Goal: Ask a question: Seek information or help from site administrators or community

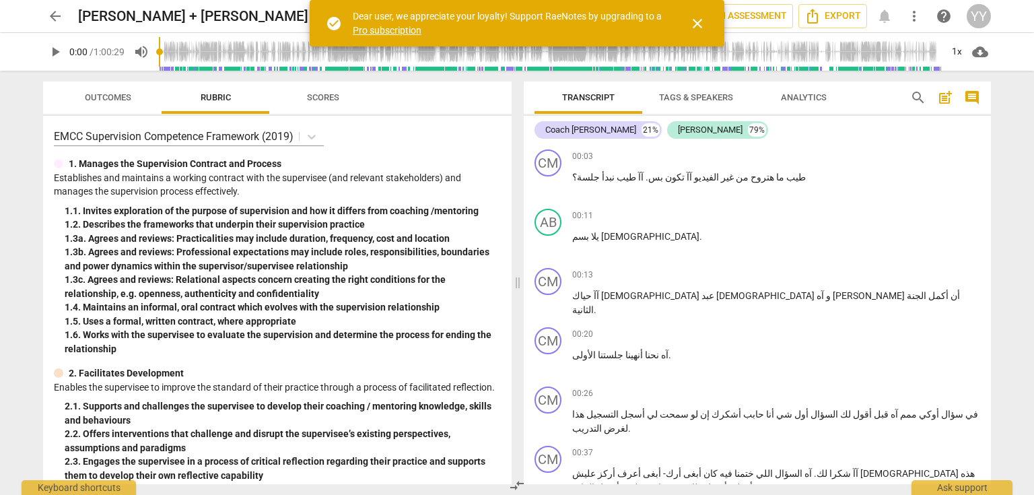
click at [699, 24] on span "close" at bounding box center [697, 23] width 16 height 16
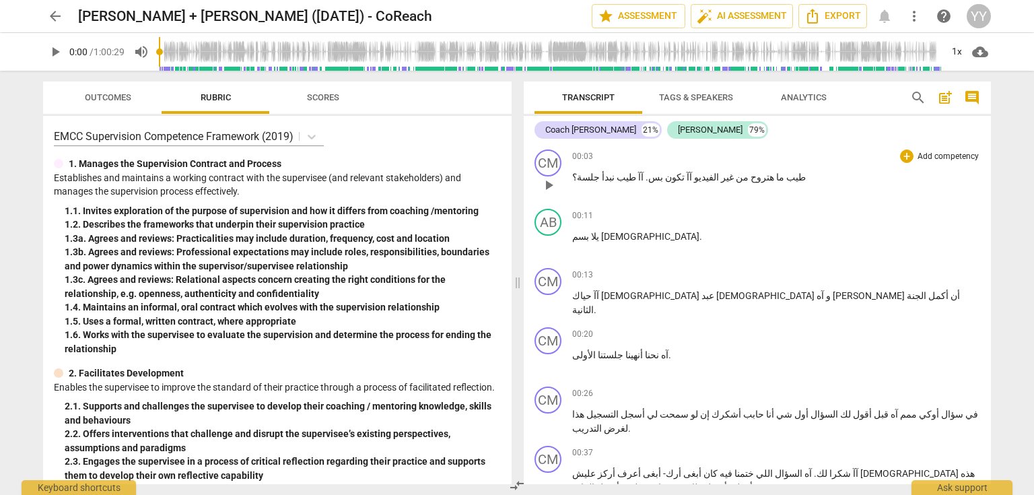
click at [784, 180] on span "طيب" at bounding box center [795, 177] width 22 height 11
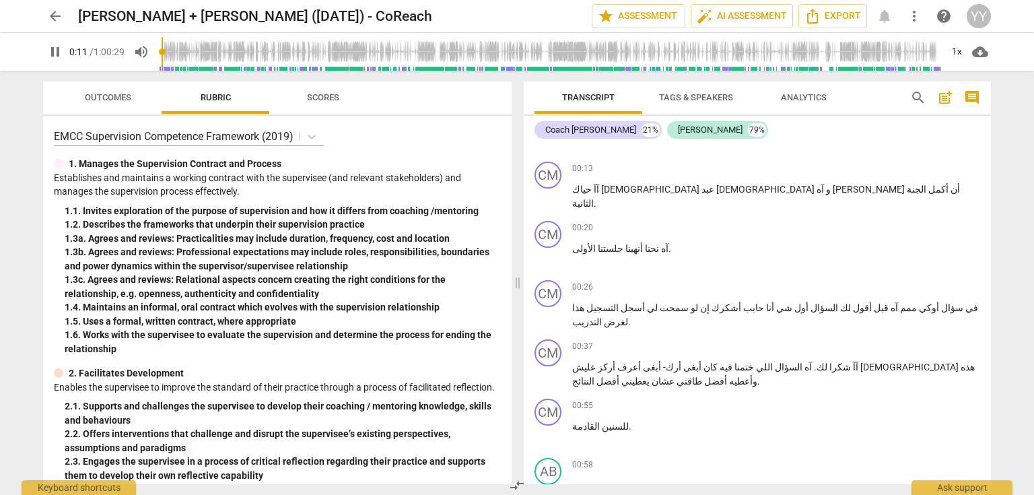
scroll to position [108, 0]
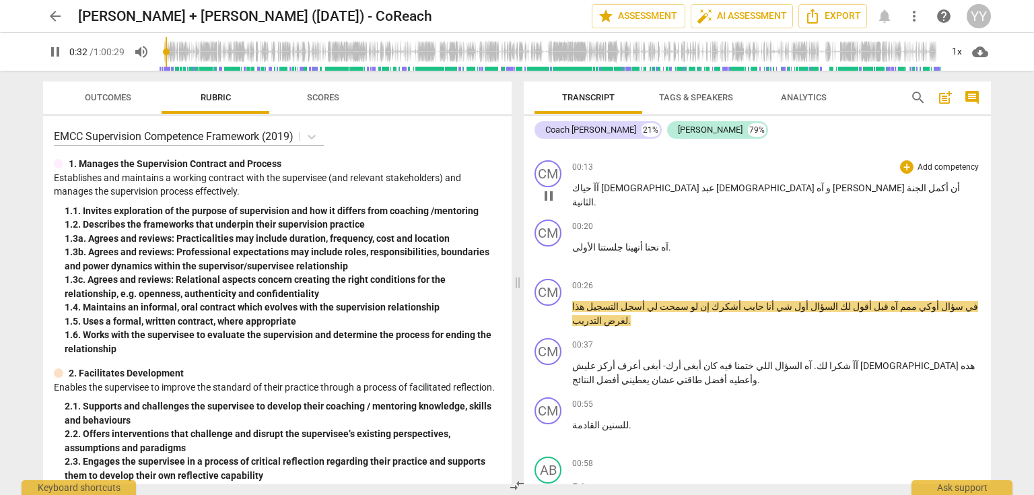
click at [552, 194] on span "pause" at bounding box center [548, 196] width 16 height 16
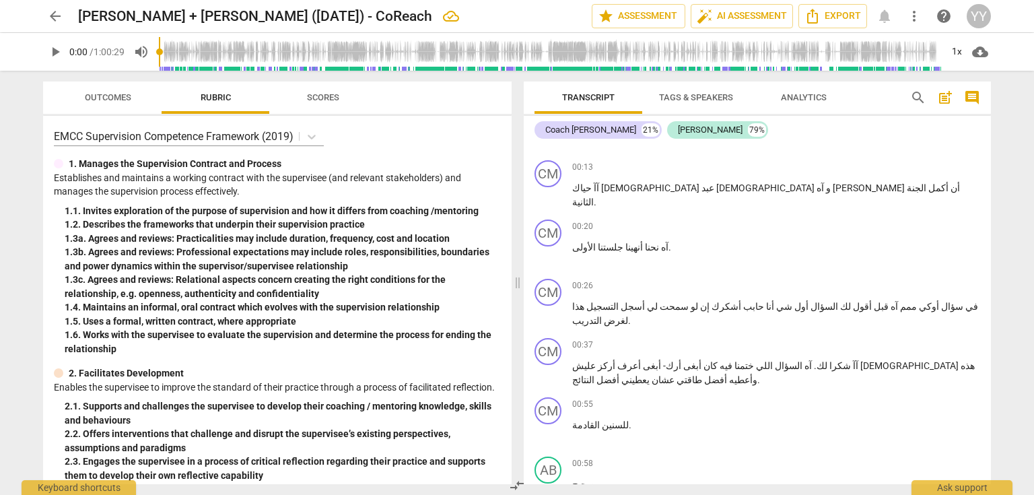
drag, startPoint x: 168, startPoint y: 54, endPoint x: 122, endPoint y: 54, distance: 45.1
click at [159, 54] on input "range" at bounding box center [550, 51] width 782 height 43
click at [596, 197] on span "." at bounding box center [595, 202] width 3 height 11
click at [599, 187] on span "آآ" at bounding box center [595, 187] width 7 height 11
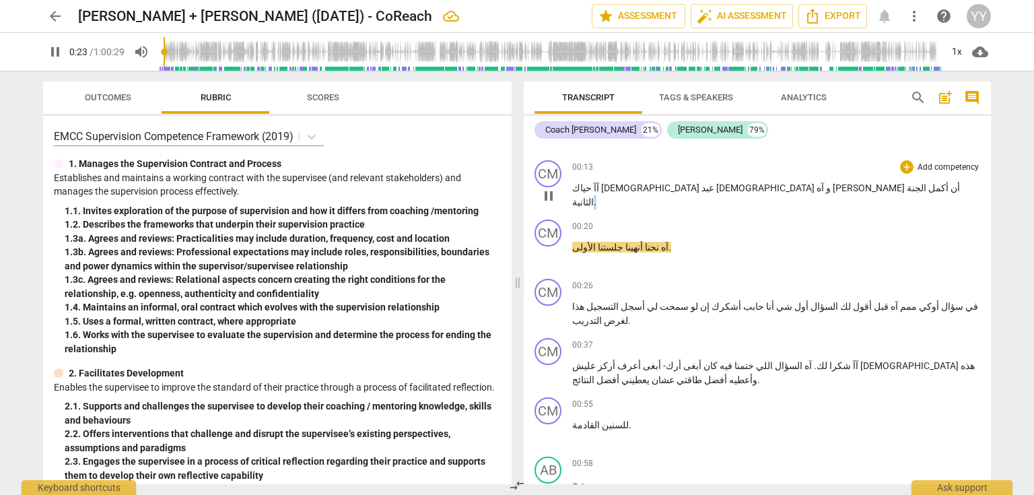
click at [599, 187] on span "آآ" at bounding box center [595, 187] width 7 height 11
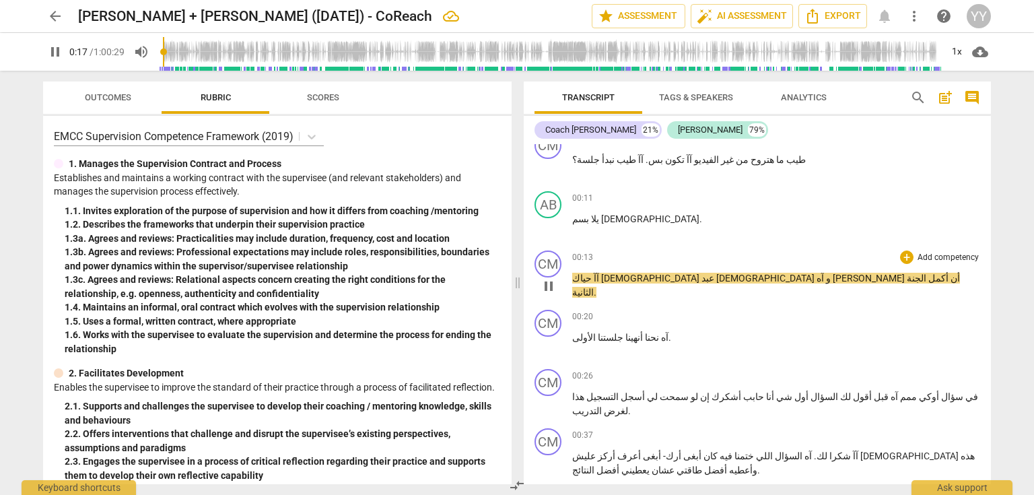
scroll to position [0, 0]
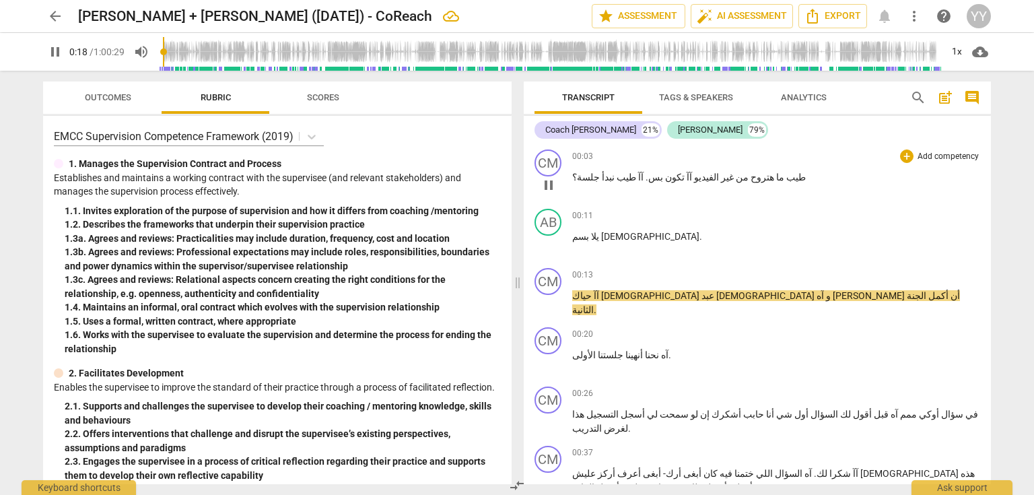
click at [784, 175] on span "طيب" at bounding box center [795, 177] width 22 height 11
click at [550, 303] on span "pause" at bounding box center [548, 303] width 16 height 16
type input "20"
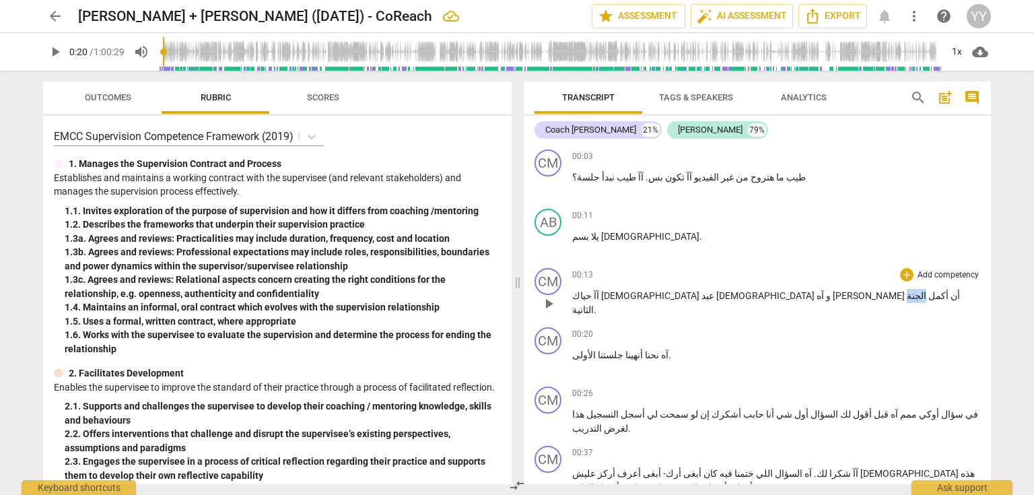
drag, startPoint x: 590, startPoint y: 293, endPoint x: 604, endPoint y: 293, distance: 14.8
click at [604, 293] on p "آآ حياك الله [PERSON_NAME] و [PERSON_NAME] أن أكمل الجنة الثانية ." at bounding box center [776, 303] width 408 height 28
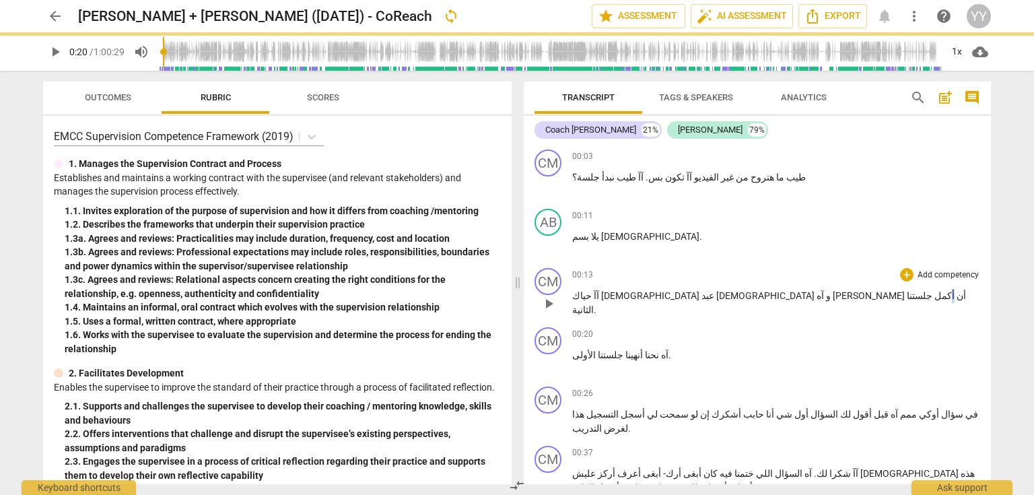
click at [625, 296] on p "آآ حياك [PERSON_NAME] و [PERSON_NAME] أن أكمل جلستنا الثانية ." at bounding box center [776, 303] width 408 height 28
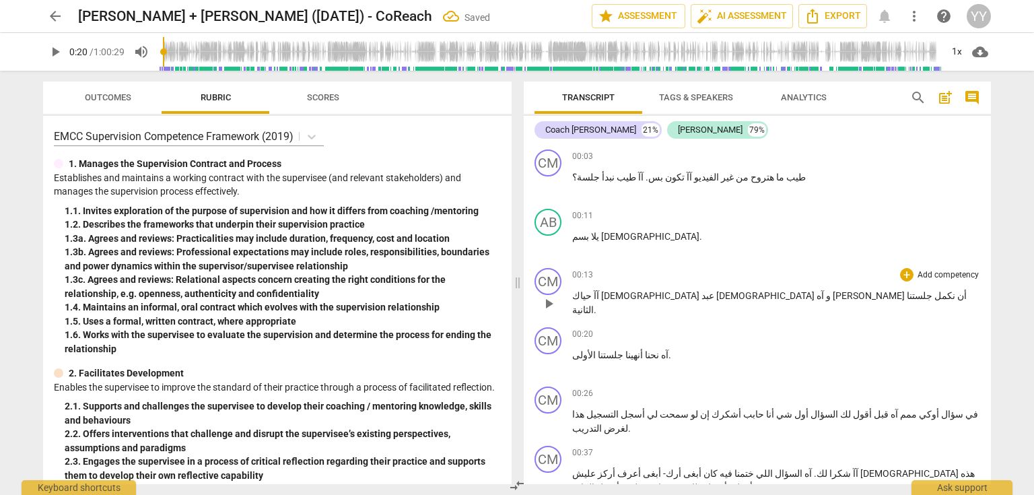
click at [932, 296] on span "نكمل" at bounding box center [943, 295] width 23 height 11
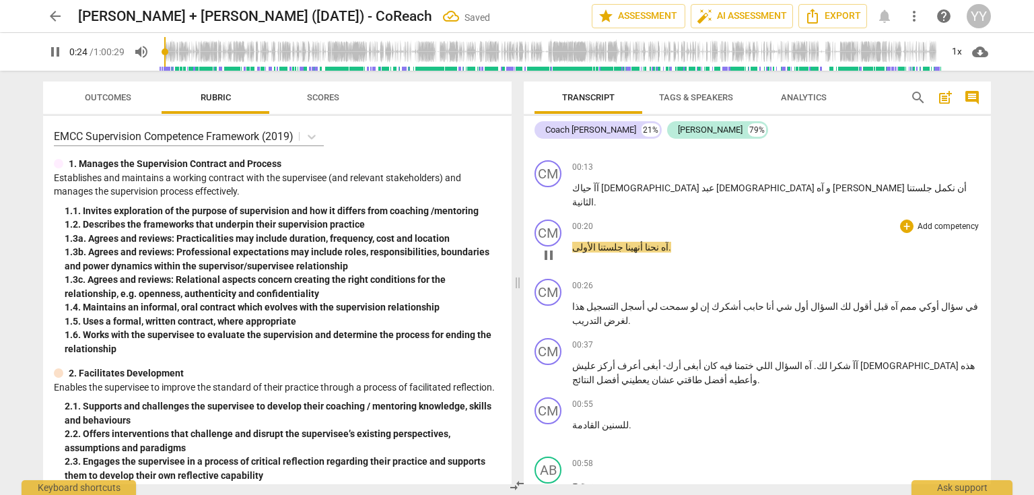
scroll to position [162, 0]
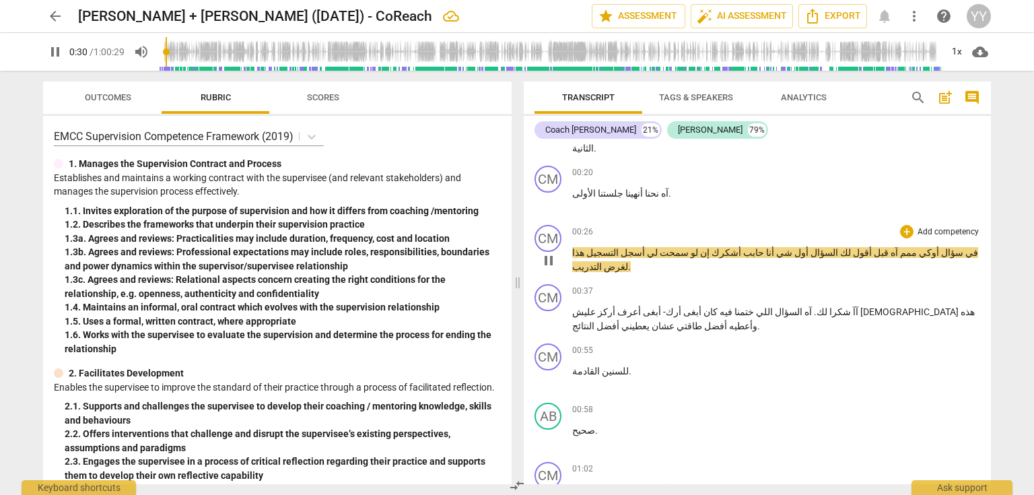
drag, startPoint x: 551, startPoint y: 258, endPoint x: 749, endPoint y: 265, distance: 198.7
click at [551, 258] on span "pause" at bounding box center [548, 260] width 16 height 16
type input "31"
drag, startPoint x: 897, startPoint y: 250, endPoint x: 884, endPoint y: 250, distance: 12.8
click at [884, 250] on p "في سؤال أوكي ممم آه قبل أقول لك السؤال أول شي أنا حابب أشكرك إن لو سمحت لي أسجل…" at bounding box center [776, 260] width 408 height 28
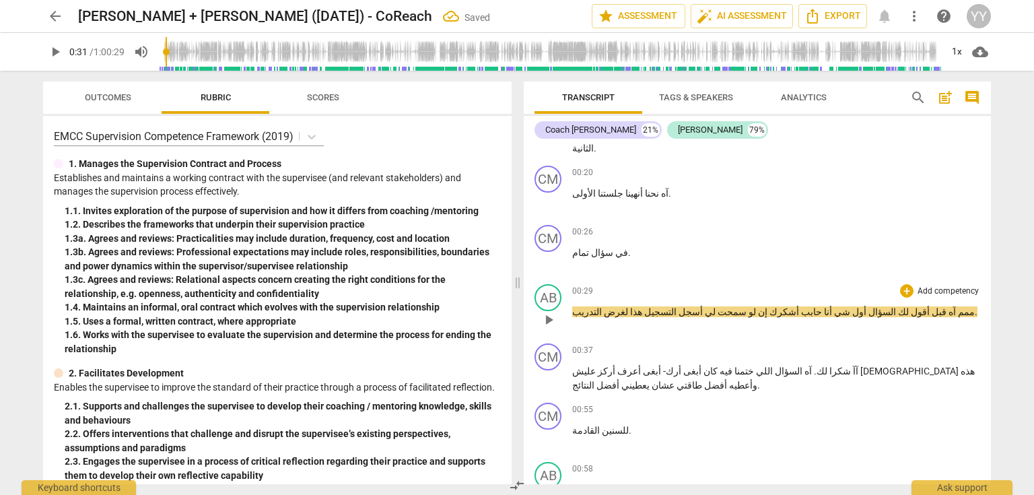
click at [956, 310] on span "ممم" at bounding box center [965, 311] width 19 height 11
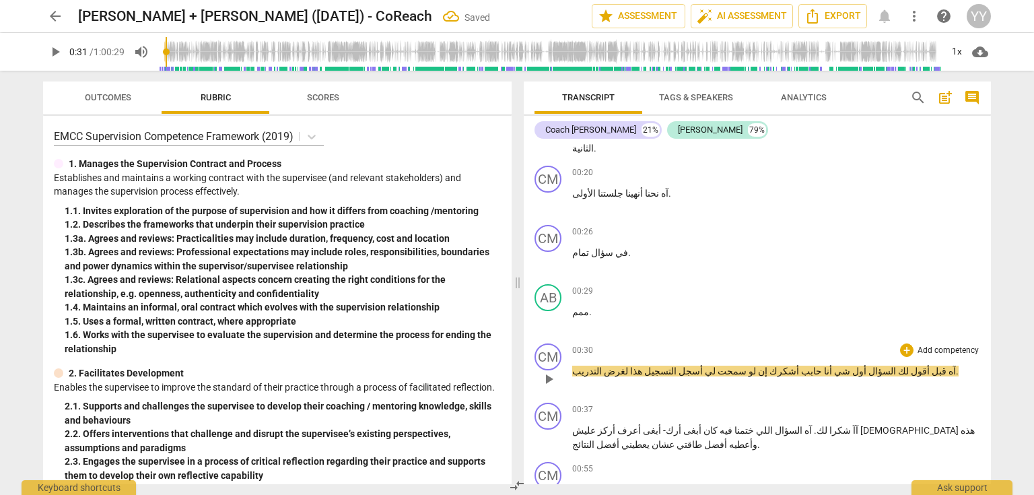
click at [946, 368] on span "آه" at bounding box center [950, 370] width 9 height 11
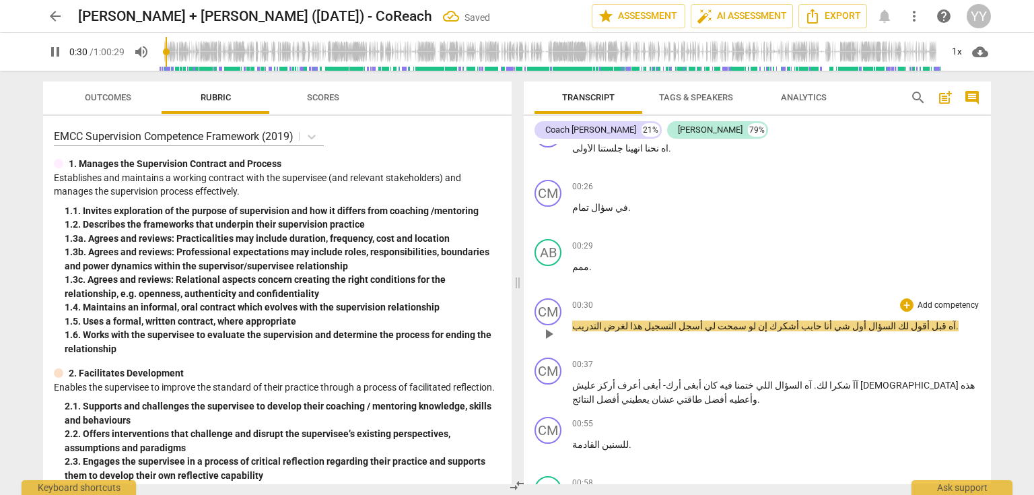
scroll to position [215, 0]
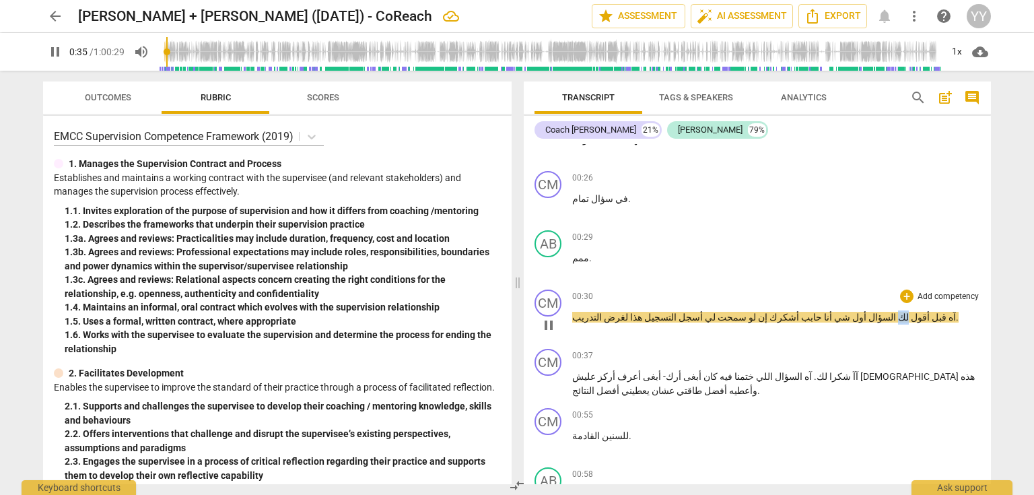
type input "35"
click at [832, 316] on p "آه قبل أقول لك السؤال أول شي أنا حابب أشكرك إن لو سمحت لي أسجل التسجيل هذا لغرض…" at bounding box center [776, 317] width 408 height 14
click at [919, 314] on span "قبل" at bounding box center [927, 317] width 17 height 11
click at [549, 320] on span "pause" at bounding box center [548, 325] width 16 height 16
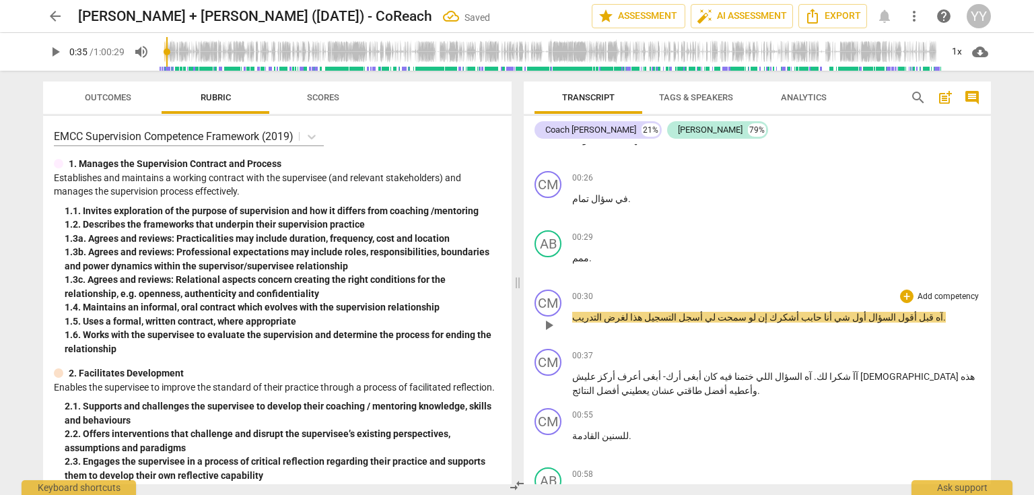
click at [832, 315] on span "شي" at bounding box center [841, 317] width 18 height 11
click at [552, 320] on span "pause" at bounding box center [548, 325] width 16 height 16
type input "36"
click at [716, 316] on p "آه قبل أقول السؤال أول شي أنا حابب أشكرك إن لو سمحت لي أسجل التسجيل هذا لغرض ال…" at bounding box center [776, 317] width 408 height 14
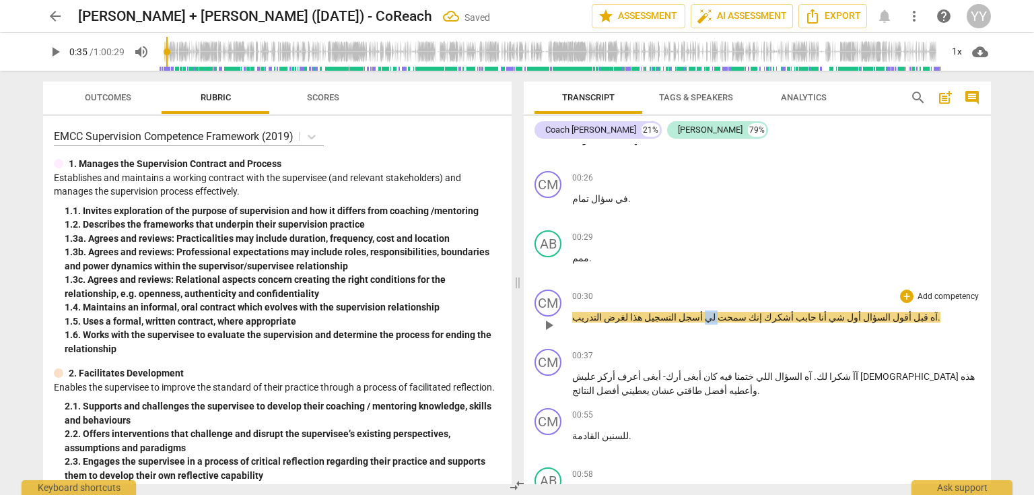
drag, startPoint x: 677, startPoint y: 315, endPoint x: 687, endPoint y: 319, distance: 10.9
click at [687, 319] on p "آه قبل أقول السؤال أول شي أنا حابب أشكرك إنك سمحت لي أسجل التسجيل هذا لغرض التد…" at bounding box center [776, 317] width 408 height 14
click at [758, 315] on span "أشكرك" at bounding box center [774, 317] width 32 height 11
click at [705, 315] on span "سمحتلنت" at bounding box center [724, 317] width 38 height 11
click at [783, 312] on span "حابب" at bounding box center [794, 317] width 23 height 11
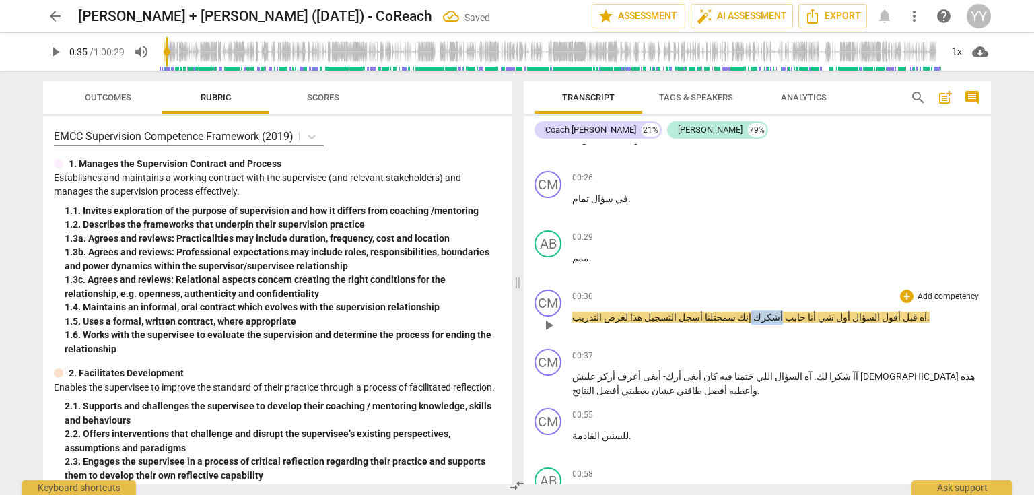
click at [783, 312] on span "حابب" at bounding box center [794, 317] width 23 height 11
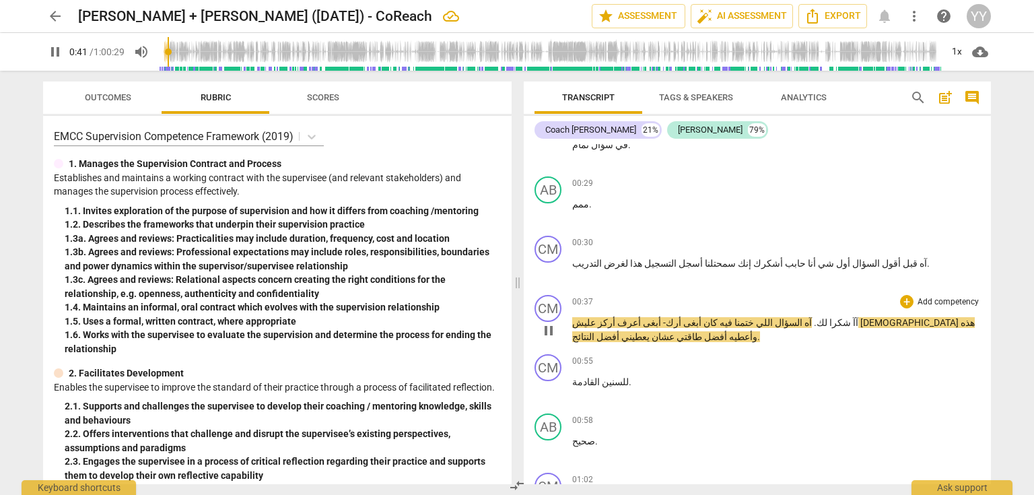
click at [851, 320] on span "شكرا" at bounding box center [839, 322] width 24 height 11
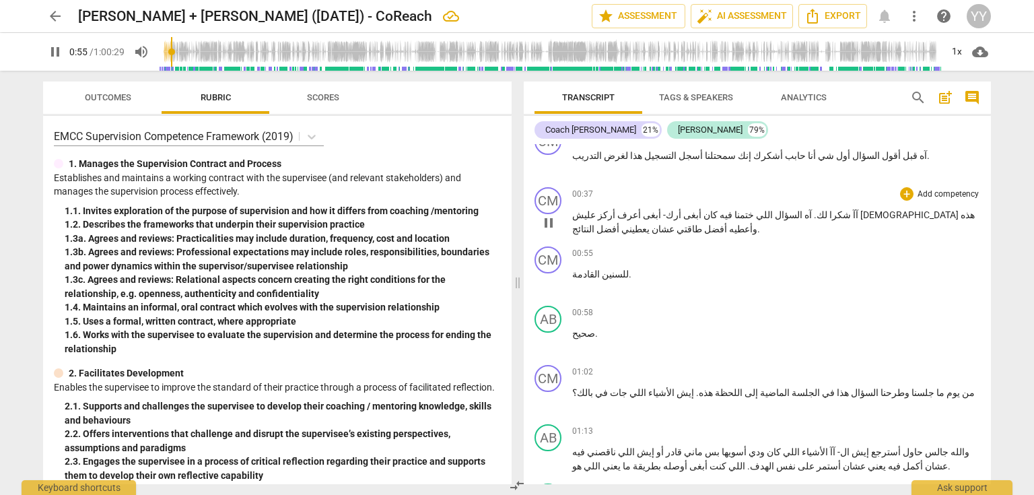
scroll to position [431, 0]
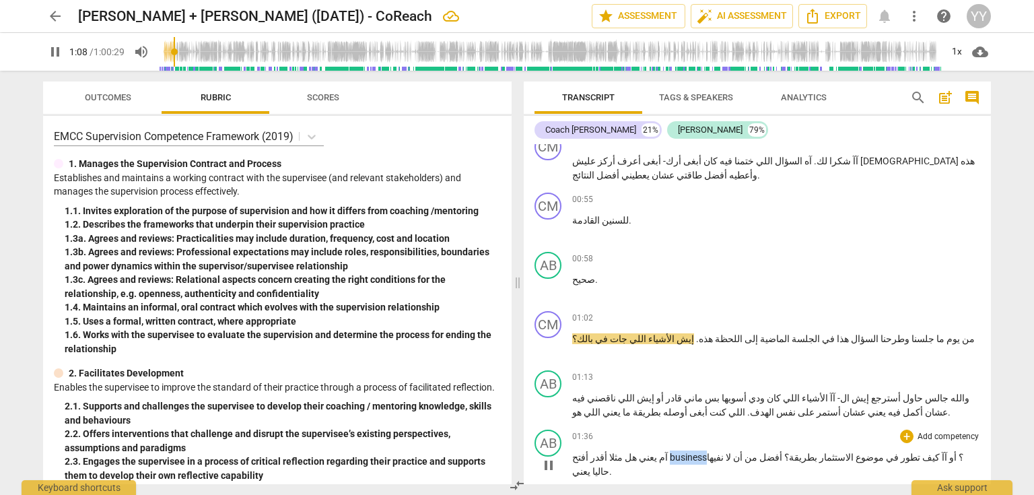
drag, startPoint x: 686, startPoint y: 451, endPoint x: 662, endPoint y: 447, distance: 23.9
click at [670, 452] on span "business" at bounding box center [688, 457] width 37 height 11
type input "69"
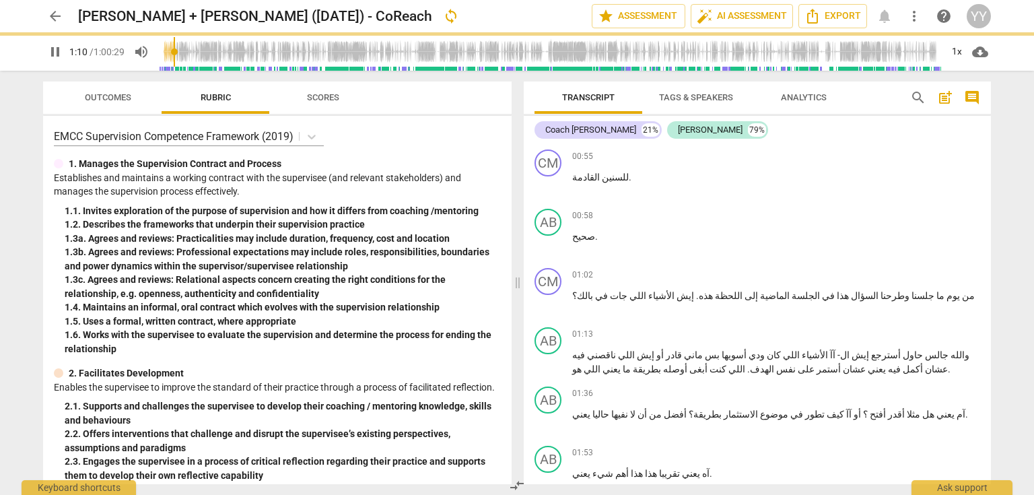
scroll to position [485, 0]
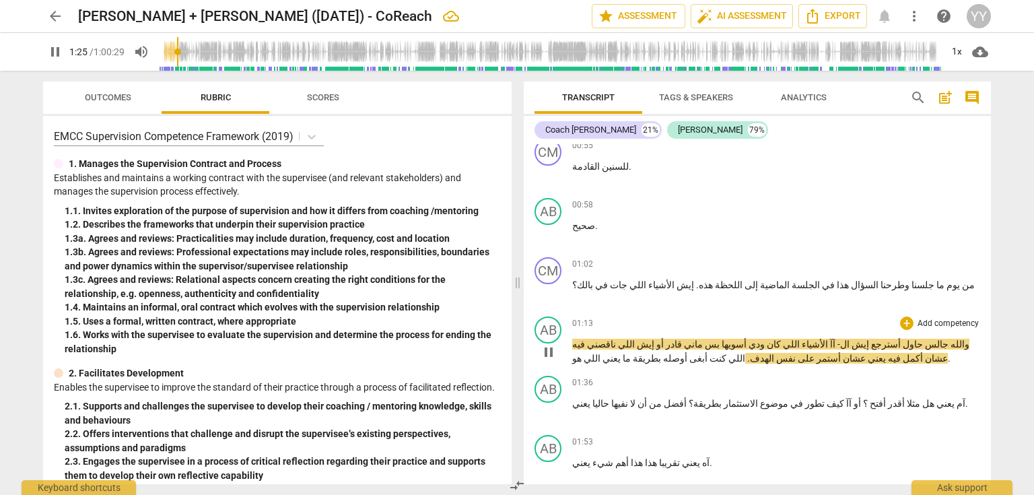
click at [616, 341] on span "ناقصني" at bounding box center [600, 344] width 31 height 11
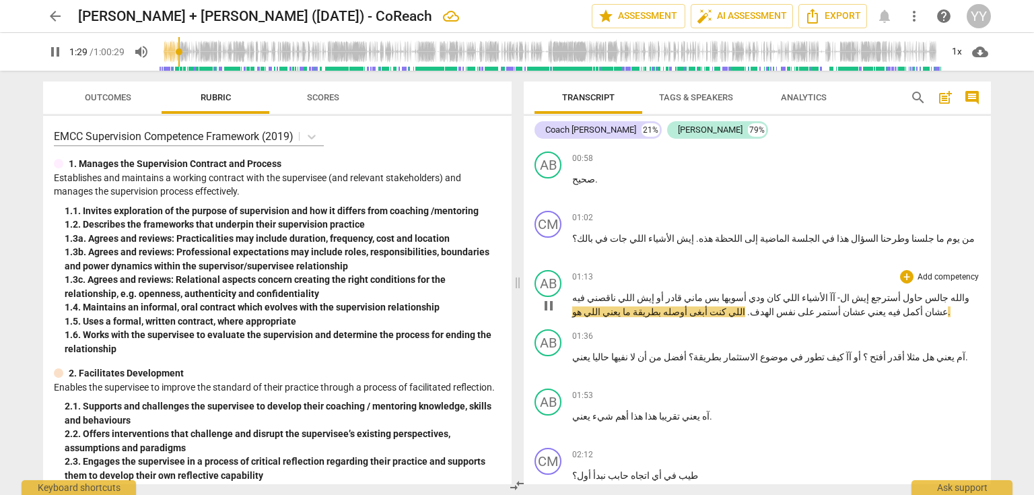
scroll to position [538, 0]
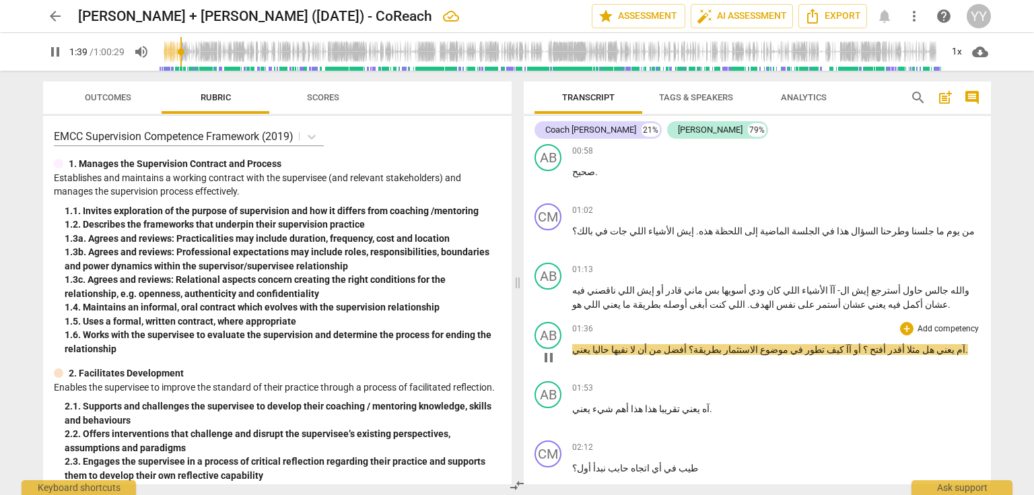
click at [549, 356] on span "pause" at bounding box center [548, 357] width 16 height 16
type input "100"
click at [868, 344] on span "أفتح" at bounding box center [877, 349] width 18 height 11
click at [847, 344] on span "أفتح بزنس" at bounding box center [868, 349] width 43 height 11
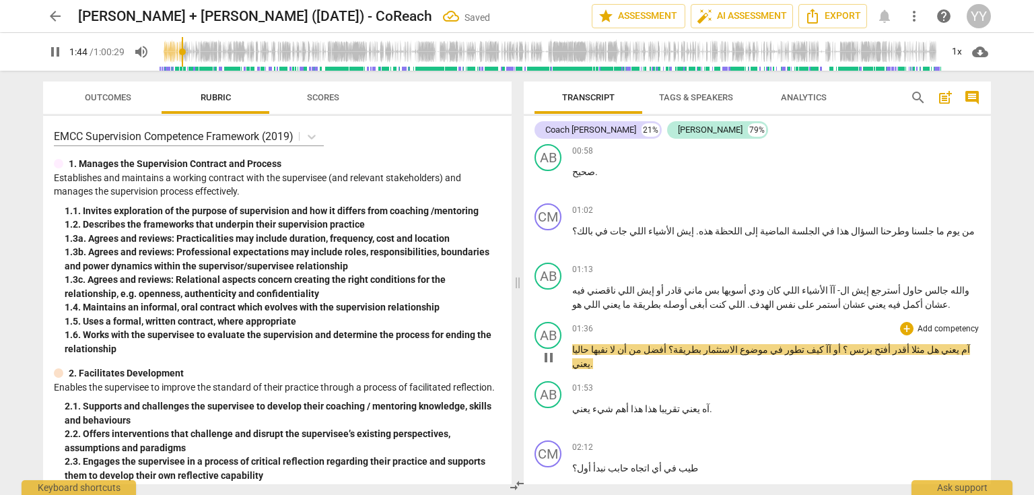
click at [547, 354] on span "pause" at bounding box center [548, 357] width 16 height 16
type input "105"
click at [783, 344] on span "تطور" at bounding box center [794, 349] width 22 height 11
click at [804, 344] on span "كيف" at bounding box center [814, 349] width 20 height 11
click at [783, 344] on span "تطور" at bounding box center [794, 349] width 22 height 11
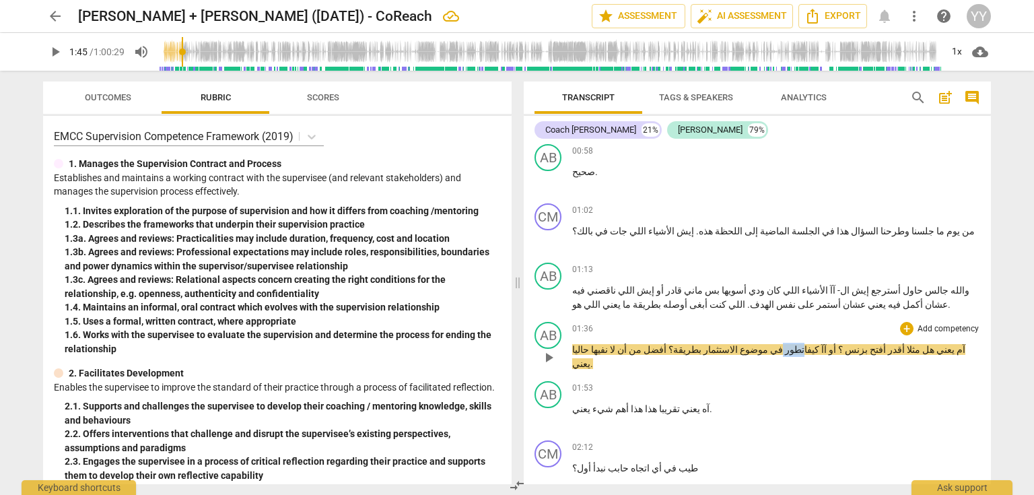
click at [783, 344] on span "تطور" at bounding box center [794, 349] width 22 height 11
click at [666, 344] on span "بطريقة؟" at bounding box center [683, 349] width 35 height 11
click at [653, 347] on span "أفضل" at bounding box center [653, 349] width 25 height 11
click at [551, 350] on span "pause" at bounding box center [548, 357] width 16 height 16
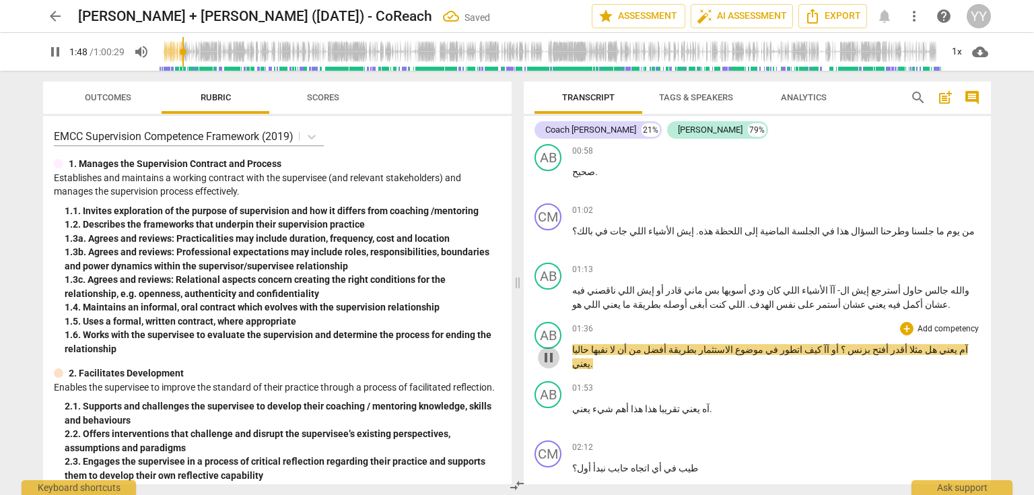
type input "109"
drag, startPoint x: 602, startPoint y: 344, endPoint x: 633, endPoint y: 350, distance: 30.9
click at [633, 350] on p "آم يعني هل مثلا أقدر أفتح بزنس ؟ أو آآ كيف اتطور في موضوع الاستثمار بطريقة أفضل…" at bounding box center [776, 357] width 408 height 28
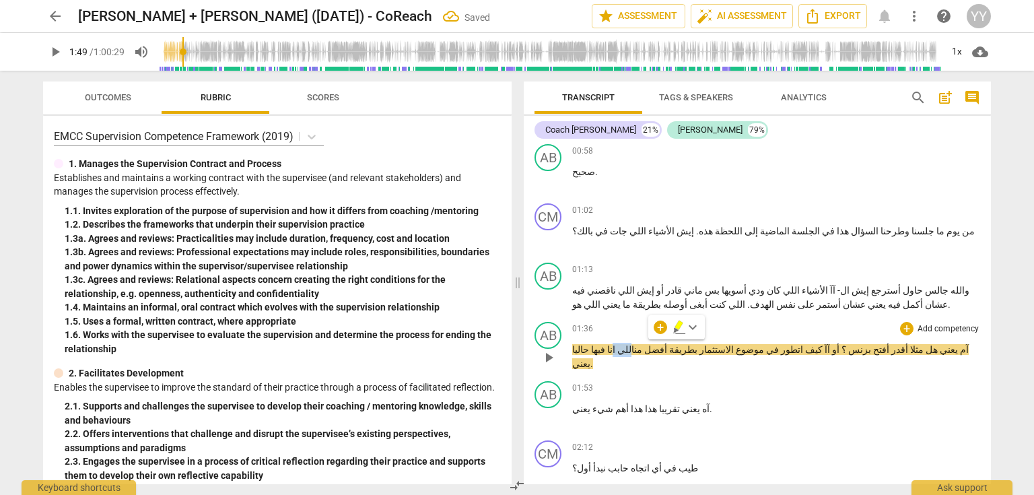
click at [633, 350] on p "آم يعني هل مثلا أقدر أفتح بزنس ؟ أو آآ كيف اتطور في موضوع الاستثمار بطريقة أفضل…" at bounding box center [776, 357] width 408 height 28
click at [660, 345] on span "أفضل" at bounding box center [654, 349] width 25 height 11
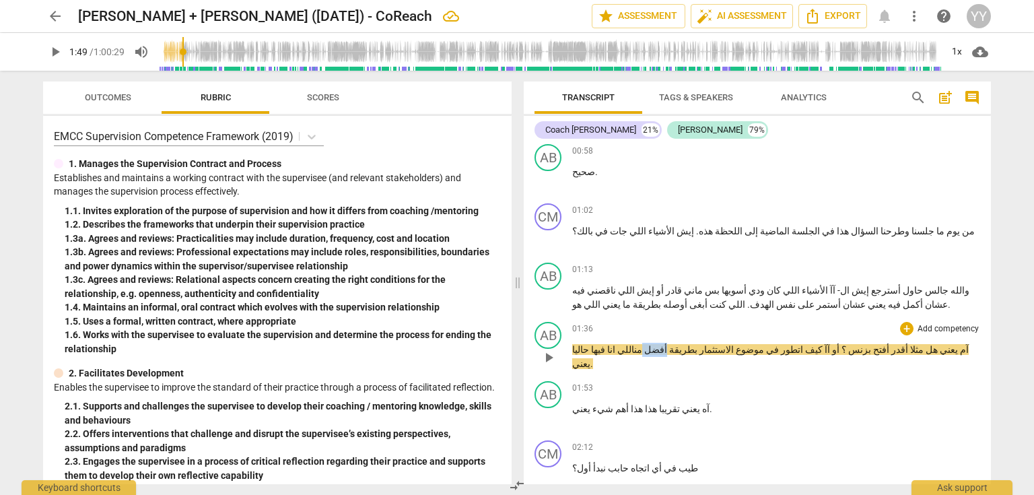
click at [660, 345] on span "أفضل" at bounding box center [654, 349] width 25 height 11
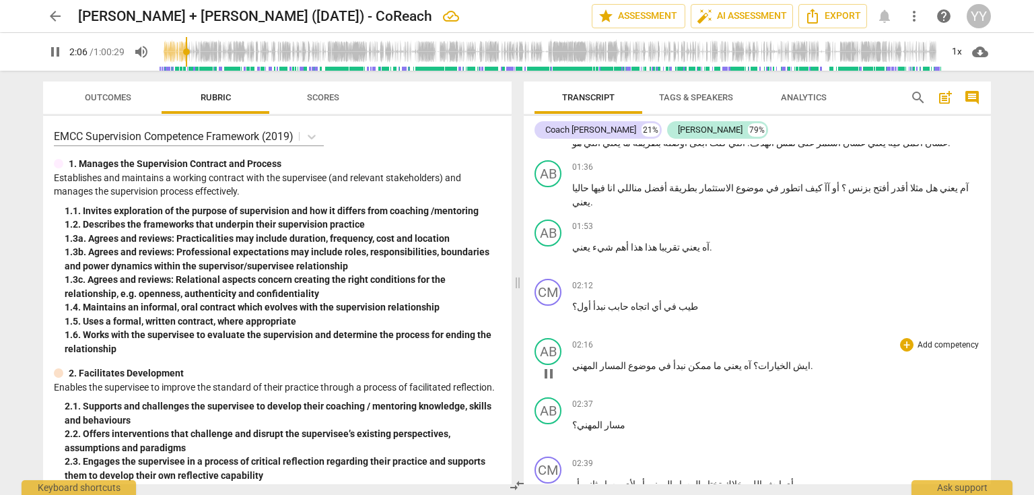
scroll to position [754, 0]
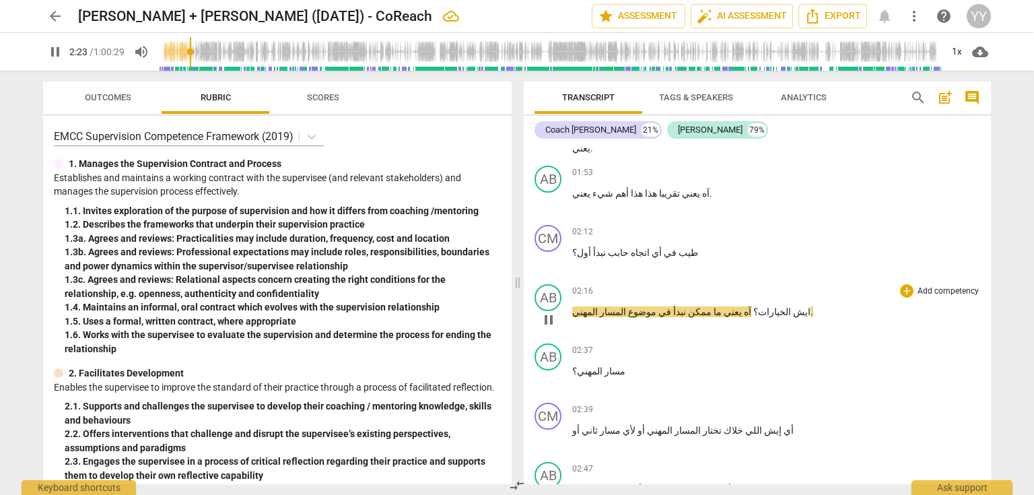
click at [758, 306] on span "الخيارات" at bounding box center [774, 311] width 33 height 11
click at [551, 312] on span "pause" at bounding box center [548, 320] width 16 height 16
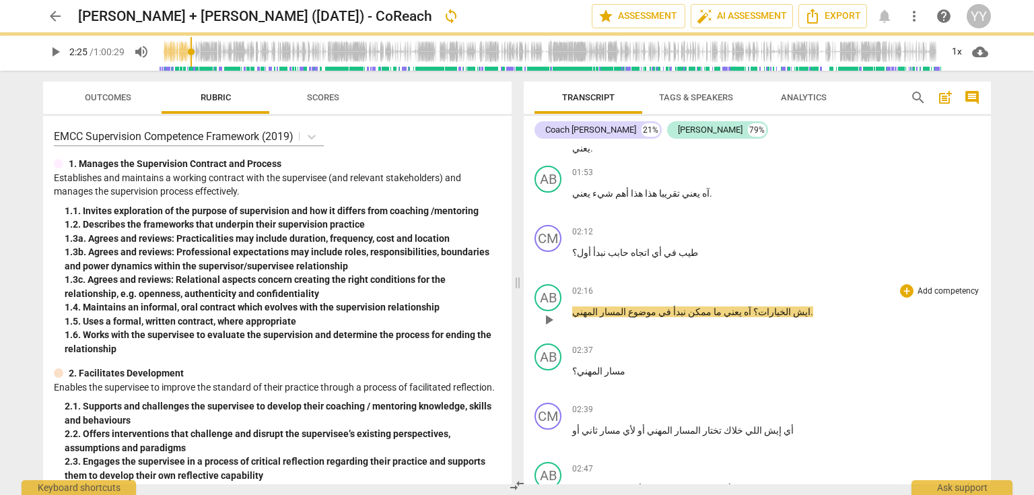
type input "145"
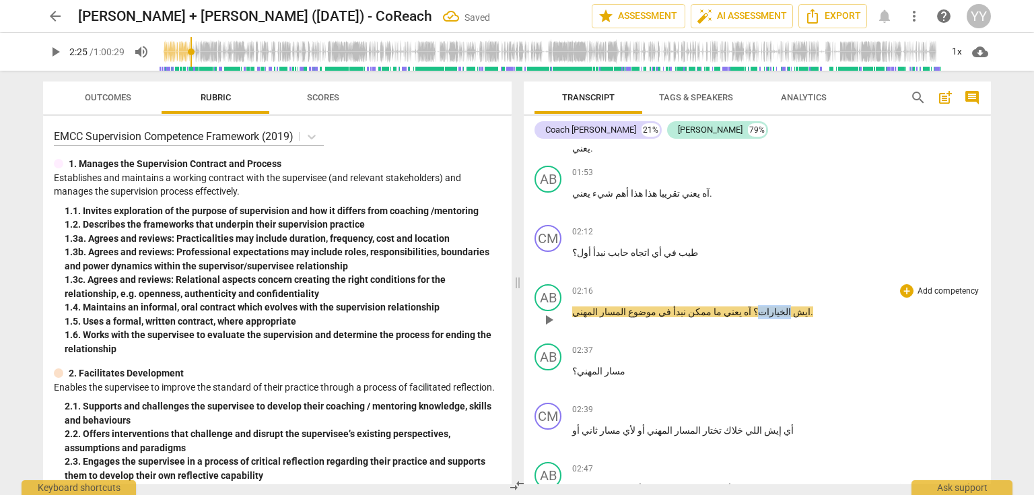
drag, startPoint x: 719, startPoint y: 305, endPoint x: 744, endPoint y: 308, distance: 25.1
click at [744, 308] on p "ايش الخيارات؟ آه يعني ما ممكن نبدأ في موضوع المسار المهني ." at bounding box center [776, 312] width 408 height 14
copy span "الخيارات"
click at [751, 306] on span "الخيارات؟" at bounding box center [771, 311] width 40 height 11
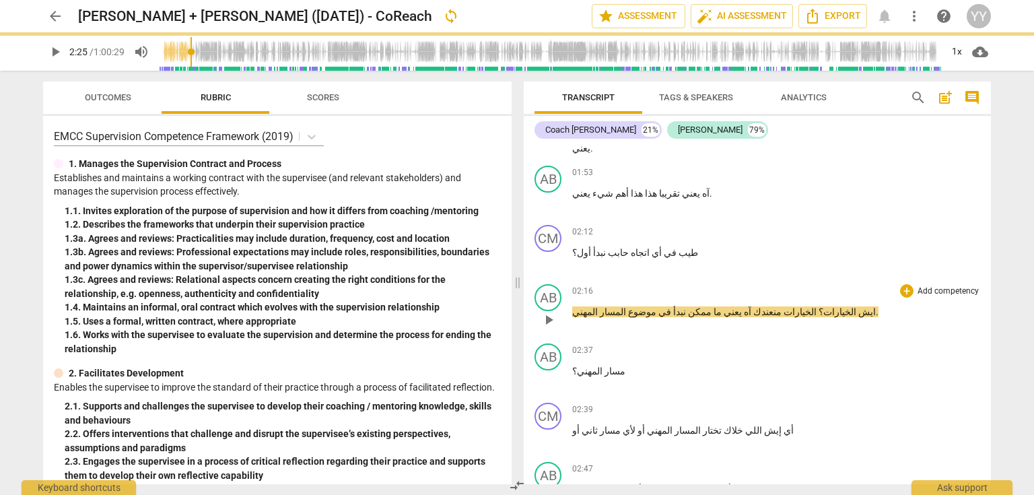
click at [751, 306] on span "الخيارات؟ الخيارات منعندك" at bounding box center [803, 311] width 105 height 11
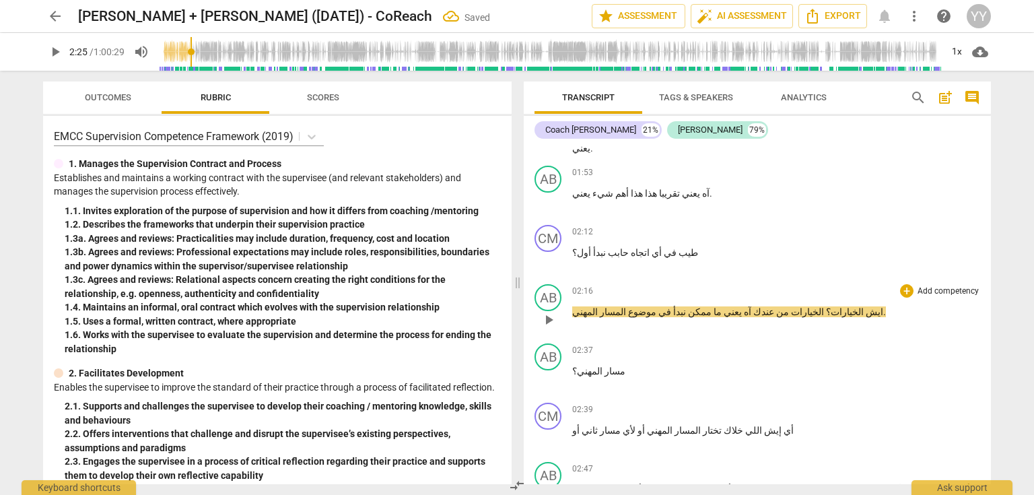
click at [771, 306] on span "الخيارات؟ الخيارات من عندك" at bounding box center [807, 311] width 112 height 11
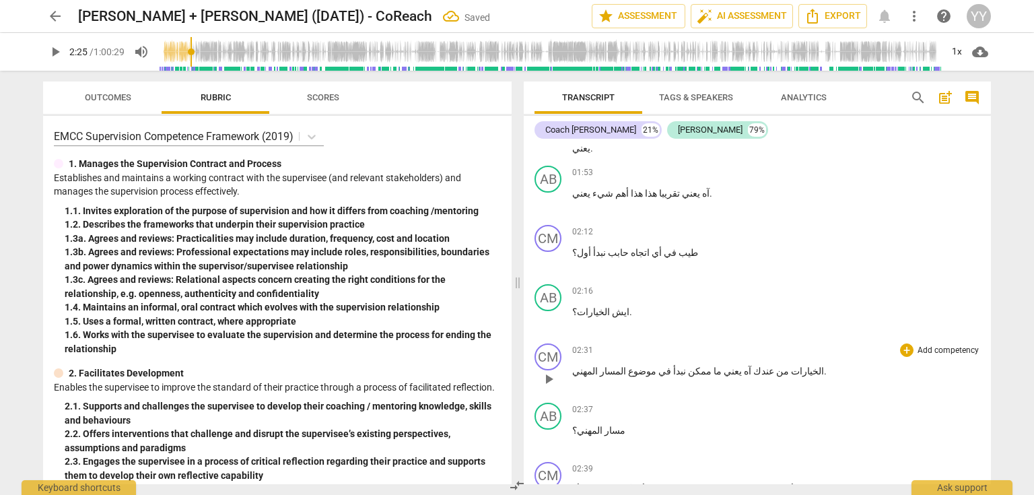
click at [751, 365] on span "عندك" at bounding box center [762, 370] width 23 height 11
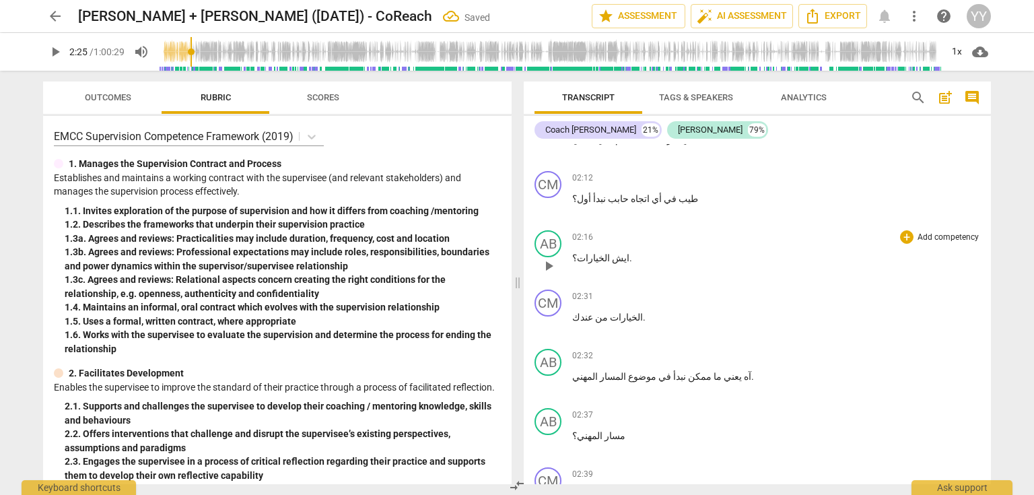
click at [600, 252] on span "الخيارات؟" at bounding box center [591, 257] width 38 height 11
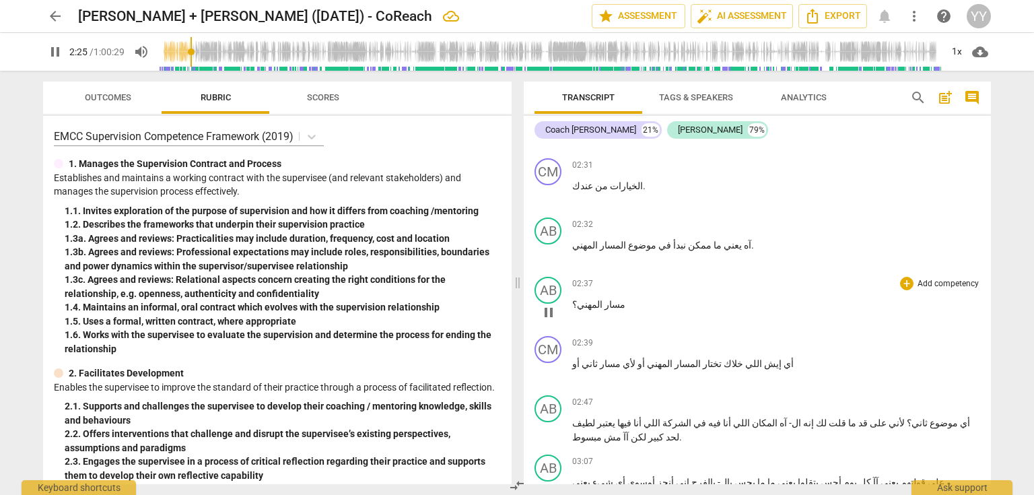
scroll to position [969, 0]
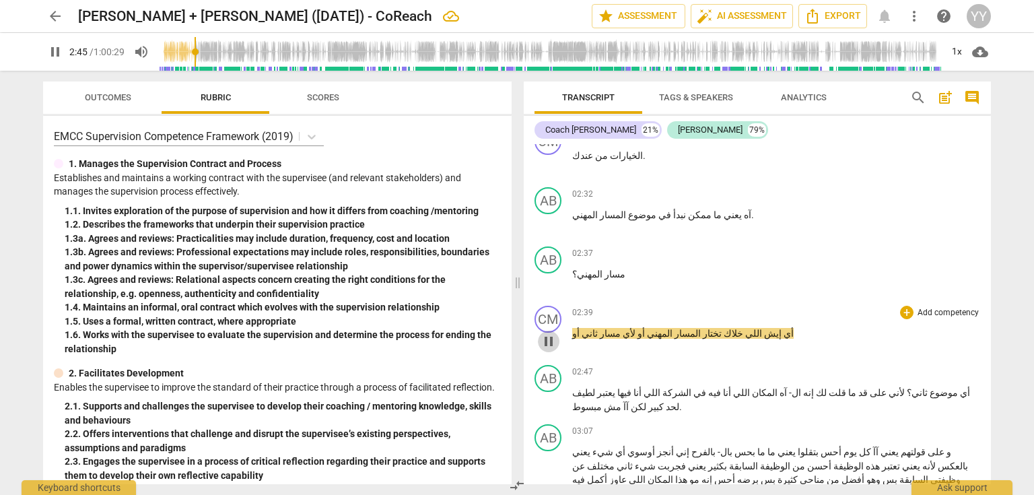
click at [549, 333] on span "pause" at bounding box center [548, 341] width 16 height 16
type input "166"
drag, startPoint x: 752, startPoint y: 325, endPoint x: 743, endPoint y: 324, distance: 8.9
click at [743, 326] on p "أي إيش اللي خلاك تختار المسار المهني أو لأي مسار ثاني أو" at bounding box center [776, 333] width 408 height 14
click at [624, 267] on p "مسار المهني ؟" at bounding box center [776, 274] width 408 height 14
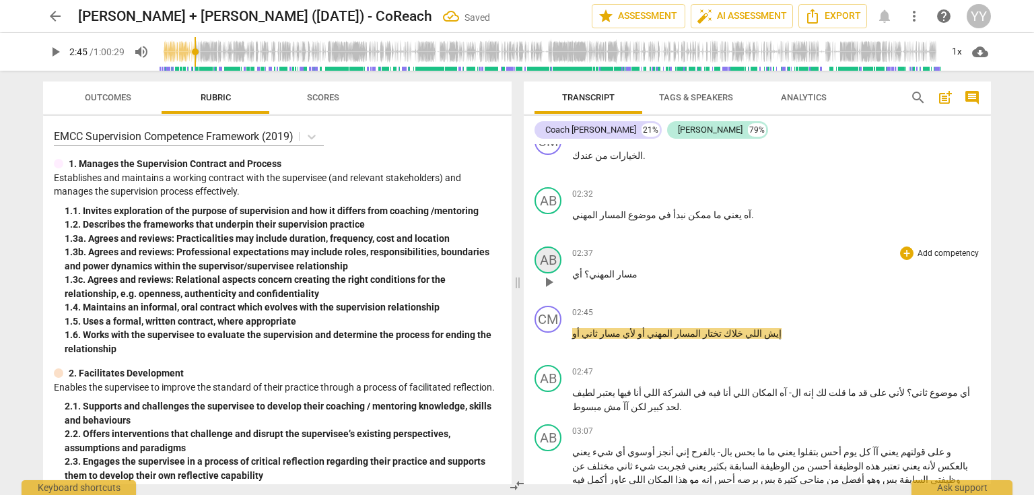
click at [548, 249] on div "AB" at bounding box center [547, 259] width 27 height 27
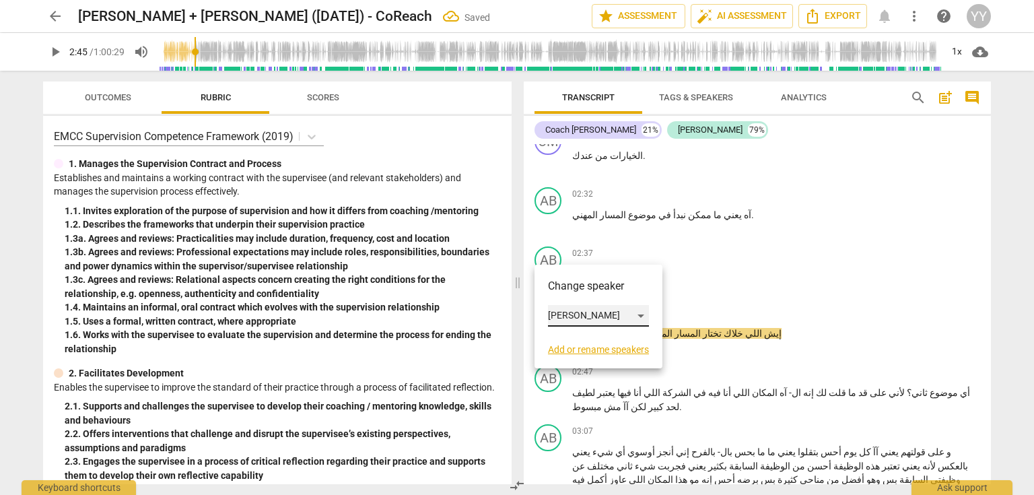
click at [606, 319] on div "[PERSON_NAME]" at bounding box center [598, 316] width 101 height 22
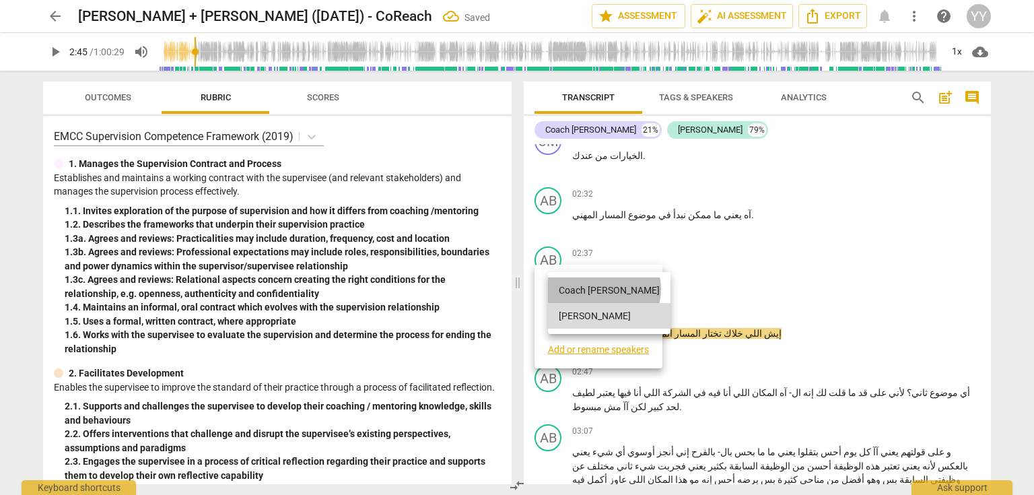
click at [603, 289] on li "Coach [PERSON_NAME]" at bounding box center [609, 290] width 122 height 26
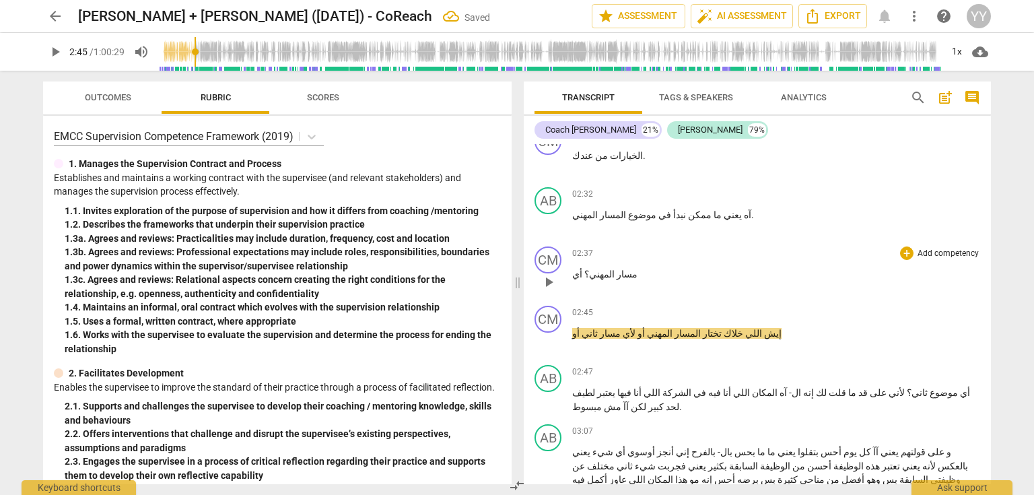
click at [582, 269] on span "المهني؟" at bounding box center [598, 274] width 32 height 11
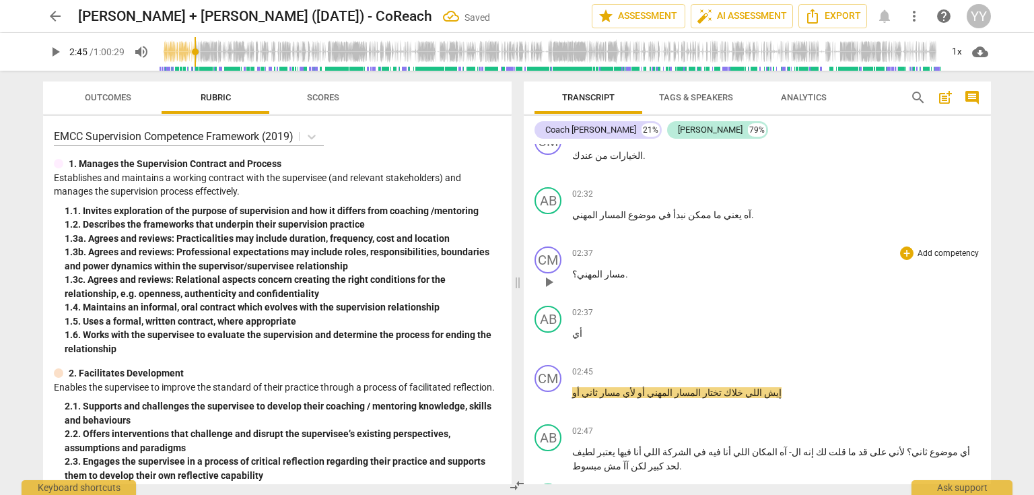
click at [602, 269] on span "مسار" at bounding box center [613, 274] width 23 height 11
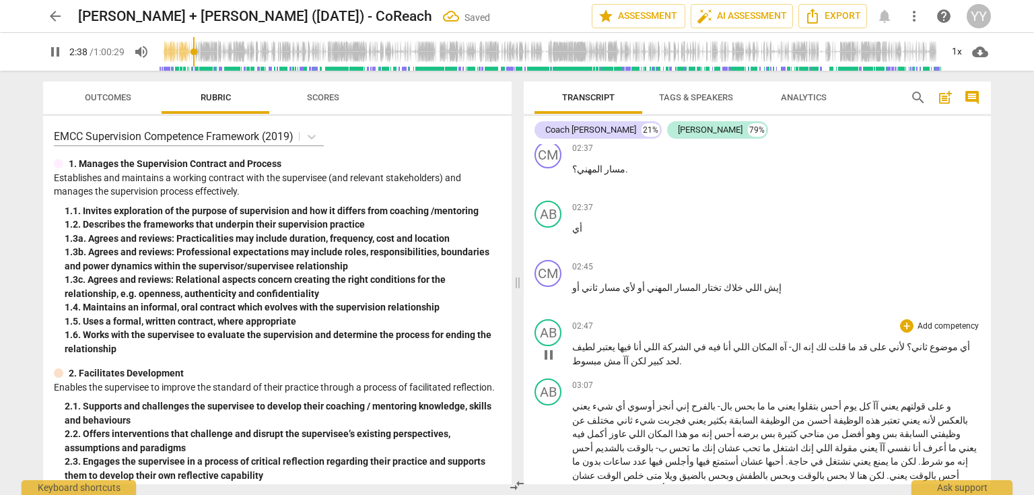
scroll to position [1077, 0]
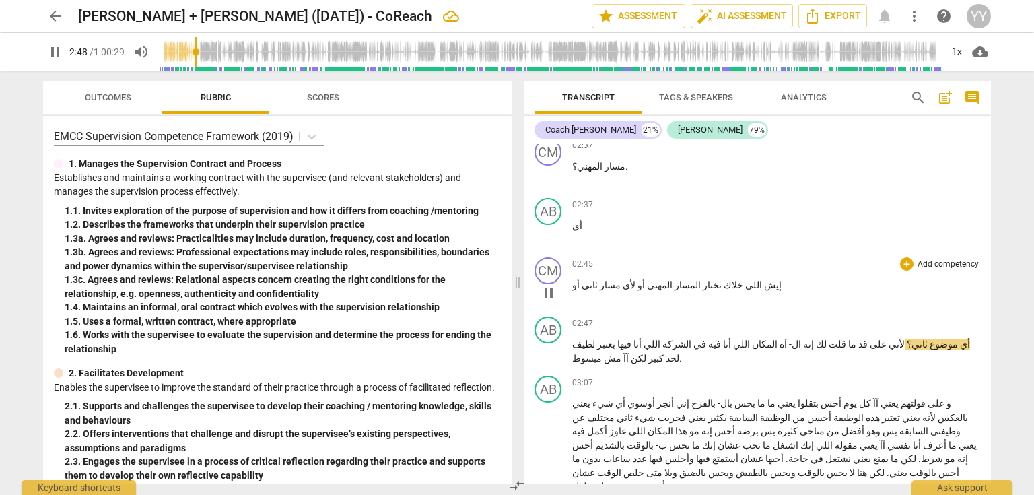
click at [672, 279] on span "المسار" at bounding box center [686, 284] width 28 height 11
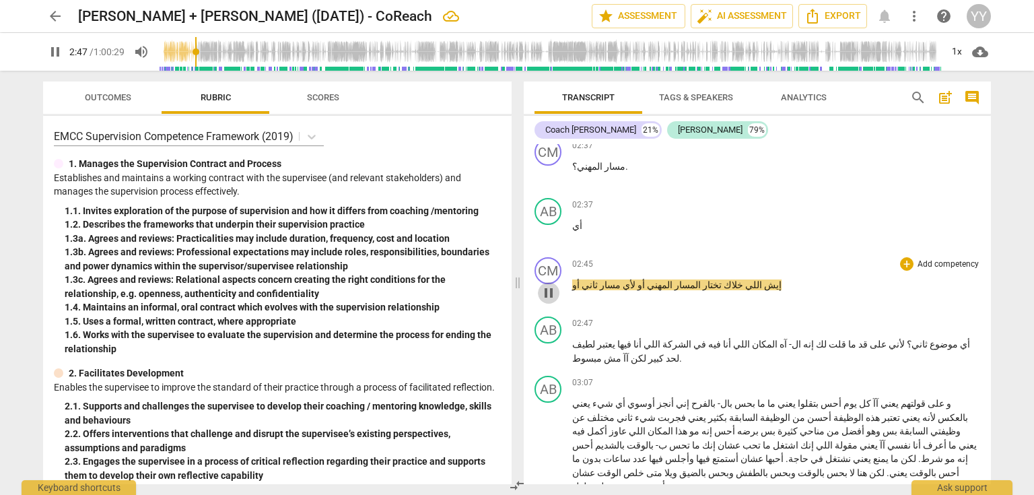
click at [552, 285] on span "pause" at bounding box center [548, 293] width 16 height 16
type input "168"
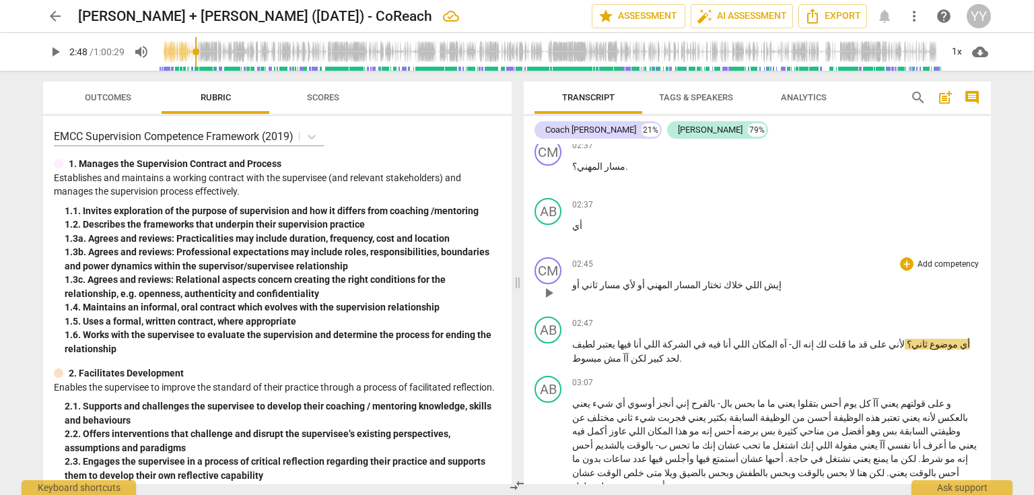
click at [635, 279] on span "أو" at bounding box center [639, 284] width 9 height 11
click at [623, 278] on p "إيش اللي خلاك تختار المسار المهني أول قبل لأي مسار ثاني أو" at bounding box center [776, 285] width 408 height 14
click at [722, 279] on span "تختار" at bounding box center [732, 284] width 21 height 11
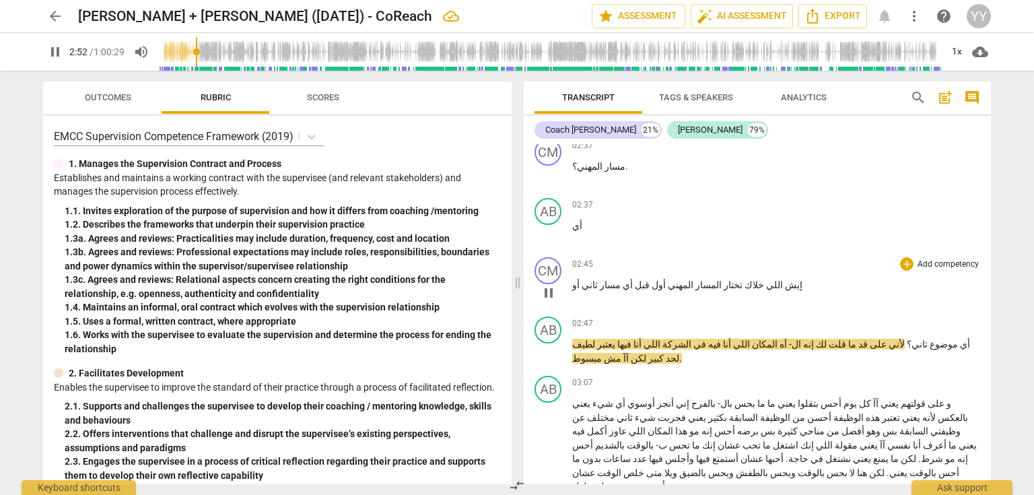
click at [722, 279] on span "تختار" at bounding box center [732, 284] width 21 height 11
click at [553, 345] on span "pause" at bounding box center [548, 352] width 16 height 16
type input "174"
drag, startPoint x: 913, startPoint y: 334, endPoint x: 967, endPoint y: 335, distance: 53.8
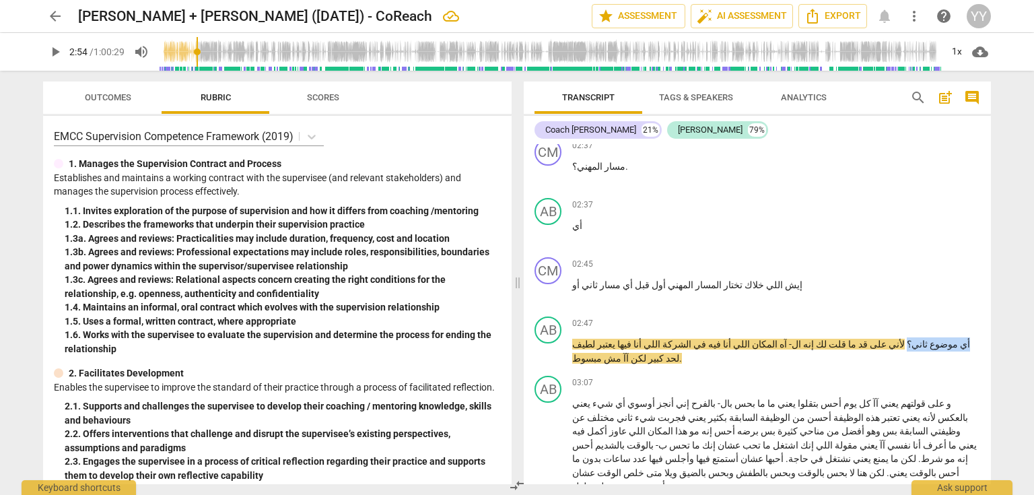
click at [967, 337] on p "أي موضوع ثاني ؟ لأني على قد ما قلت لك إنه ال- آه المكان اللي أنا فيه في الشركة …" at bounding box center [776, 351] width 408 height 28
click at [765, 278] on p "إيش اللي خلاك تختار المسار المهني أول قبل أي مسار ثاني أو" at bounding box center [776, 285] width 408 height 14
click at [829, 279] on span "اللي" at bounding box center [838, 284] width 19 height 11
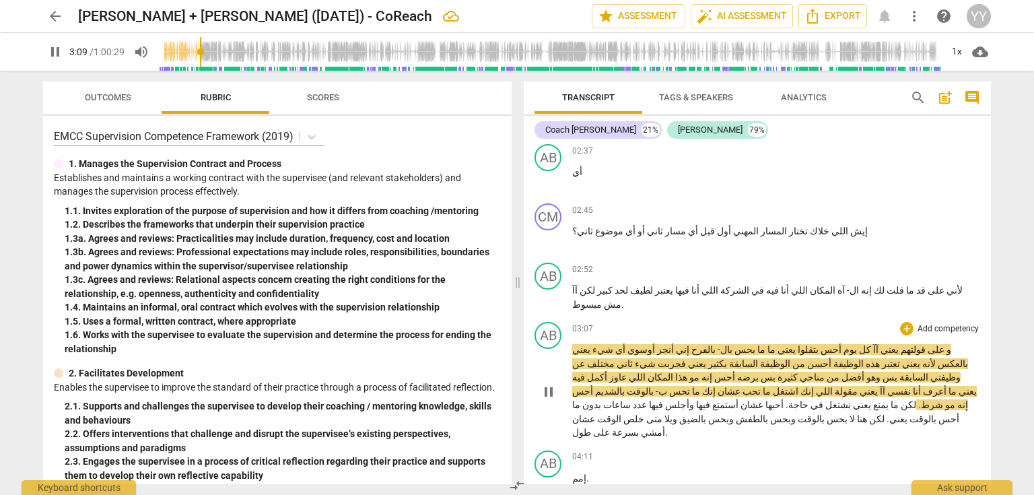
drag, startPoint x: 553, startPoint y: 369, endPoint x: 894, endPoint y: 307, distance: 346.2
click at [553, 384] on span "pause" at bounding box center [548, 392] width 16 height 16
type input "189"
click at [925, 283] on p "لأني على قد ما قلت لك إنه ال- آه المكان اللي أنا فيه في الشركة اللي أنا فيها يع…" at bounding box center [776, 297] width 408 height 28
click at [584, 299] on span ". اممم" at bounding box center [584, 304] width 24 height 11
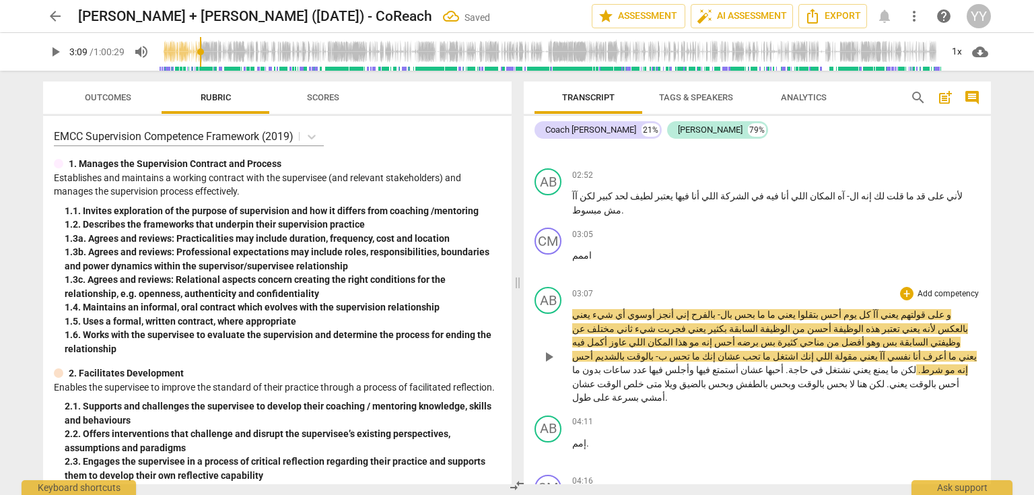
scroll to position [1238, 0]
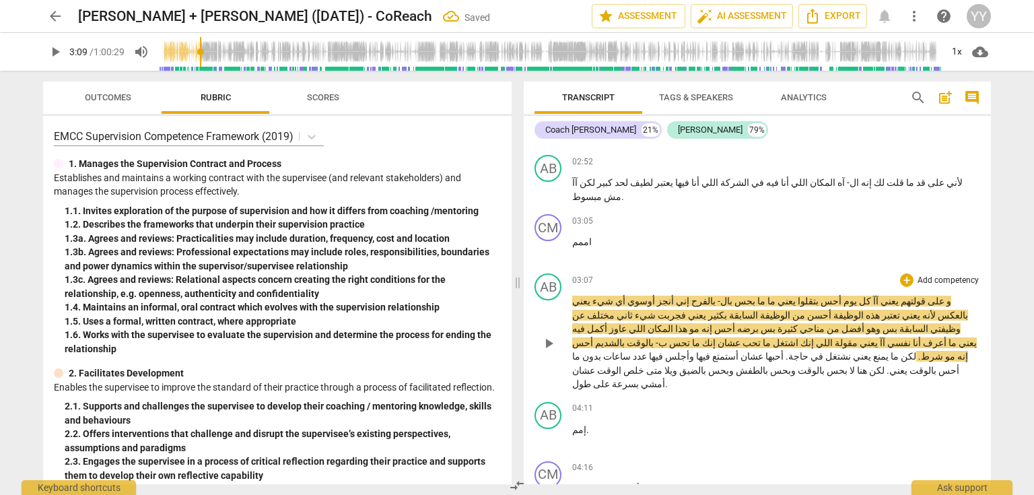
click at [947, 295] on span "و" at bounding box center [947, 300] width 7 height 11
click at [553, 335] on span "pause" at bounding box center [548, 343] width 16 height 16
type input "199"
click at [674, 295] on span "أنجز" at bounding box center [664, 300] width 19 height 11
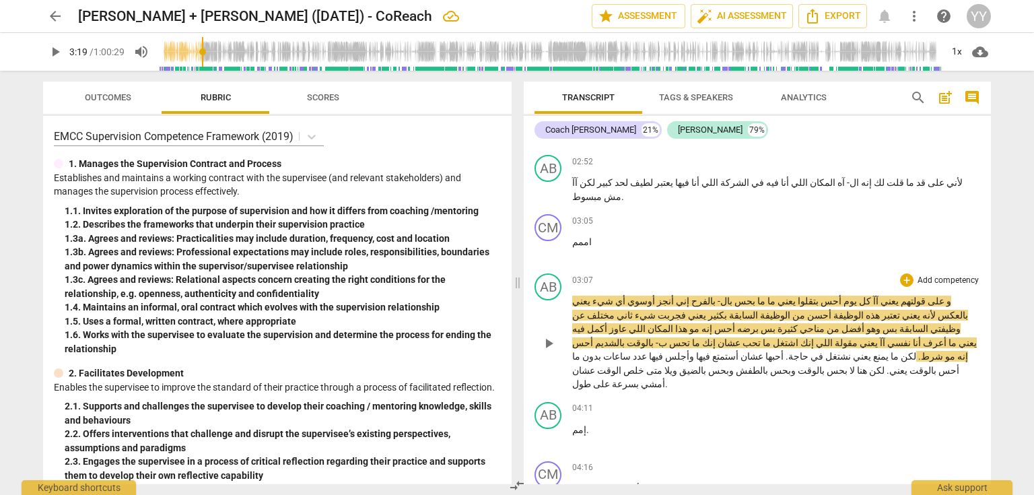
click at [689, 295] on span "إني" at bounding box center [681, 300] width 15 height 11
click at [674, 295] on span "أنجز" at bounding box center [664, 300] width 19 height 11
click at [687, 295] on span "أوسوي" at bounding box center [673, 300] width 30 height 11
click at [707, 295] on span "أنجز ب" at bounding box center [697, 300] width 20 height 11
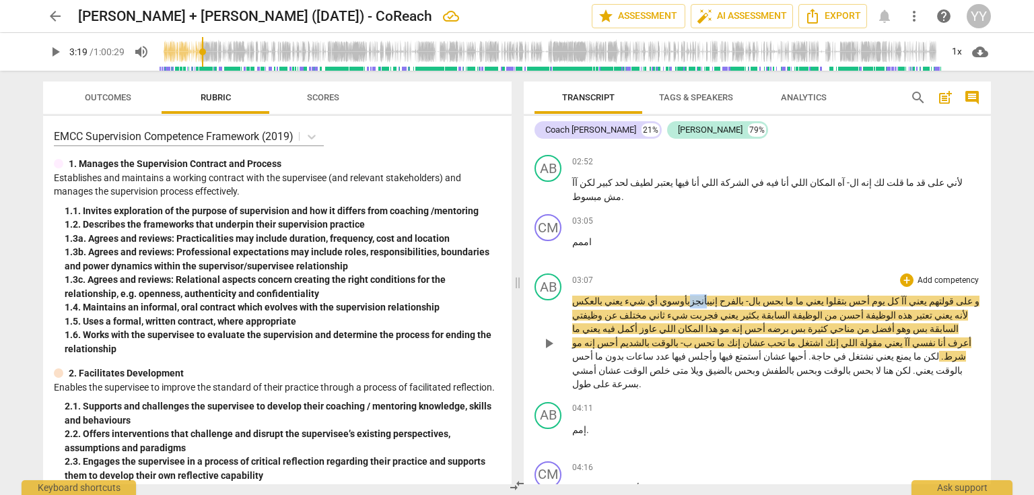
click at [707, 295] on span "أنجز ب" at bounding box center [697, 300] width 20 height 11
click at [687, 295] on span "أوسوي" at bounding box center [673, 300] width 30 height 11
click at [685, 295] on span "وسوي" at bounding box center [671, 300] width 27 height 11
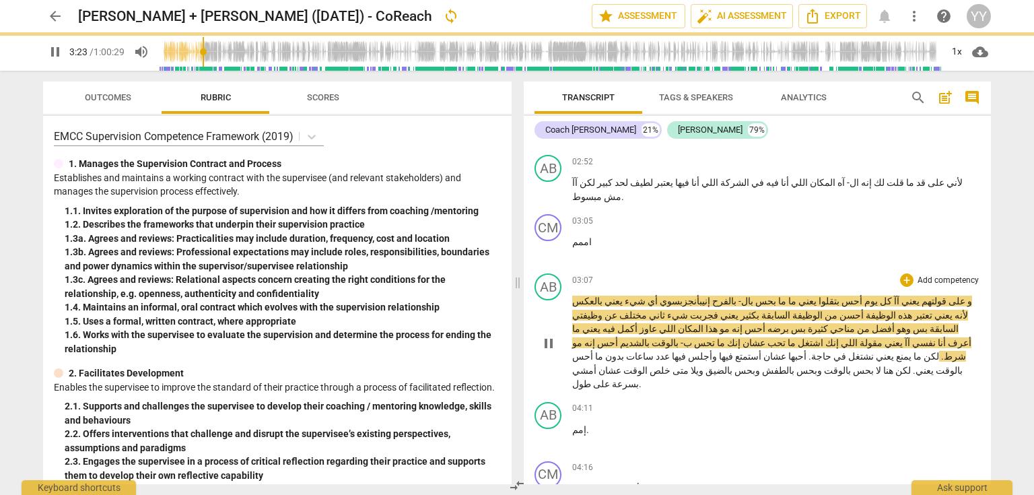
click at [623, 295] on span "يعني" at bounding box center [612, 300] width 20 height 11
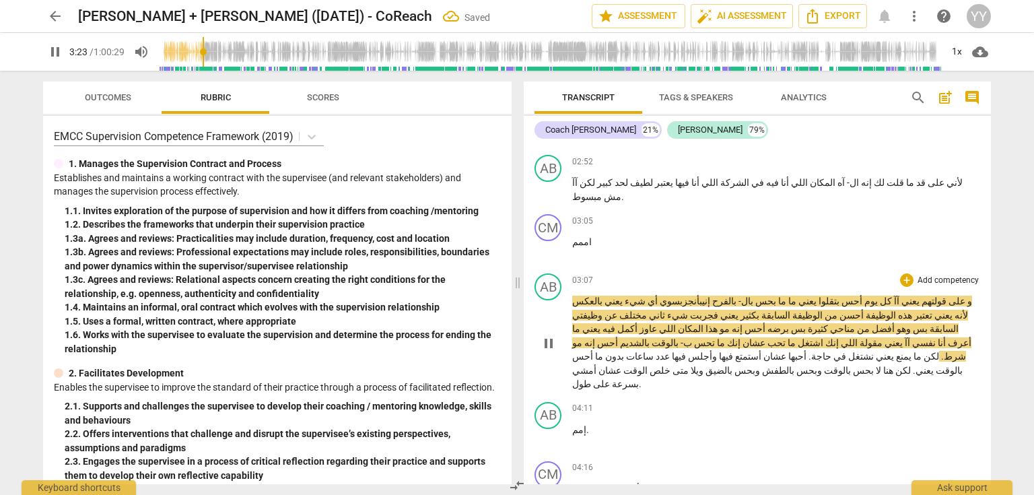
click at [547, 335] on span "pause" at bounding box center [548, 343] width 16 height 16
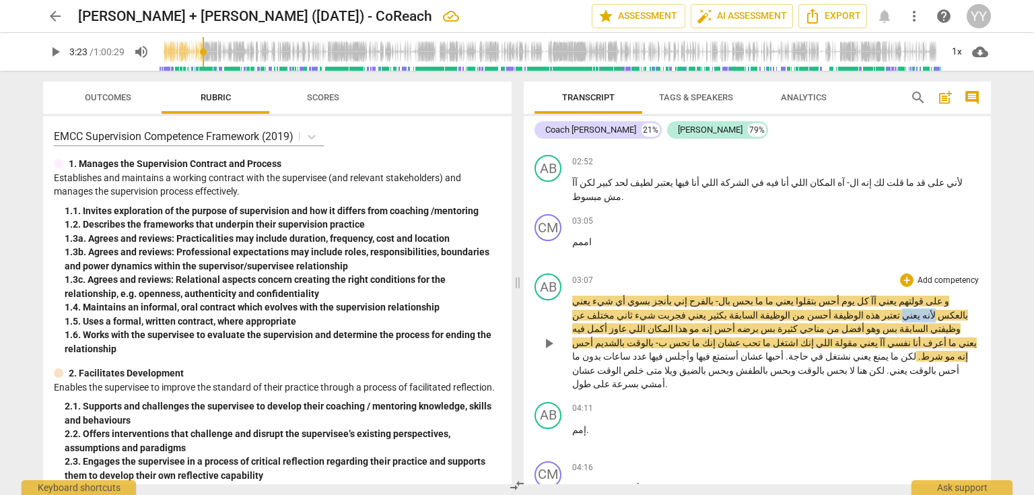
drag, startPoint x: 601, startPoint y: 291, endPoint x: 627, endPoint y: 290, distance: 26.3
click at [627, 294] on p "و على قولتهم يعني آآ كل يوم أحس بتقلوا يعني ما ما بحس بال- بالفرح إني بأنجز بسو…" at bounding box center [776, 342] width 408 height 97
click at [590, 295] on span "يعني" at bounding box center [581, 300] width 18 height 11
click at [547, 335] on span "pause" at bounding box center [548, 343] width 16 height 16
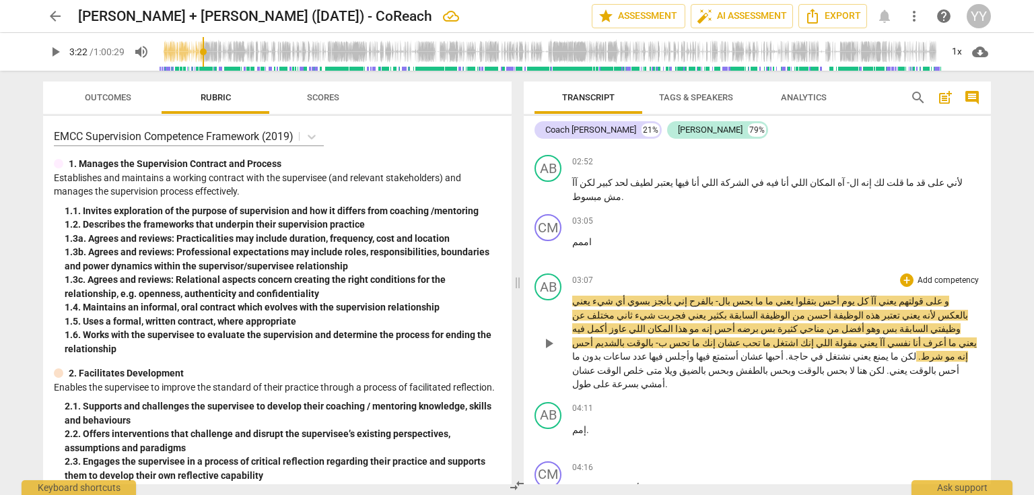
type input "202"
drag, startPoint x: 602, startPoint y: 289, endPoint x: 629, endPoint y: 291, distance: 27.6
click at [629, 294] on p "و على قولتهم يعني آآ كل يوم أحس بتقلوا يعني ما ما بحس بال- بالفرح إني بأنجز بسو…" at bounding box center [776, 342] width 408 height 97
click at [902, 310] on span "بالعكس مع انه" at bounding box center [926, 315] width 49 height 11
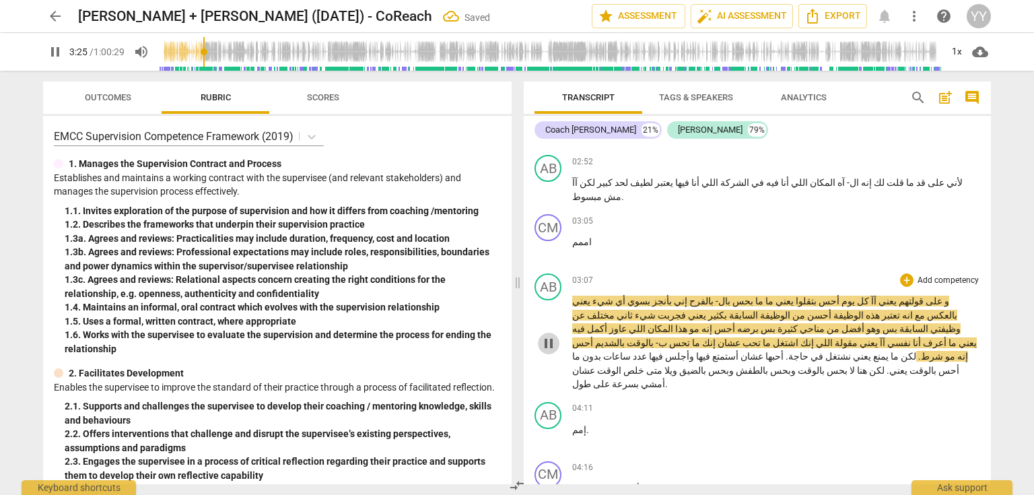
click at [545, 335] on span "pause" at bounding box center [548, 343] width 16 height 16
click at [545, 335] on span "play_arrow" at bounding box center [548, 343] width 16 height 16
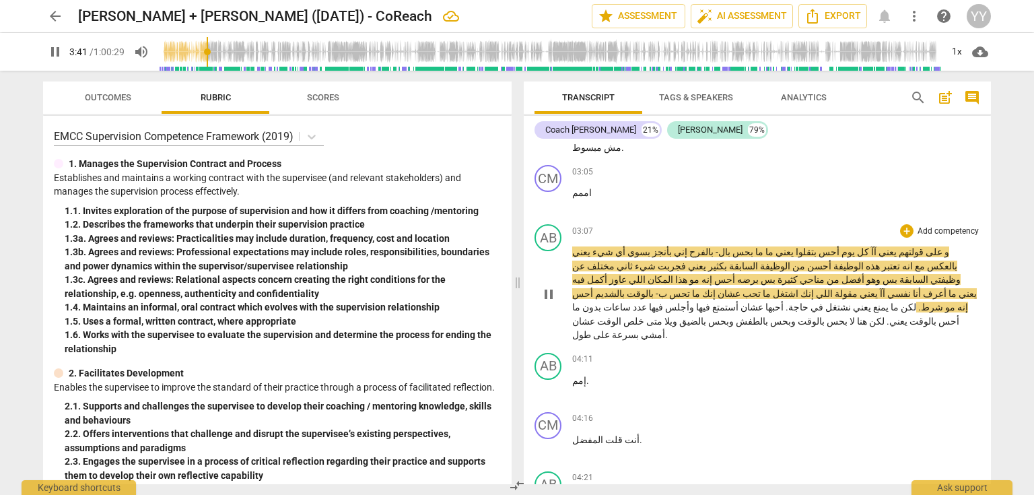
scroll to position [1292, 0]
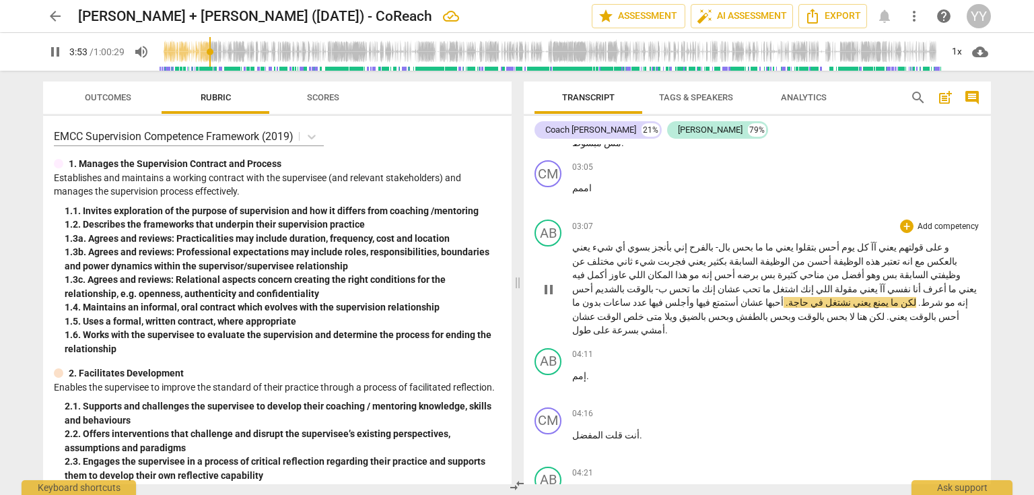
click at [625, 283] on span "بالوقت" at bounding box center [639, 288] width 29 height 11
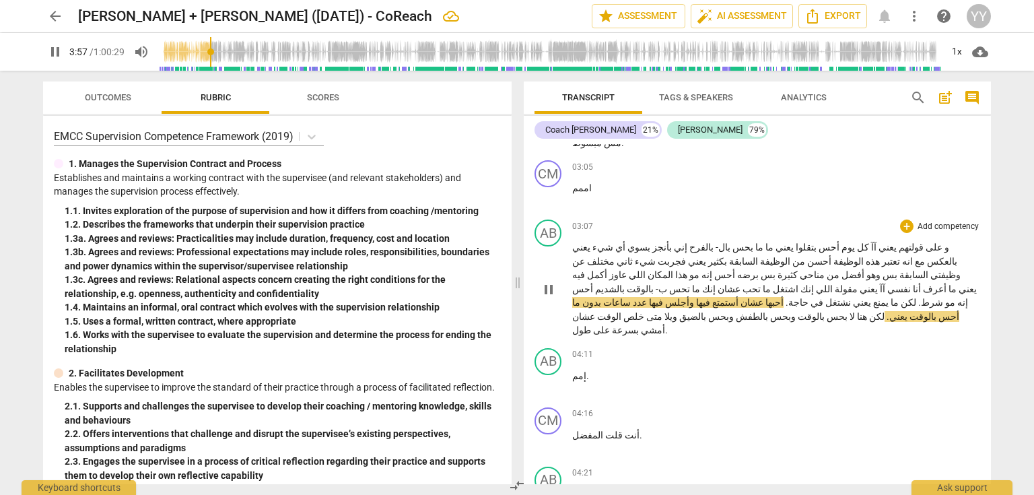
click at [788, 297] on span "." at bounding box center [785, 302] width 5 height 11
type input "240"
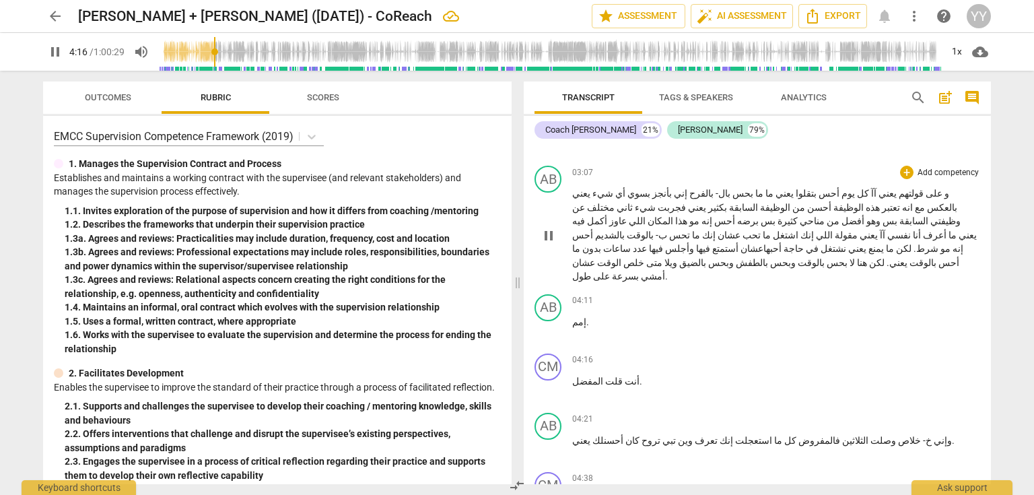
scroll to position [1346, 0]
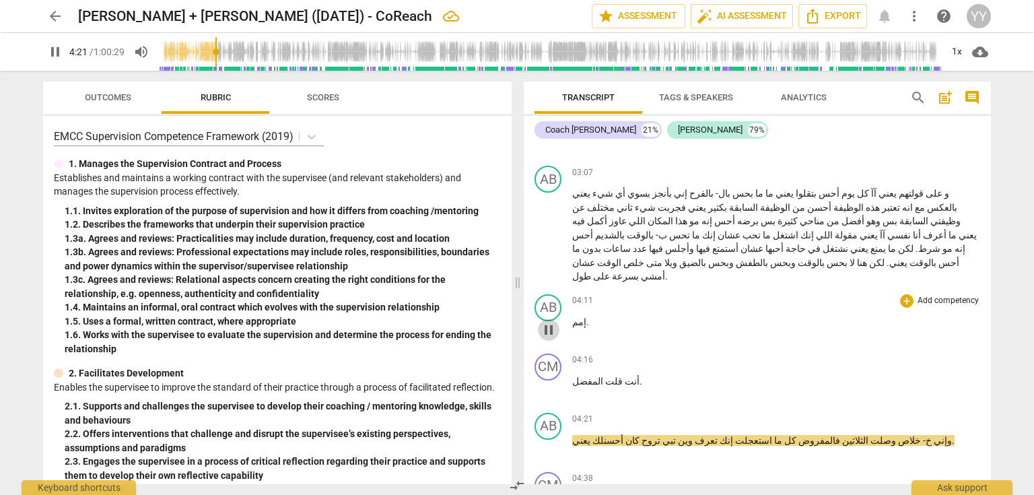
click at [546, 322] on span "pause" at bounding box center [548, 330] width 16 height 16
type input "262"
drag, startPoint x: 595, startPoint y: 341, endPoint x: 571, endPoint y: 341, distance: 23.6
click at [572, 374] on p "أنت قلت المفضل ." at bounding box center [776, 381] width 408 height 14
drag, startPoint x: 586, startPoint y: 283, endPoint x: 569, endPoint y: 285, distance: 17.0
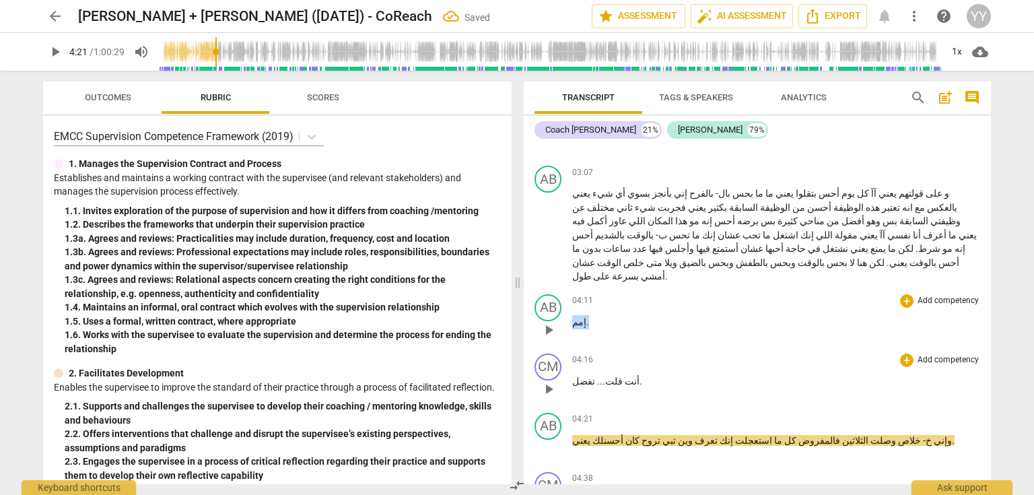
click at [569, 289] on div "AB play_arrow pause 04:11 + Add competency keyboard_arrow_right إمم ." at bounding box center [757, 318] width 467 height 59
copy p "إمم ."
click at [572, 376] on span "تفضل" at bounding box center [583, 381] width 23 height 11
paste p
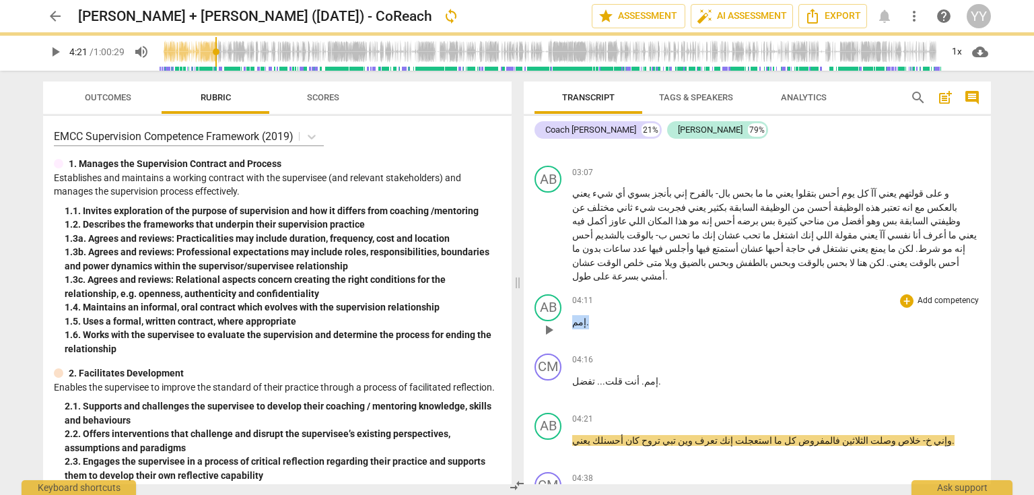
drag, startPoint x: 592, startPoint y: 285, endPoint x: 564, endPoint y: 283, distance: 27.7
click at [564, 289] on div "AB play_arrow pause 04:11 + Add competency keyboard_arrow_right إمم ." at bounding box center [757, 318] width 467 height 59
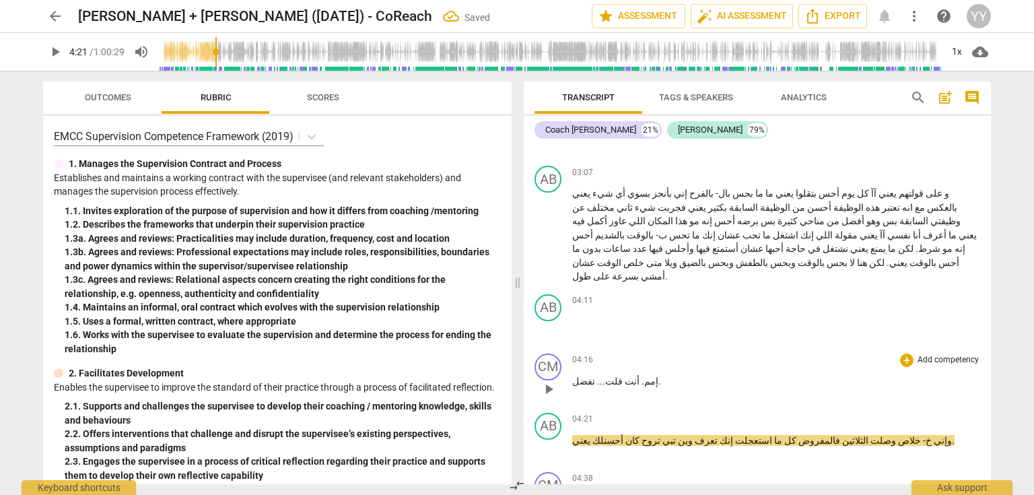
click at [651, 334] on div "CM play_arrow pause 00:03 + Add competency keyboard_arrow_right طيب ما هتروح من…" at bounding box center [757, 314] width 467 height 340
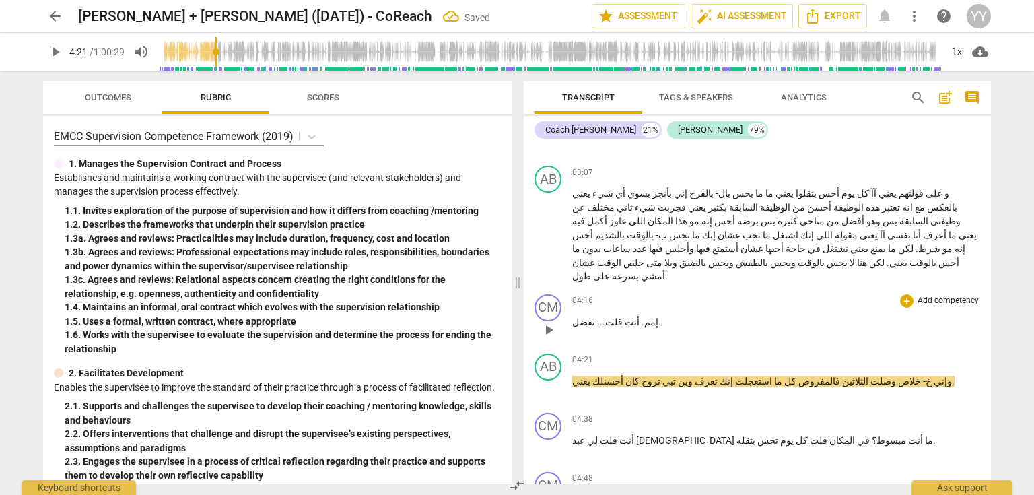
click at [644, 316] on span "إمم" at bounding box center [651, 321] width 14 height 11
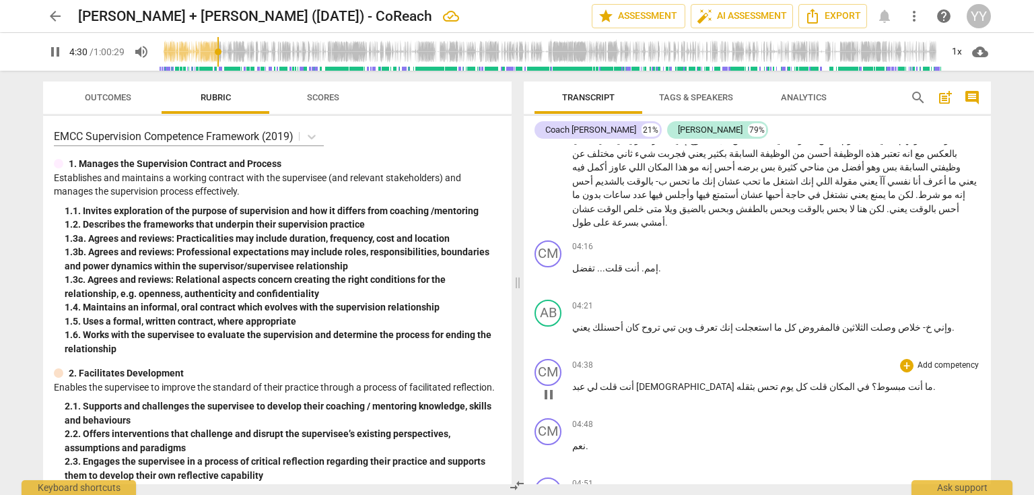
scroll to position [1454, 0]
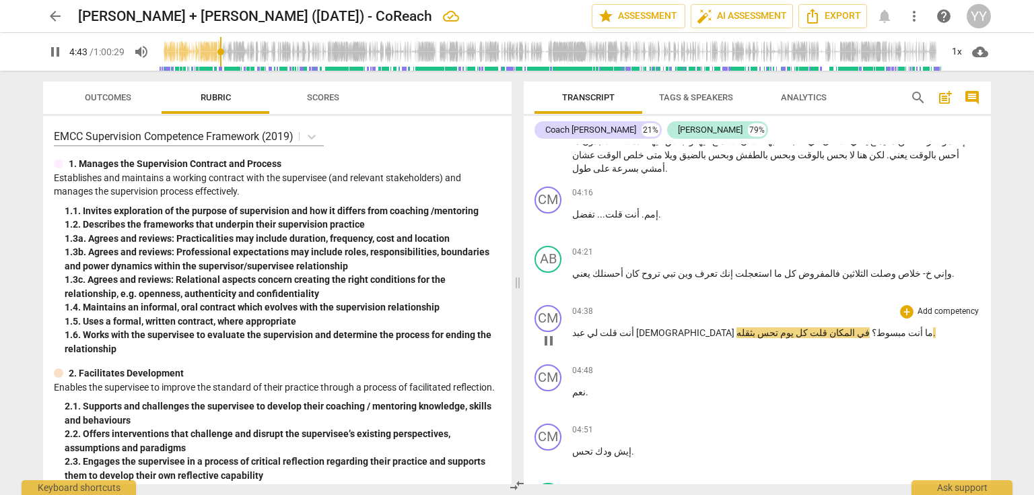
click at [870, 327] on span "؟" at bounding box center [873, 332] width 7 height 11
type input "286"
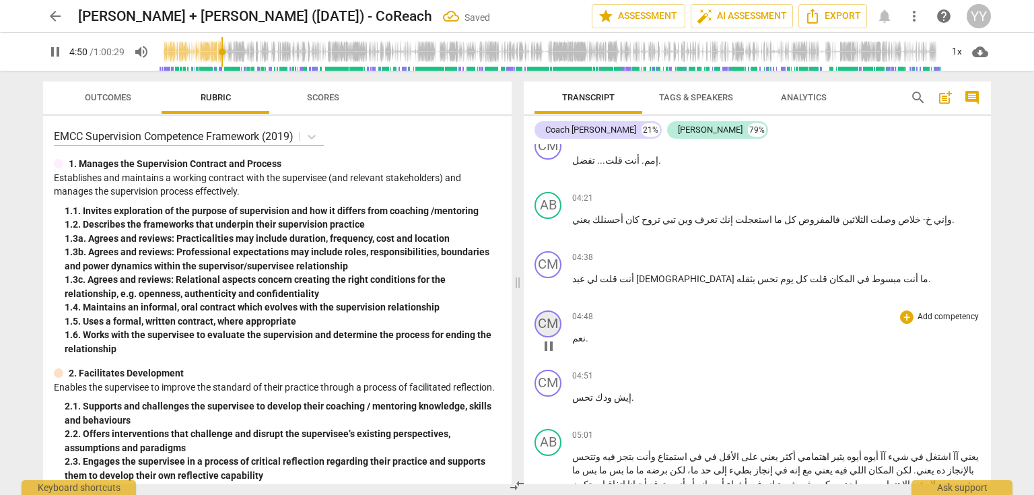
click at [547, 310] on div "CM" at bounding box center [547, 323] width 27 height 27
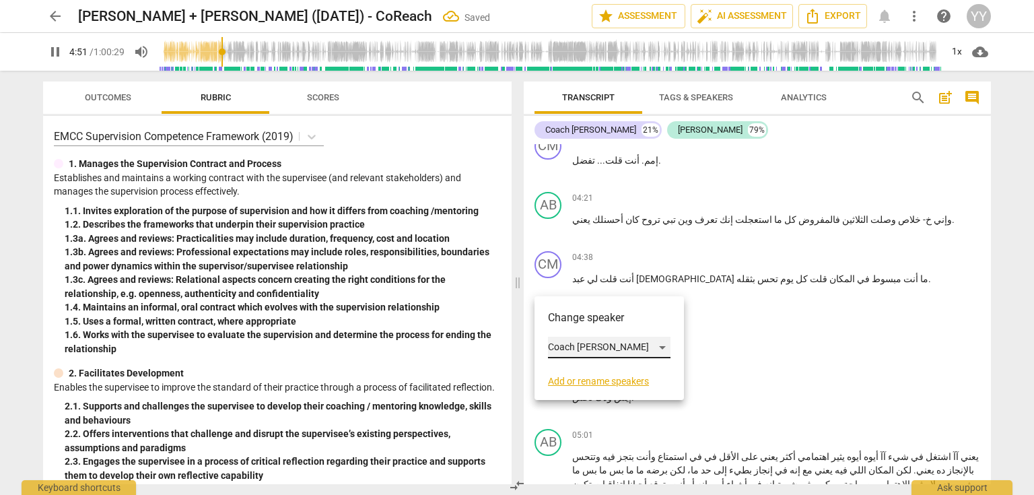
click at [598, 343] on div "Coach [PERSON_NAME]" at bounding box center [609, 348] width 122 height 22
click at [600, 374] on li "[PERSON_NAME]" at bounding box center [609, 373] width 122 height 26
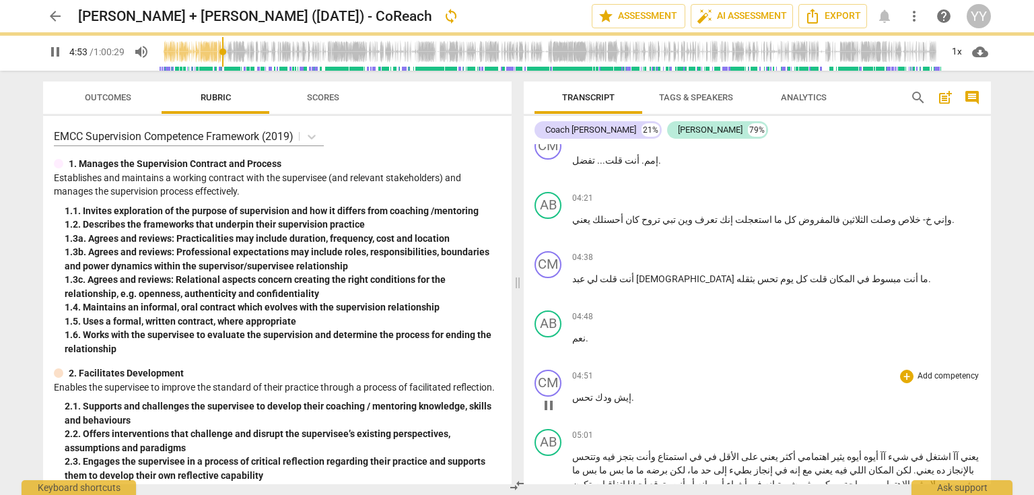
scroll to position [1562, 0]
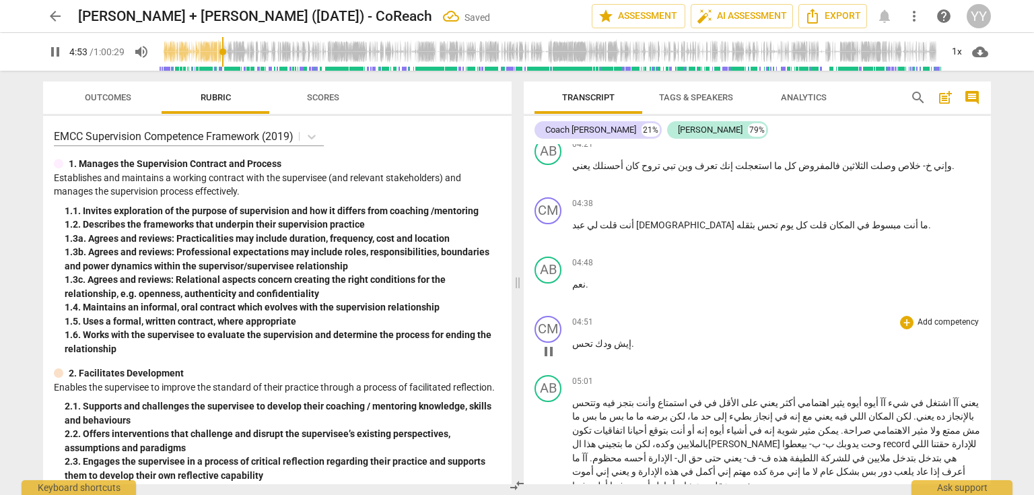
click at [635, 337] on p "إيش ودك تحس ." at bounding box center [776, 344] width 408 height 14
type input "295"
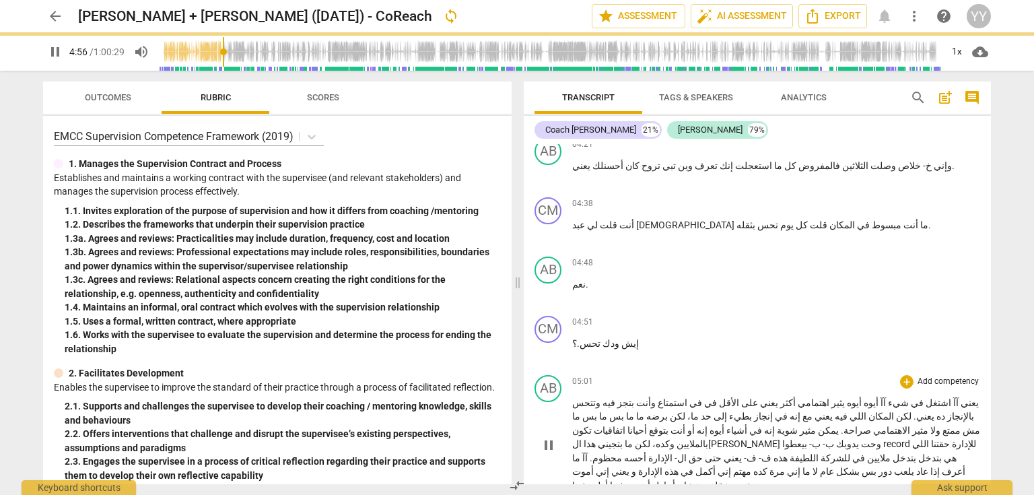
scroll to position [1615, 0]
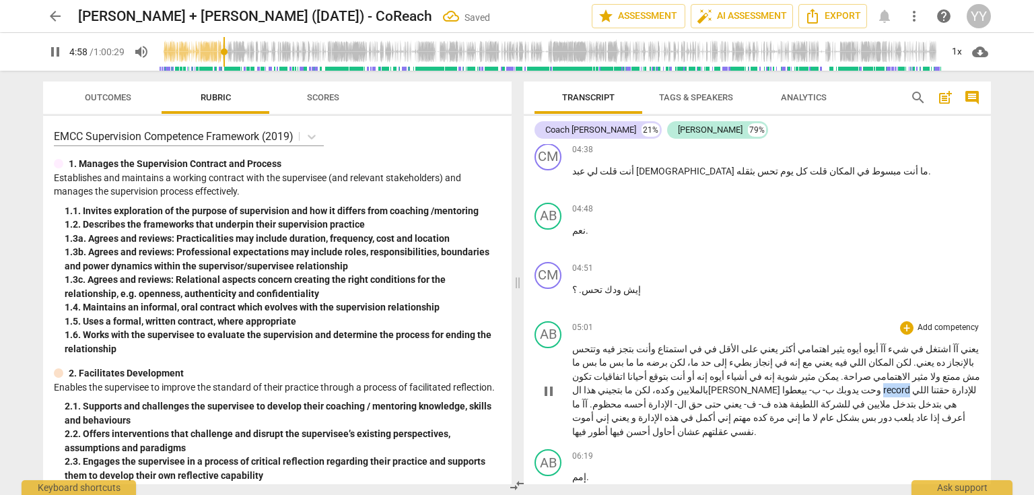
type input "299"
drag, startPoint x: 938, startPoint y: 335, endPoint x: 967, endPoint y: 335, distance: 28.9
click at [967, 342] on p "يعني آآ اشتغل في شيء آآ أيوه أيوه يثير اهتمامي أكثر يعني على الأقل في في استمتا…" at bounding box center [776, 390] width 408 height 97
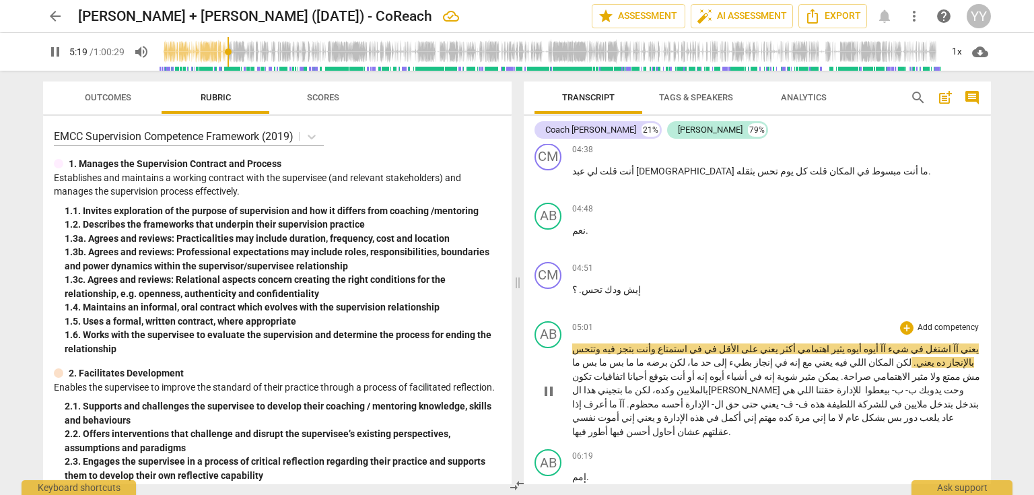
click at [600, 343] on span "وتتحس" at bounding box center [586, 348] width 28 height 11
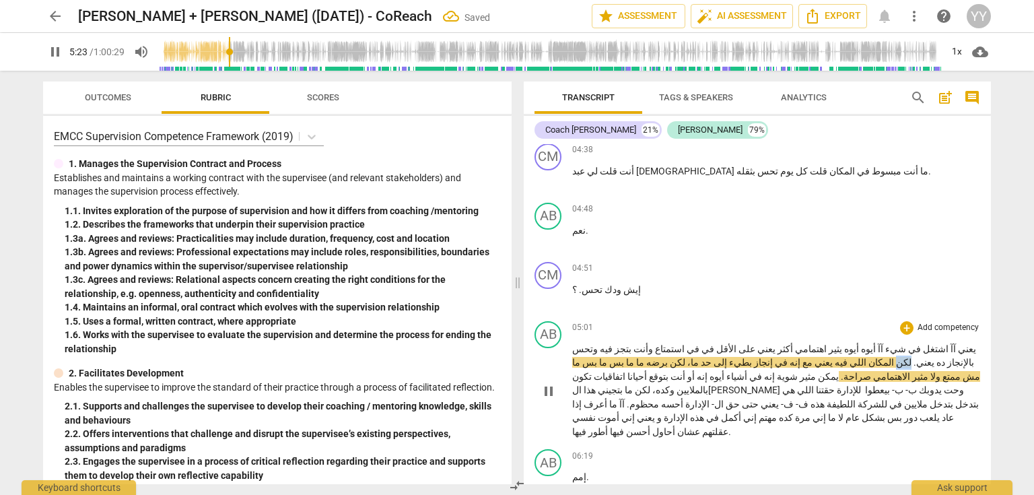
drag, startPoint x: 592, startPoint y: 310, endPoint x: 603, endPoint y: 308, distance: 10.9
click at [603, 342] on p "يعني آآ اشتغل في شيء آآ أيوه أيوه يثير اهتمامي أكثر يعني على الأقل في في استمتا…" at bounding box center [776, 390] width 408 height 97
click at [816, 321] on div "05:01 + Add competency keyboard_arrow_right" at bounding box center [776, 327] width 408 height 13
click at [644, 357] on span "ما" at bounding box center [639, 362] width 10 height 11
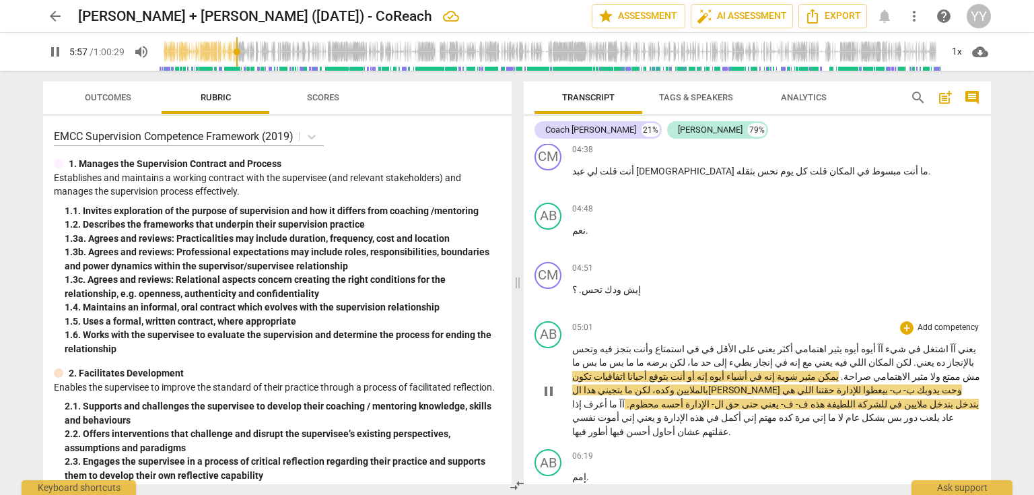
click at [545, 383] on span "pause" at bounding box center [548, 391] width 16 height 16
type input "358"
click at [861, 384] on span "بيعطوا" at bounding box center [874, 389] width 27 height 11
click at [846, 384] on span "بيعطوا ريكورد" at bounding box center [873, 389] width 55 height 11
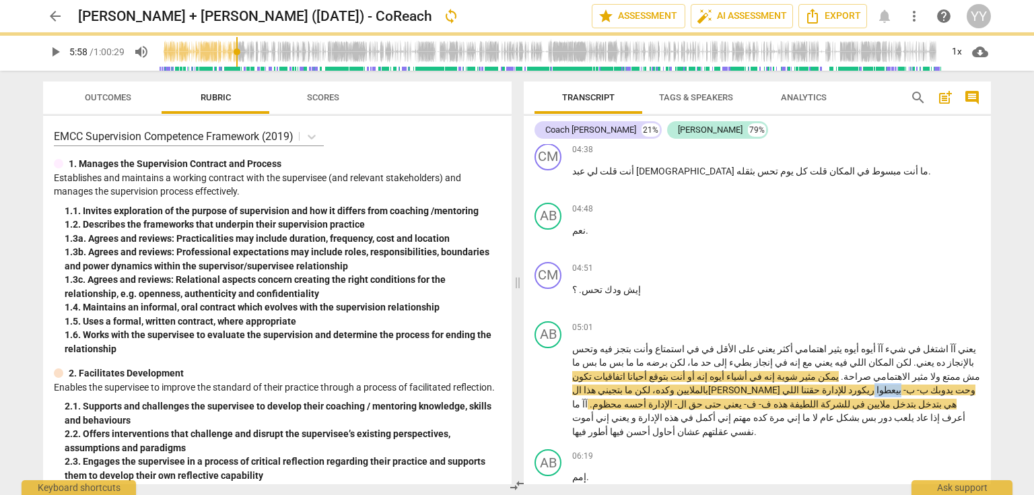
click at [846, 384] on span "بيعطوا ريكورد" at bounding box center [873, 389] width 55 height 11
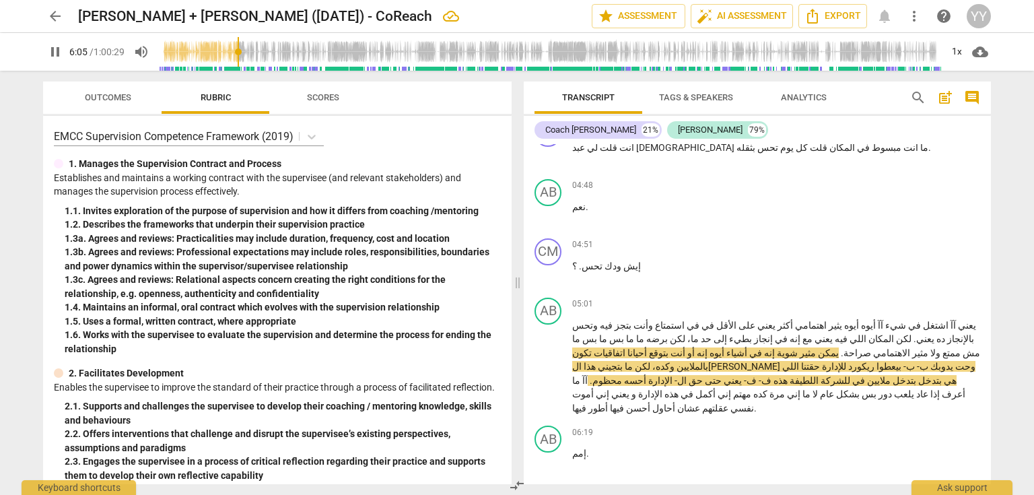
scroll to position [1669, 0]
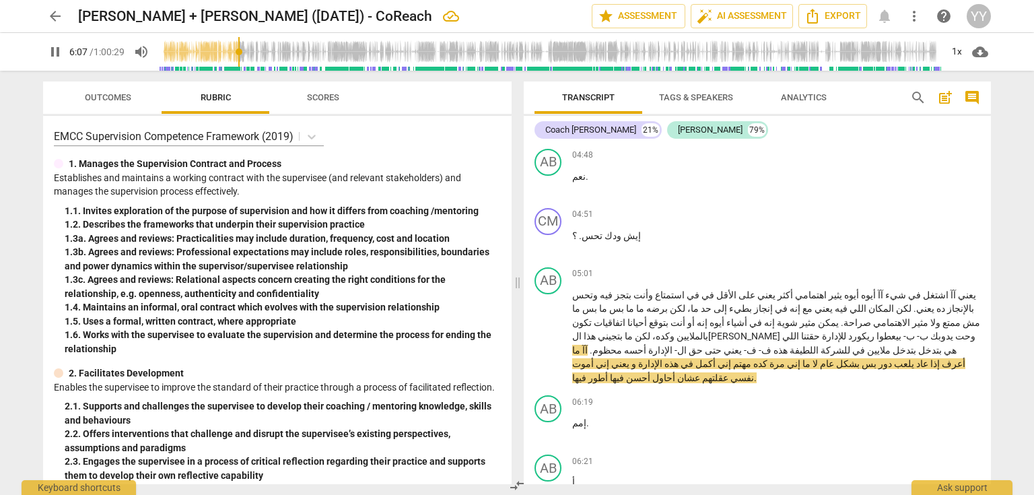
click at [672, 345] on span "الإدارة" at bounding box center [659, 350] width 26 height 11
click at [678, 358] on span "هذه" at bounding box center [670, 363] width 16 height 11
click at [673, 358] on span "ذه" at bounding box center [667, 363] width 11 height 11
click at [676, 358] on span "ذي" at bounding box center [668, 363] width 13 height 11
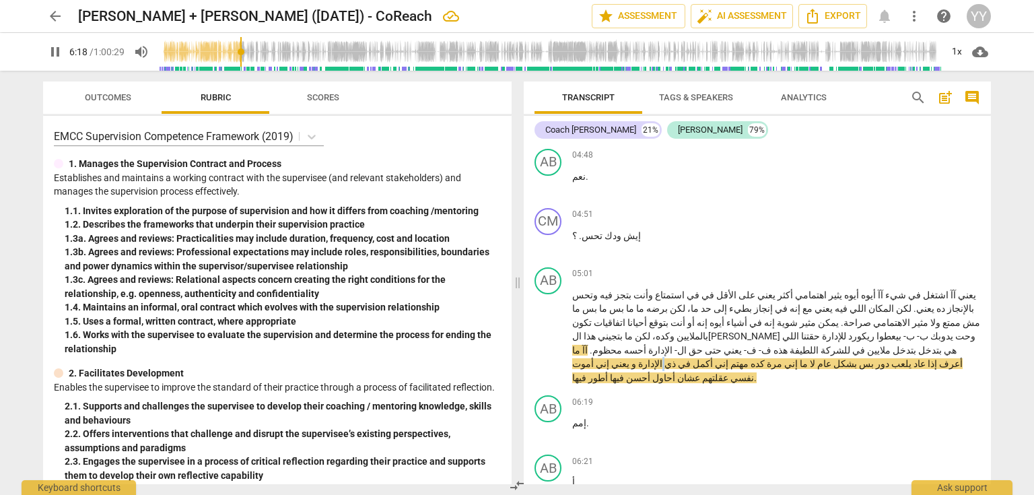
click at [676, 358] on span "ذي" at bounding box center [668, 363] width 13 height 11
click at [728, 372] on span "نفسي" at bounding box center [741, 377] width 26 height 11
click at [550, 329] on span "pause" at bounding box center [548, 337] width 16 height 16
click at [609, 358] on span "إني" at bounding box center [601, 363] width 15 height 11
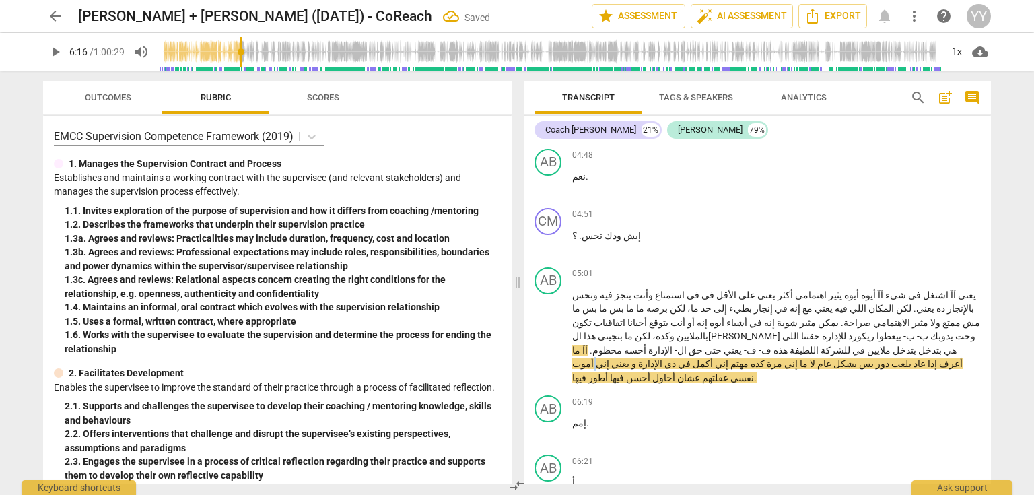
click at [609, 358] on span "إني" at bounding box center [601, 363] width 15 height 11
click at [547, 329] on span "pause" at bounding box center [548, 337] width 16 height 16
type input "377"
click at [728, 372] on span "نفسي" at bounding box center [741, 377] width 26 height 11
click at [728, 372] on span "نفسي على" at bounding box center [750, 377] width 44 height 11
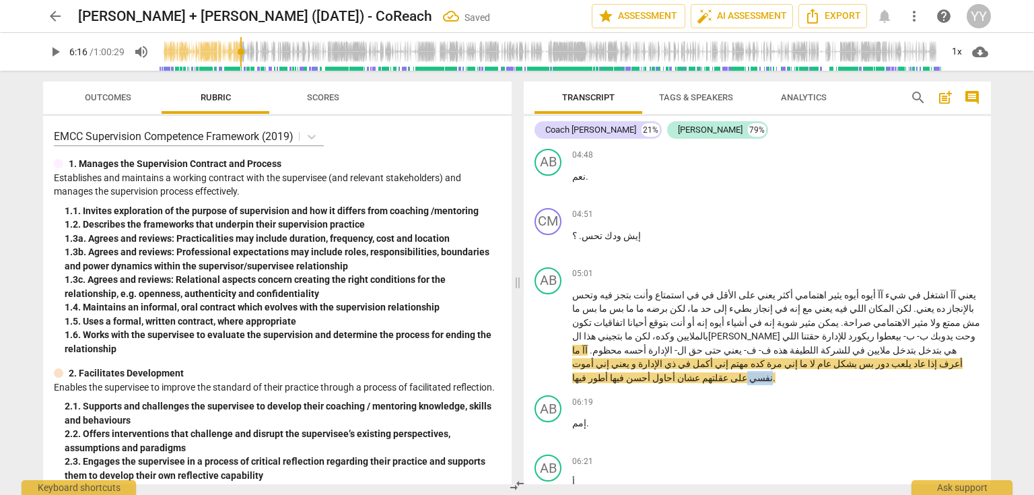
click at [728, 372] on span "نفسي على" at bounding box center [750, 377] width 44 height 11
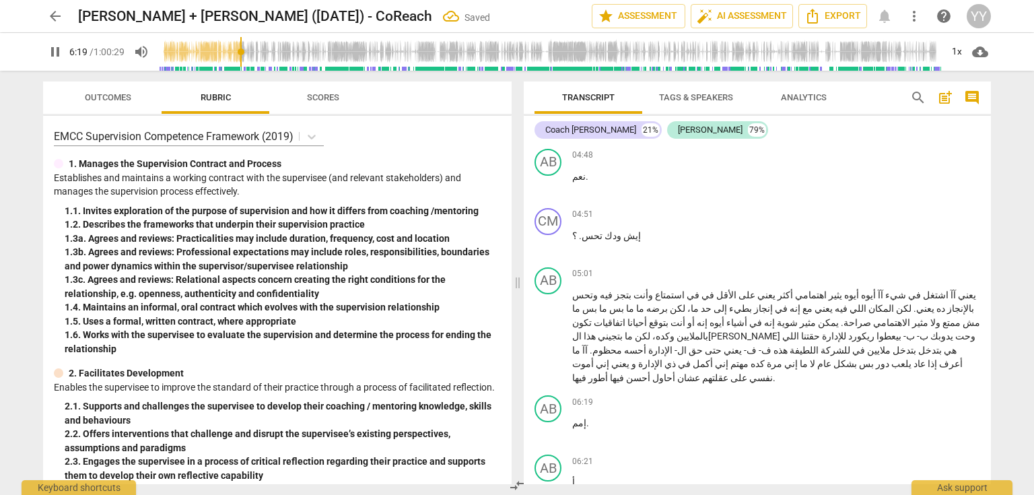
scroll to position [1777, 0]
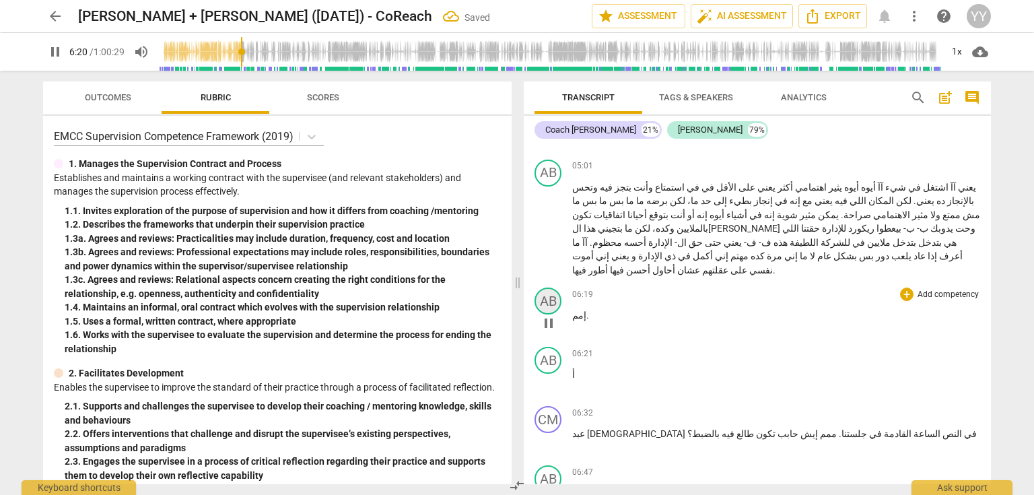
click at [547, 287] on div "AB" at bounding box center [547, 300] width 27 height 27
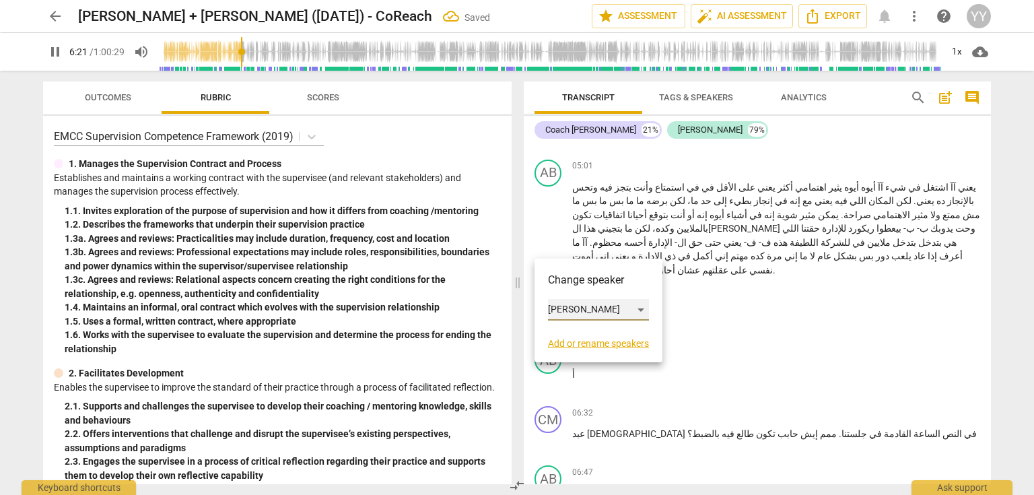
click at [584, 306] on div "[PERSON_NAME]" at bounding box center [598, 310] width 101 height 22
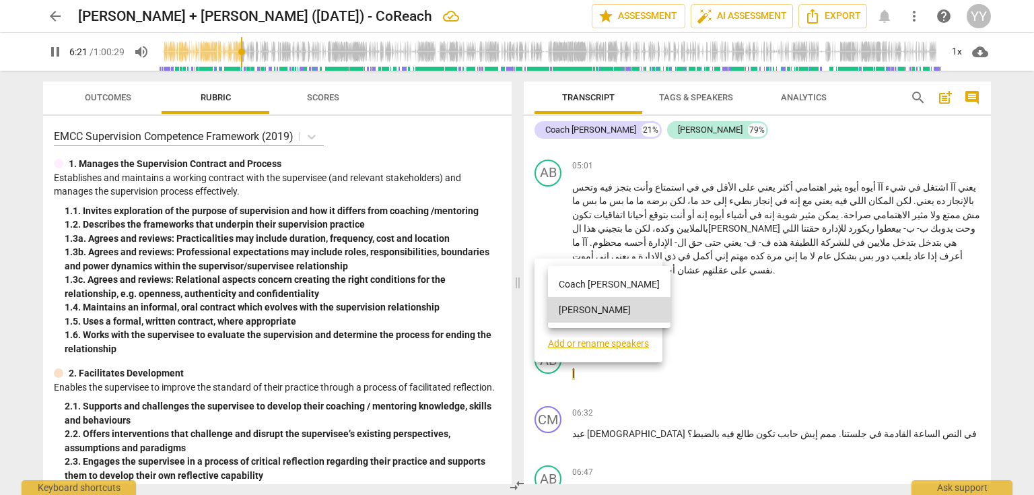
click at [587, 281] on li "Coach [PERSON_NAME]" at bounding box center [609, 284] width 122 height 26
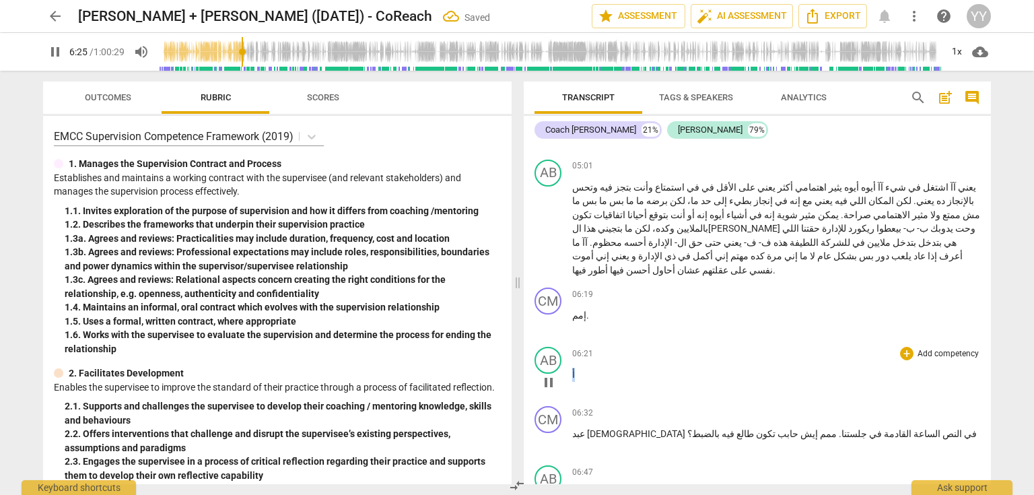
click at [572, 367] on p "أ" at bounding box center [776, 374] width 408 height 14
type input "388"
click at [547, 347] on div "AB" at bounding box center [547, 360] width 27 height 27
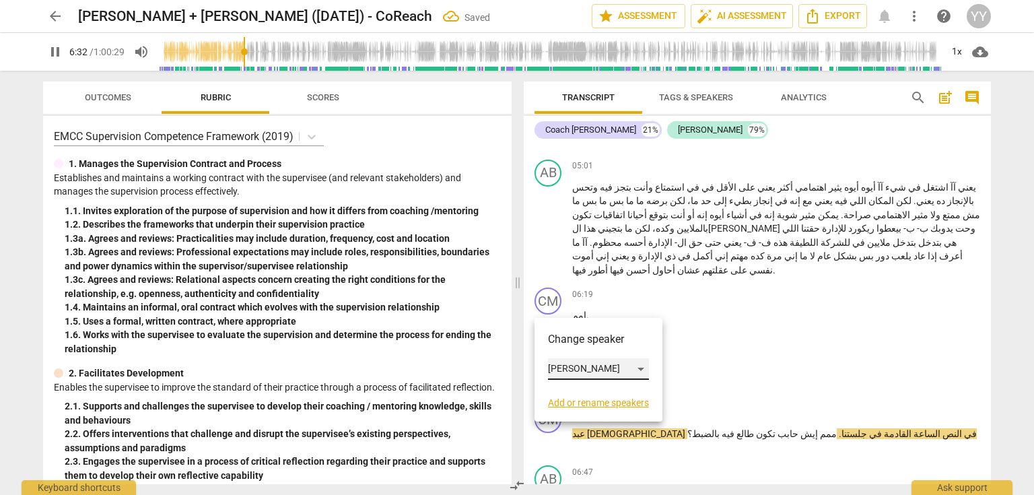
click at [587, 367] on div "[PERSON_NAME]" at bounding box center [598, 369] width 101 height 22
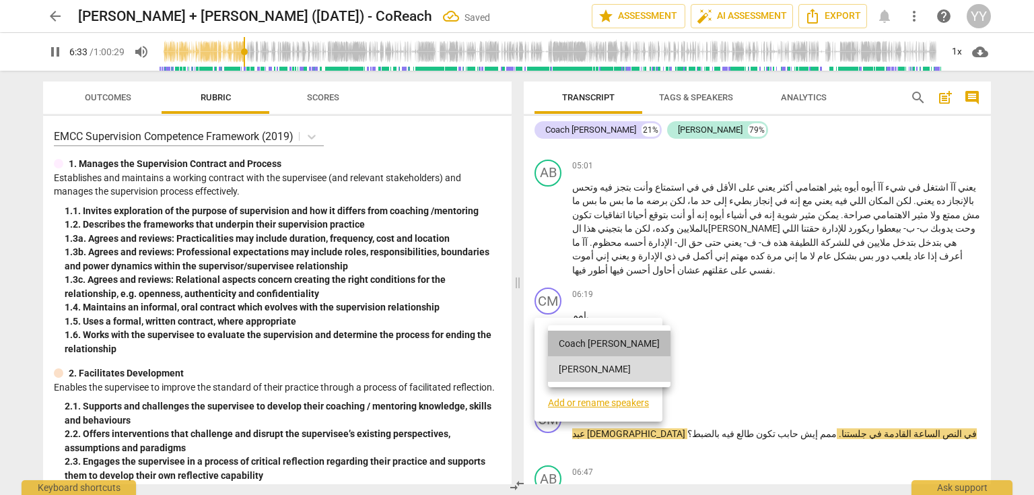
click at [614, 344] on li "Coach [PERSON_NAME]" at bounding box center [609, 343] width 122 height 26
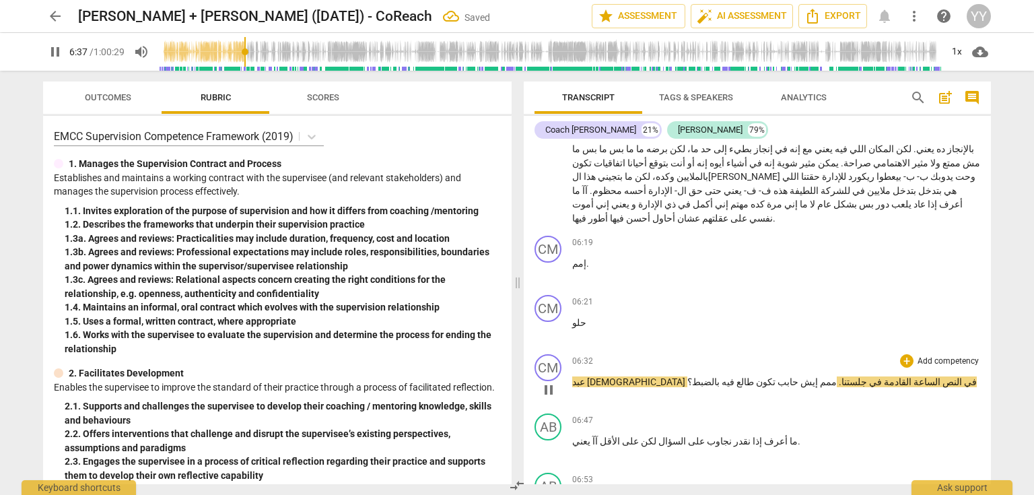
scroll to position [1831, 0]
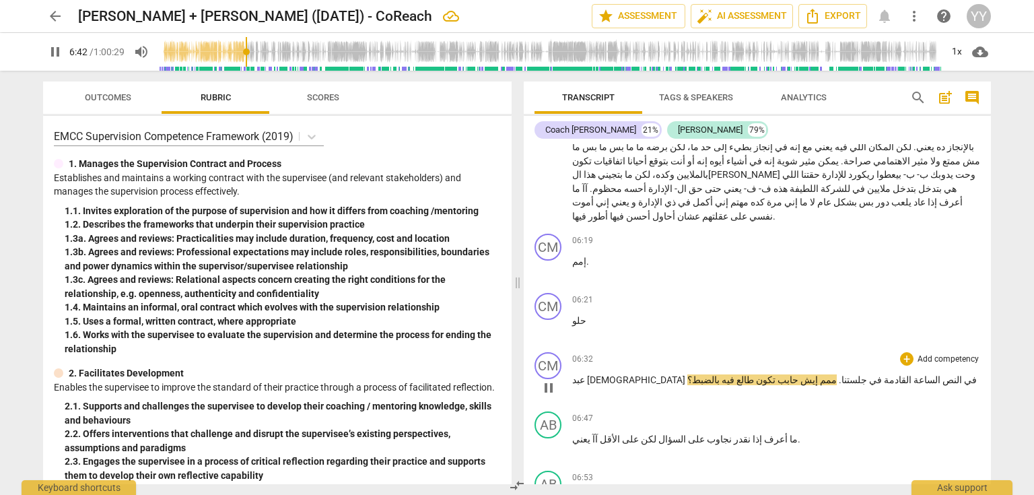
drag, startPoint x: 547, startPoint y: 326, endPoint x: 652, endPoint y: 326, distance: 105.0
click at [547, 380] on span "pause" at bounding box center [548, 388] width 16 height 16
click at [837, 374] on span "." at bounding box center [839, 379] width 5 height 11
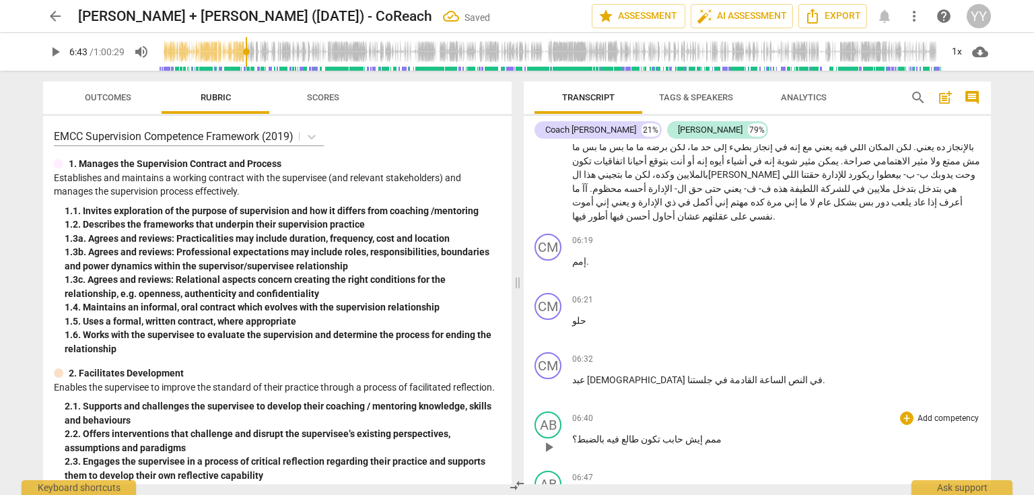
click at [703, 433] on span "ممم" at bounding box center [712, 438] width 19 height 11
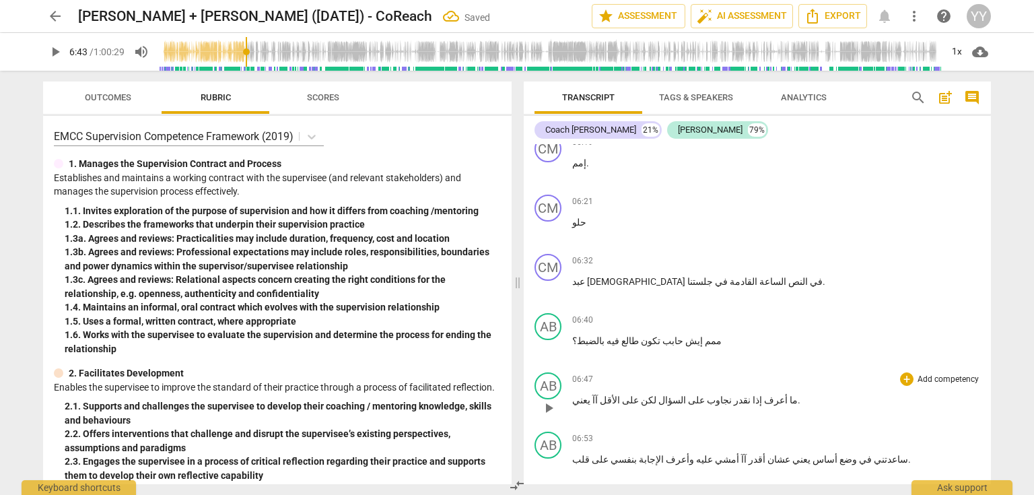
scroll to position [1938, 0]
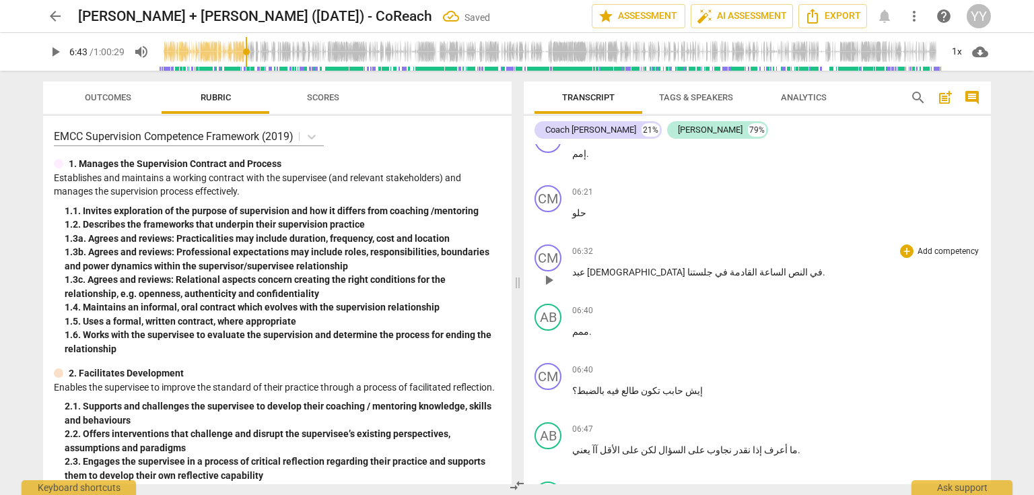
click at [587, 267] on span "عبد" at bounding box center [579, 272] width 15 height 11
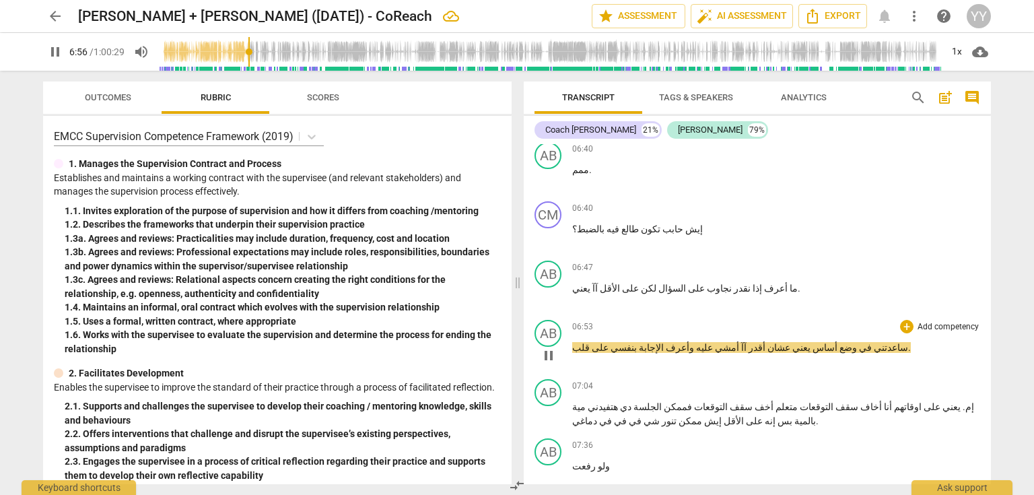
scroll to position [2154, 0]
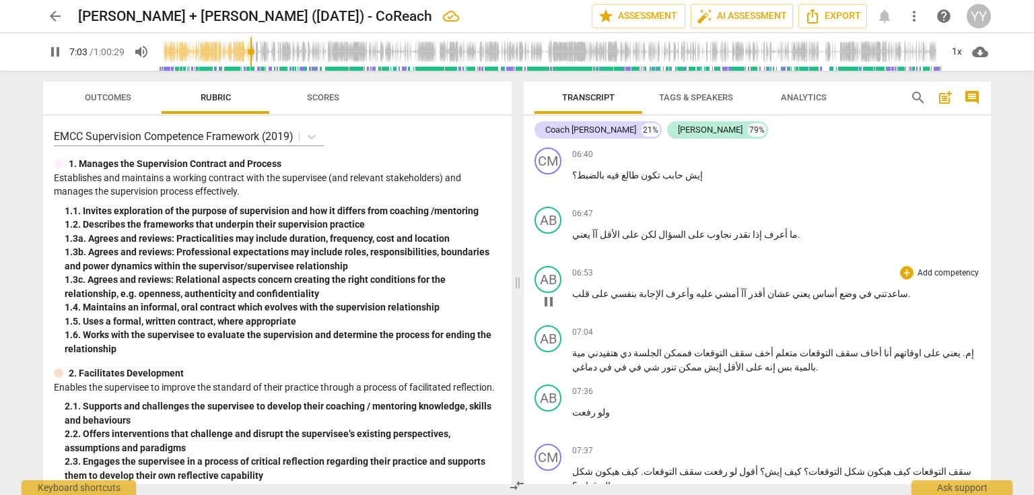
click at [544, 293] on span "pause" at bounding box center [548, 301] width 16 height 16
type input "424"
drag, startPoint x: 583, startPoint y: 237, endPoint x: 571, endPoint y: 238, distance: 12.1
click at [572, 287] on p "ساعدتني في وضع أساس يعني عشان أقدر آآ أمشي عليه وأعرف الإجابة بنفسي على قلب ." at bounding box center [776, 294] width 408 height 14
click at [576, 288] on span "الاقل" at bounding box center [582, 293] width 20 height 11
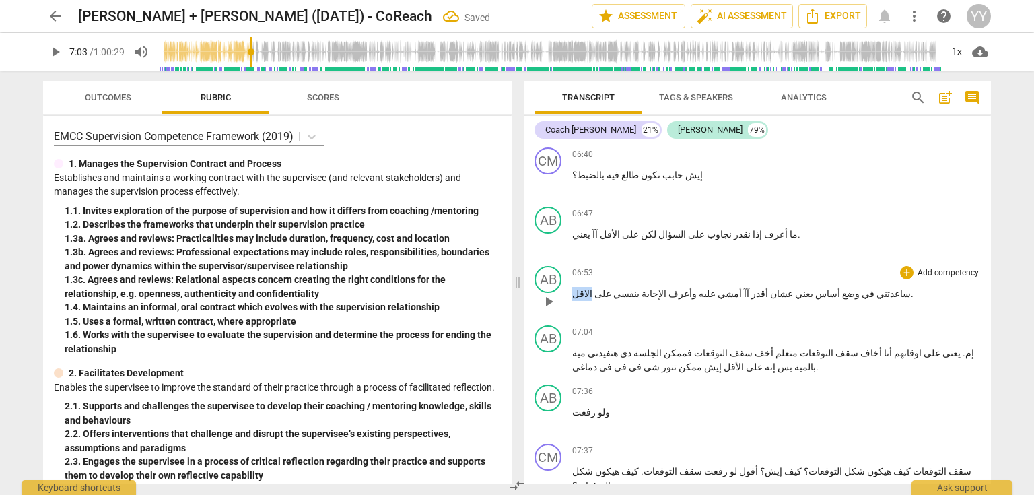
click at [576, 288] on span "الاقل" at bounding box center [582, 293] width 20 height 11
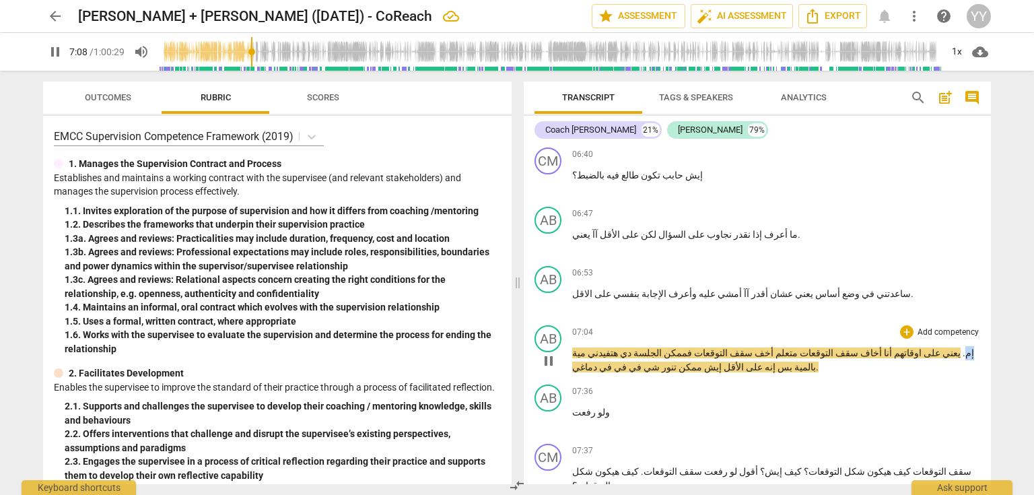
click at [955, 0] on body "arrow_back [PERSON_NAME] + [PERSON_NAME] ([DATE]) - CoReach edit star Assessmen…" at bounding box center [517, 0] width 1034 height 0
type input "429"
click at [850, 287] on p "ساعدتني في وضع أساس يعني عشان أقدر آآ أمشي عليه وأعرف الإجابة بنفسي على الاقل ." at bounding box center [776, 294] width 408 height 14
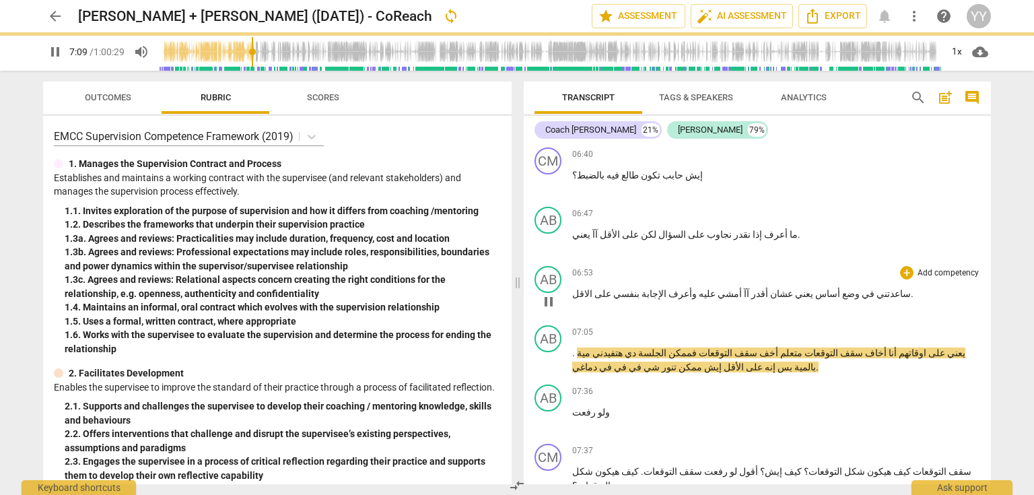
type input "430"
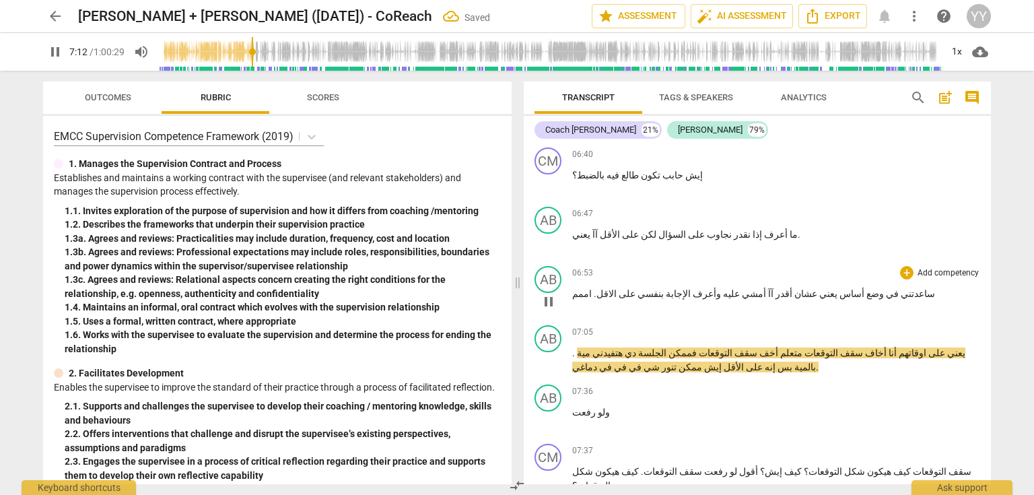
click at [585, 288] on span ". اممم" at bounding box center [584, 293] width 24 height 11
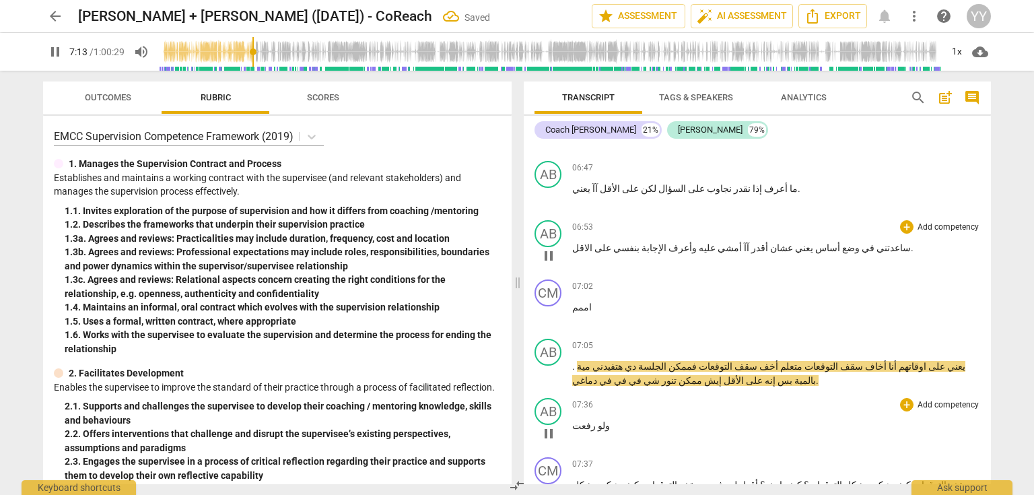
scroll to position [2261, 0]
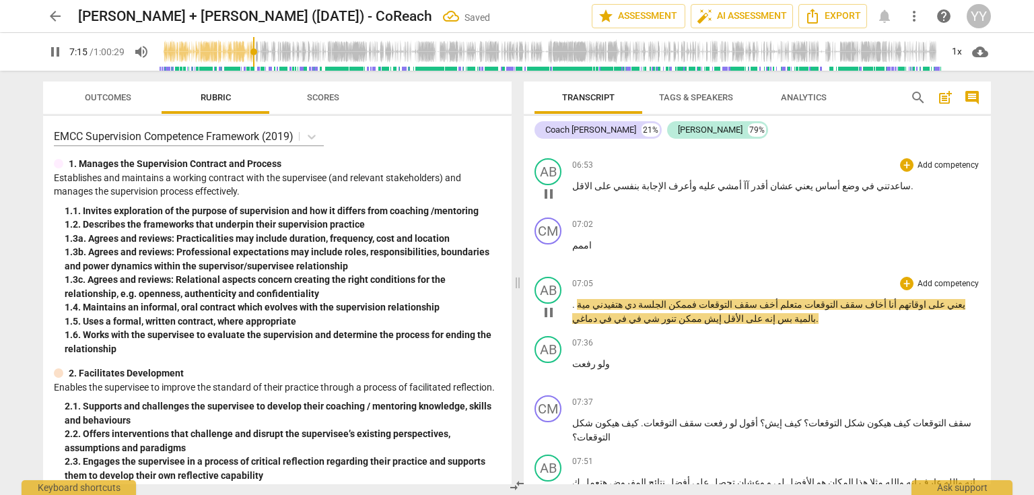
click at [945, 299] on span "على" at bounding box center [935, 304] width 19 height 11
click at [952, 0] on body "arrow_back [PERSON_NAME] + [PERSON_NAME] ([DATE]) - CoReach Saved edit star Ass…" at bounding box center [517, 0] width 1034 height 0
click at [965, 299] on span "يعني" at bounding box center [955, 304] width 20 height 11
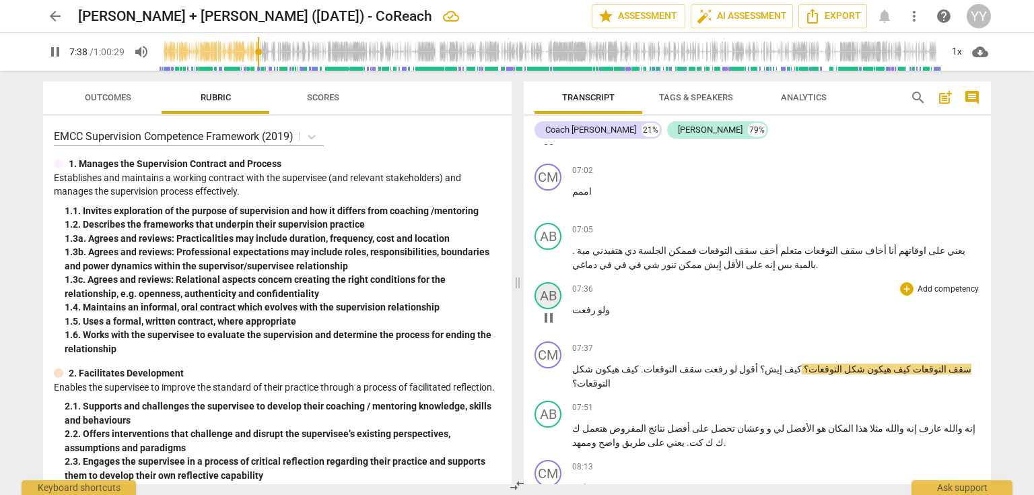
click at [550, 282] on div "AB" at bounding box center [547, 295] width 27 height 27
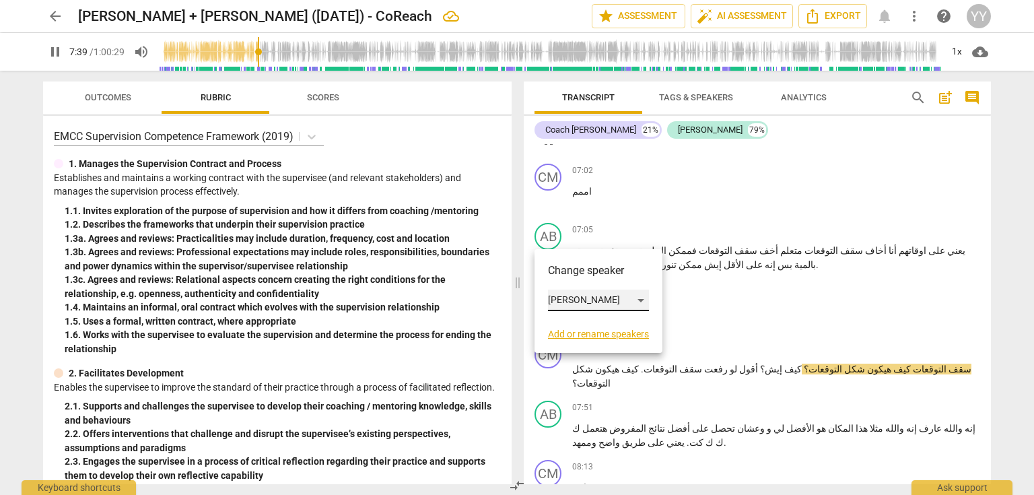
click at [576, 299] on div "[PERSON_NAME]" at bounding box center [598, 300] width 101 height 22
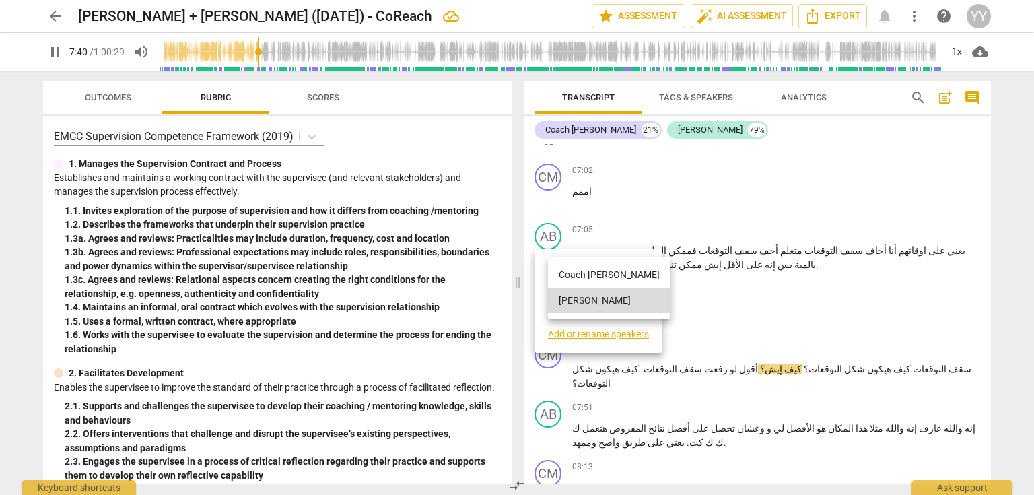
click at [595, 268] on li "Coach [PERSON_NAME]" at bounding box center [609, 275] width 122 height 26
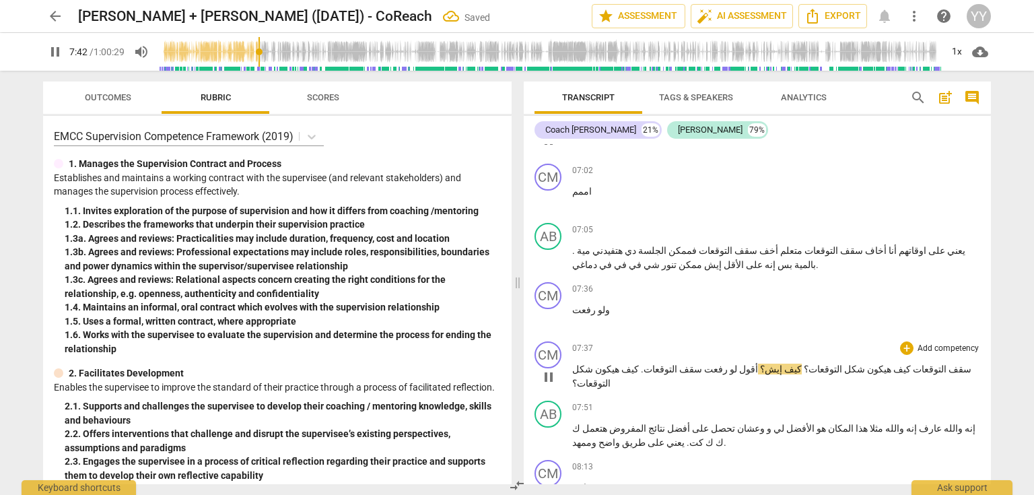
click at [911, 363] on span "التوقعات" at bounding box center [929, 368] width 36 height 11
click at [802, 363] on span "؟" at bounding box center [805, 368] width 7 height 11
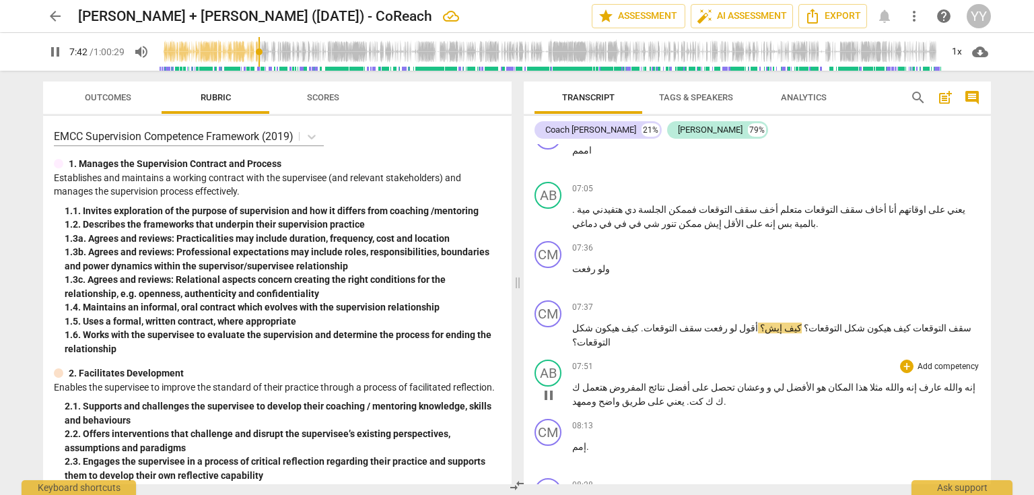
scroll to position [2369, 0]
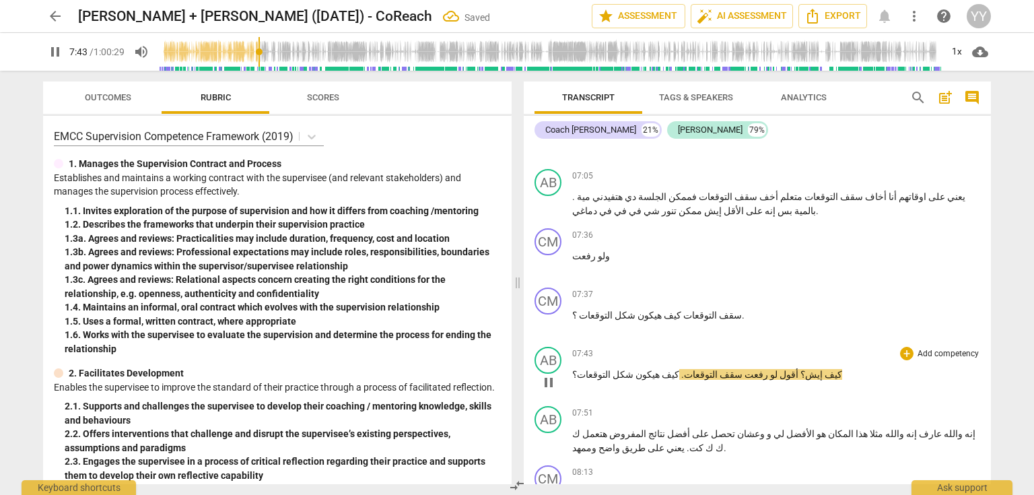
click at [798, 369] on span "إيش؟" at bounding box center [810, 374] width 24 height 11
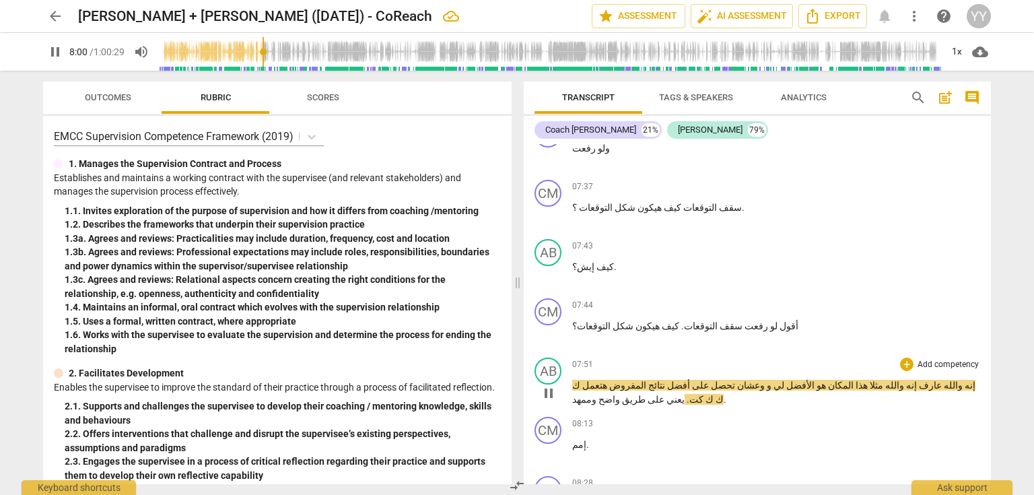
scroll to position [2531, 0]
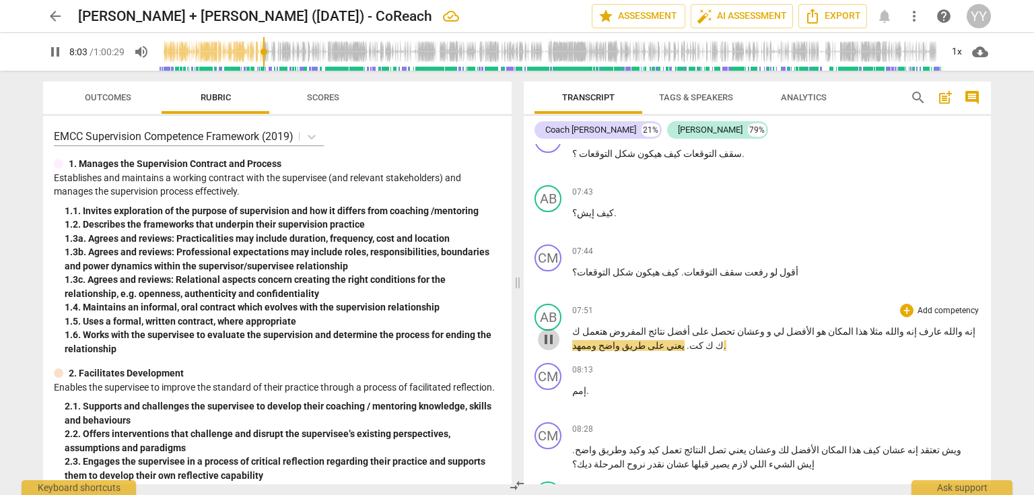
click at [547, 331] on span "pause" at bounding box center [548, 339] width 16 height 16
type input "484"
click at [580, 326] on span "ك" at bounding box center [576, 331] width 8 height 11
click at [713, 340] on span "ك" at bounding box center [718, 345] width 10 height 11
click at [703, 340] on span "ك" at bounding box center [708, 345] width 10 height 11
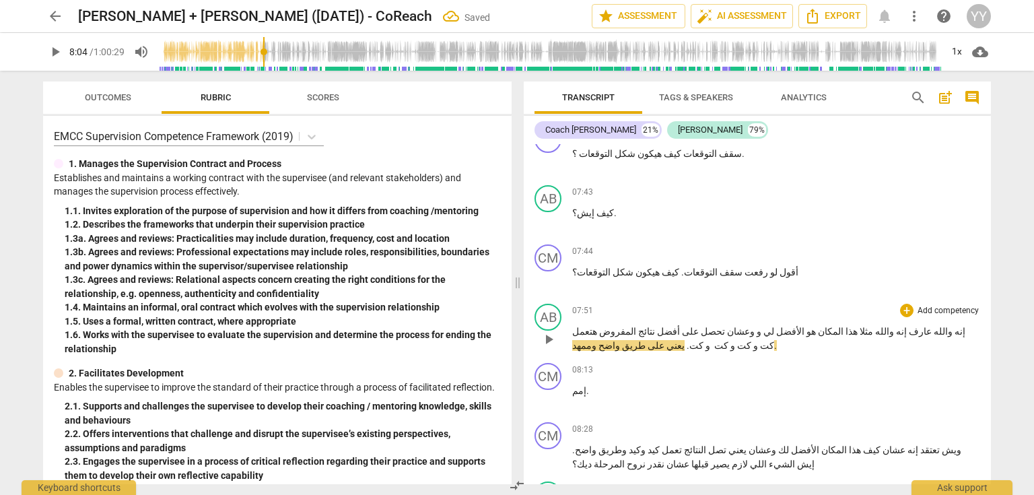
click at [655, 326] on span "نتائج" at bounding box center [645, 331] width 19 height 11
click at [664, 340] on span "يعني" at bounding box center [674, 345] width 20 height 11
click at [703, 340] on span "كت و" at bounding box center [715, 345] width 25 height 11
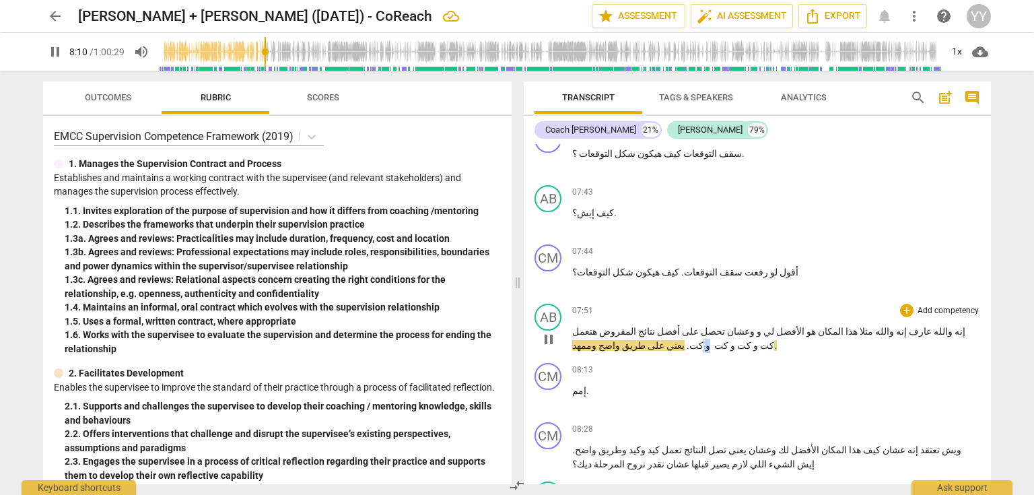
click at [703, 340] on span "كت و" at bounding box center [715, 345] width 25 height 11
drag, startPoint x: 551, startPoint y: 278, endPoint x: 657, endPoint y: 291, distance: 106.4
click at [551, 331] on span "pause" at bounding box center [548, 339] width 16 height 16
type input "490"
click at [645, 340] on span "على" at bounding box center [654, 345] width 19 height 11
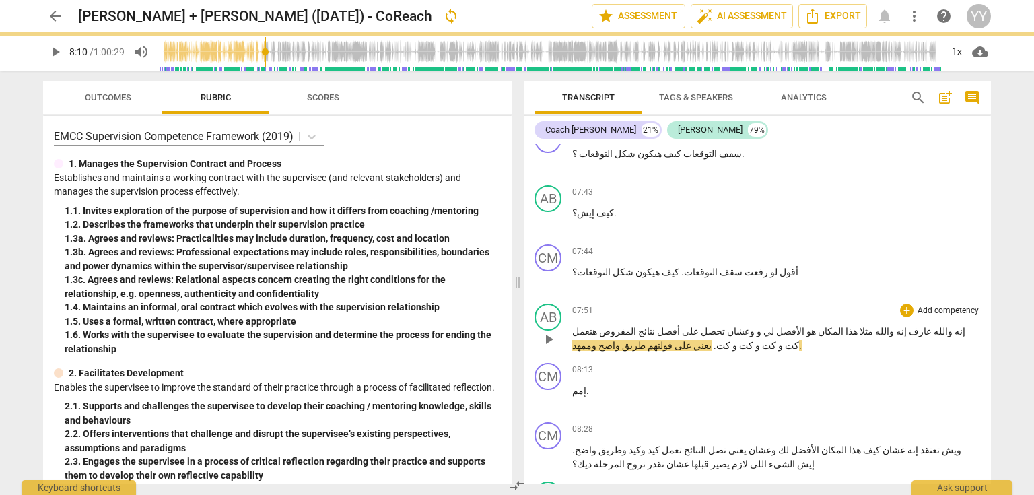
click at [551, 331] on span "play_arrow" at bounding box center [548, 339] width 16 height 16
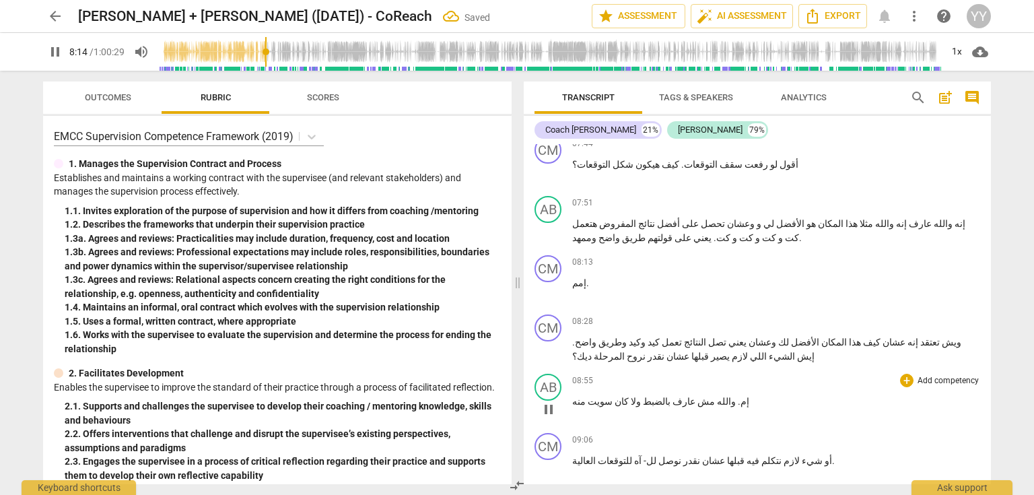
scroll to position [2746, 0]
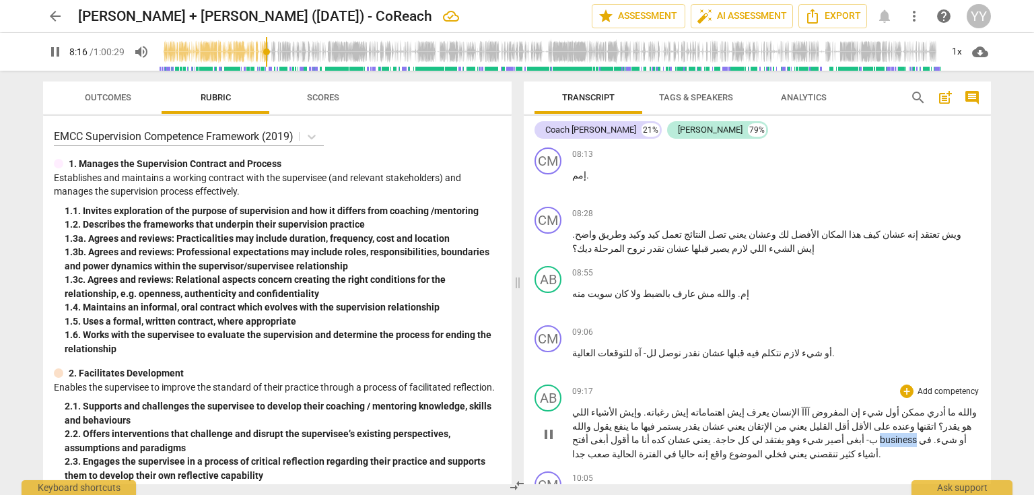
type input "497"
drag, startPoint x: 682, startPoint y: 377, endPoint x: 645, endPoint y: 378, distance: 37.0
click at [880, 434] on span "business" at bounding box center [899, 439] width 39 height 11
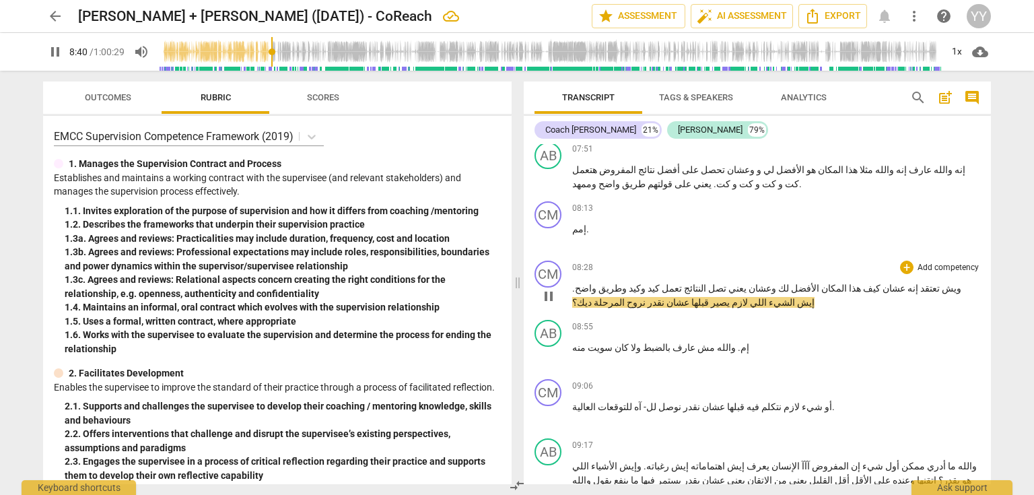
click at [549, 288] on span "pause" at bounding box center [548, 296] width 16 height 16
click at [660, 283] on span "كيد" at bounding box center [652, 288] width 14 height 11
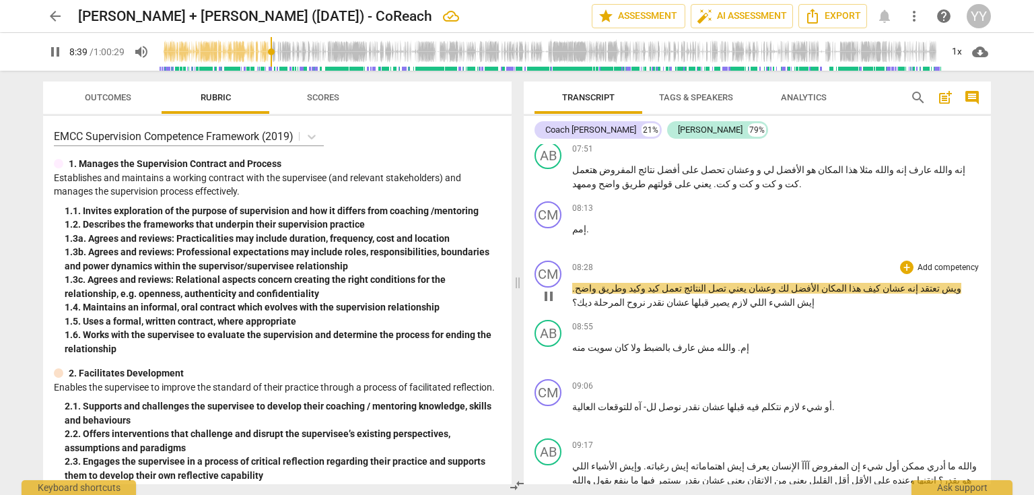
click at [547, 288] on span "pause" at bounding box center [548, 296] width 16 height 16
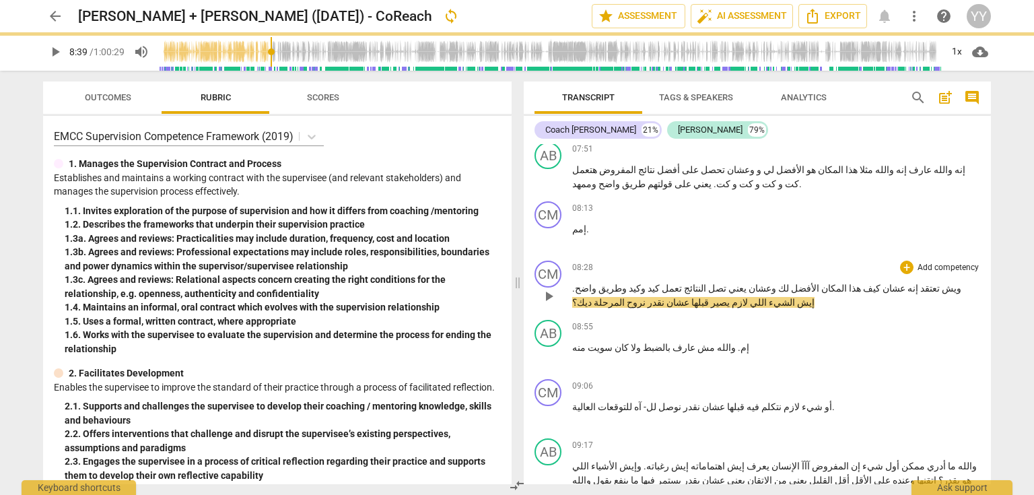
type input "519"
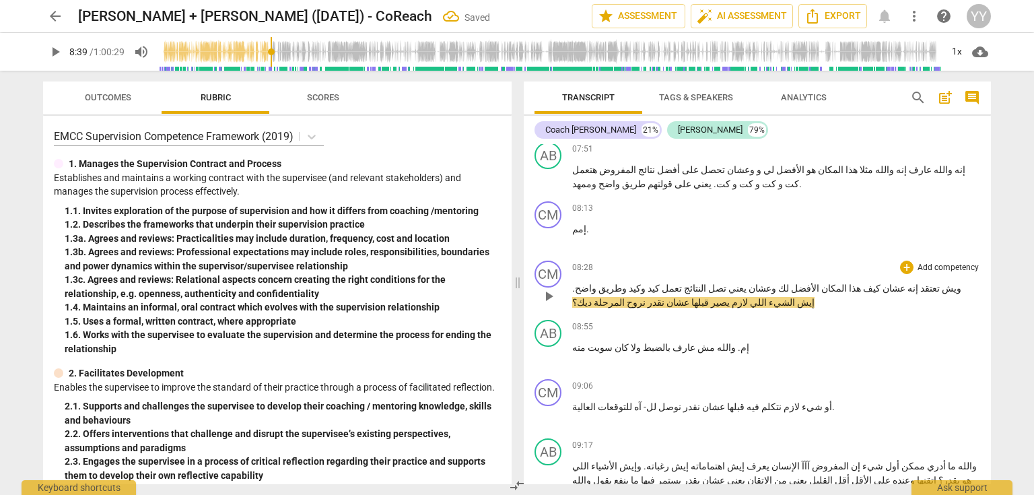
click at [660, 283] on span "كيد" at bounding box center [652, 288] width 14 height 11
click at [645, 283] on span "وكيد" at bounding box center [636, 288] width 19 height 11
drag, startPoint x: 722, startPoint y: 225, endPoint x: 738, endPoint y: 228, distance: 15.7
click at [738, 281] on p "ويش تعتقد إنه عشان كيف هذا المكان الأفضل لك وعشان يعني تصل النتائج تعمل كيت وكي…" at bounding box center [776, 295] width 408 height 28
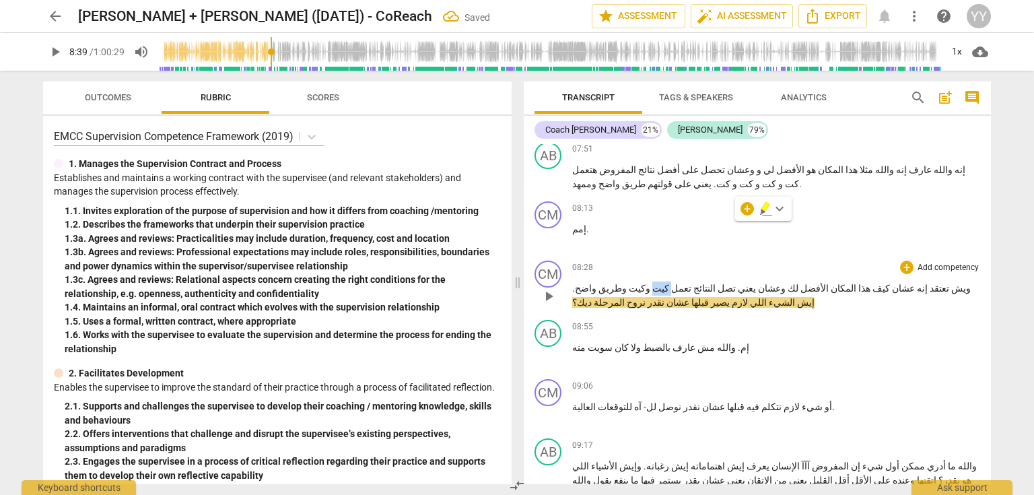
copy p "كيت"
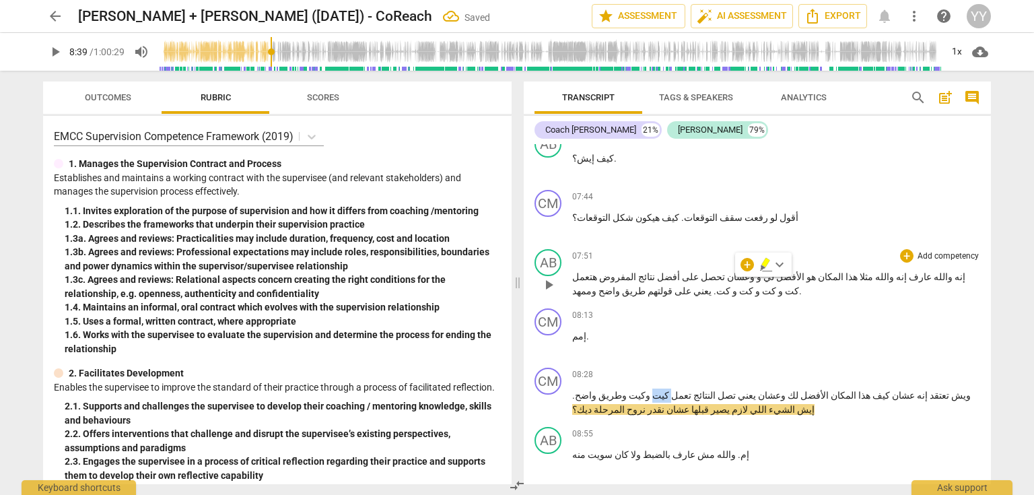
scroll to position [2585, 0]
drag, startPoint x: 658, startPoint y: 215, endPoint x: 646, endPoint y: 218, distance: 11.9
click at [648, 271] on p "إنه و[DEMOGRAPHIC_DATA] [PERSON_NAME] و[DEMOGRAPHIC_DATA] مثلا هذا المكان هو ال…" at bounding box center [776, 285] width 408 height 28
paste p
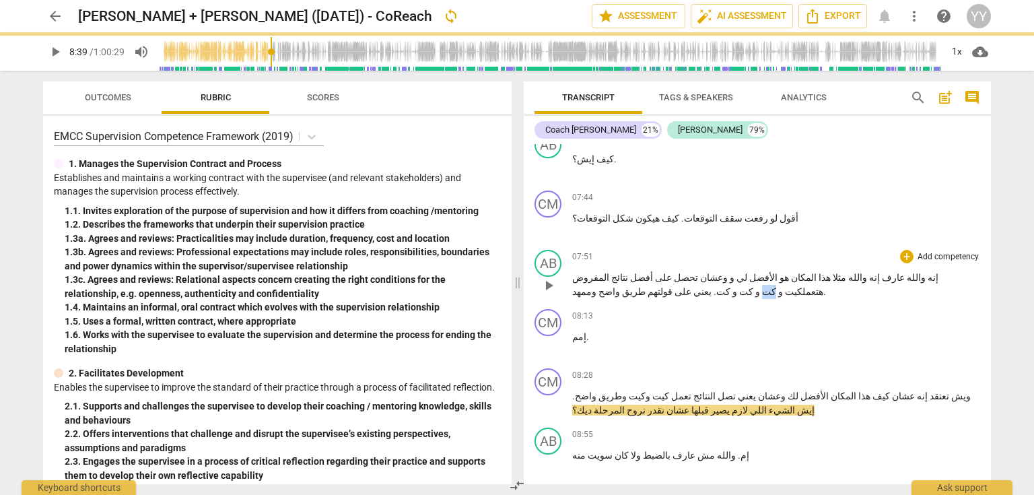
drag, startPoint x: 621, startPoint y: 216, endPoint x: 612, endPoint y: 216, distance: 9.4
click at [760, 286] on span "كت" at bounding box center [768, 291] width 16 height 11
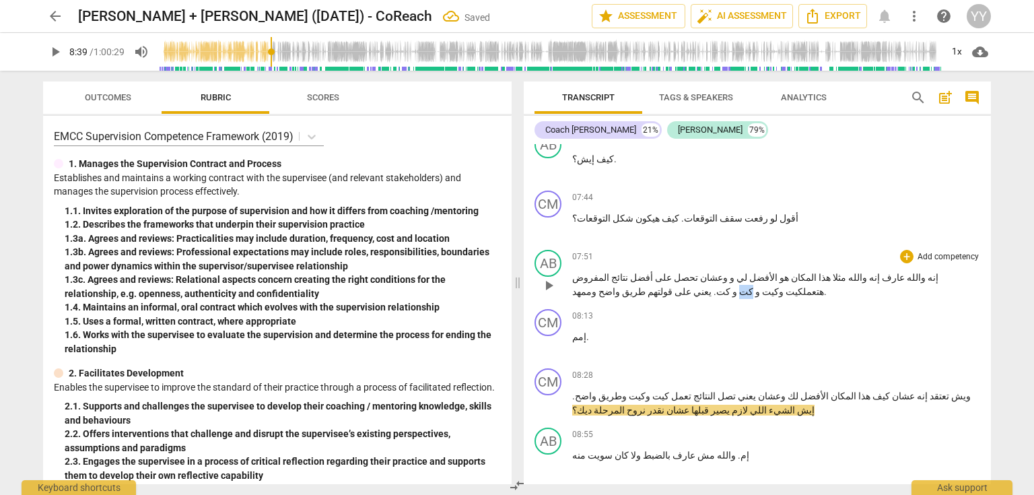
drag, startPoint x: 603, startPoint y: 213, endPoint x: 595, endPoint y: 215, distance: 8.3
click at [595, 271] on p "إنه و[DEMOGRAPHIC_DATA] [PERSON_NAME] و[DEMOGRAPHIC_DATA] مثلا هذا المكان هو ال…" at bounding box center [776, 285] width 408 height 28
drag, startPoint x: 584, startPoint y: 216, endPoint x: 577, endPoint y: 215, distance: 7.4
click at [577, 271] on p "إنه و[DEMOGRAPHIC_DATA] [PERSON_NAME] و[DEMOGRAPHIC_DATA] مثلا هذا المكان هو ال…" at bounding box center [776, 285] width 408 height 28
click at [795, 405] on span "إيش" at bounding box center [805, 410] width 20 height 11
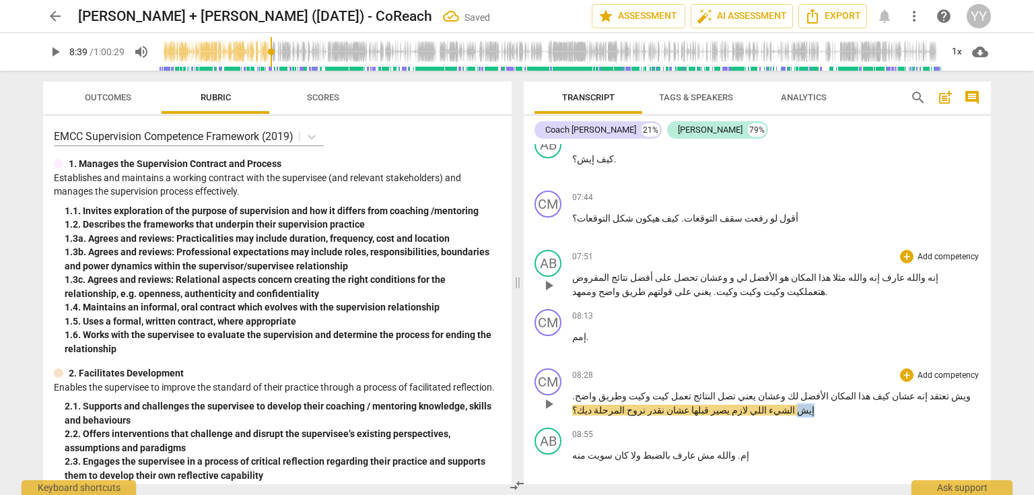
drag, startPoint x: 652, startPoint y: 331, endPoint x: 664, endPoint y: 331, distance: 12.1
click at [795, 405] on span "إيش" at bounding box center [805, 410] width 20 height 11
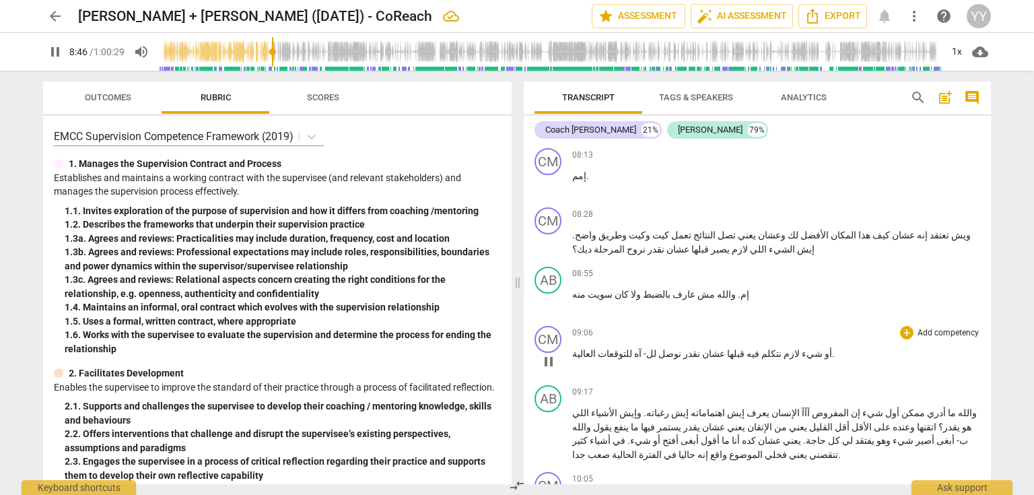
scroll to position [2746, 0]
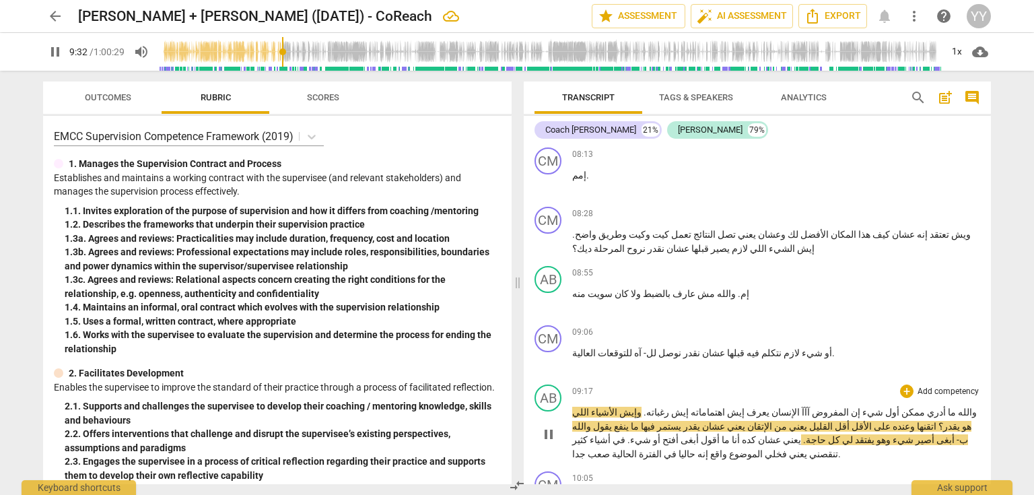
click at [552, 426] on span "pause" at bounding box center [548, 434] width 16 height 16
type input "573"
drag, startPoint x: 619, startPoint y: 349, endPoint x: 626, endPoint y: 348, distance: 6.8
click at [626, 405] on p "و[DEMOGRAPHIC_DATA] ما أدري ممكن أول شيء إن المفروض آآآ الإنسان يعرف إيش اهتمام…" at bounding box center [776, 432] width 408 height 55
click at [947, 421] on span "يقدري" at bounding box center [957, 426] width 20 height 11
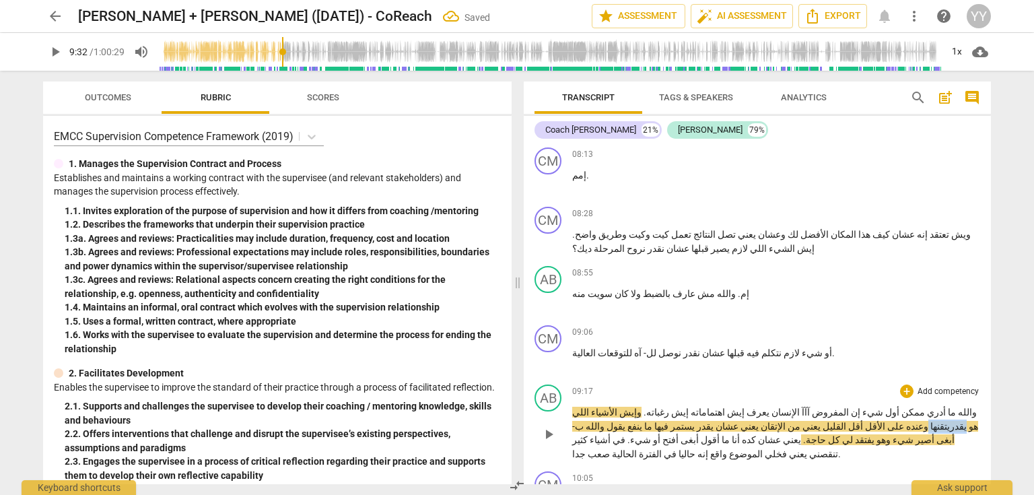
click at [947, 421] on span "يقدري" at bounding box center [957, 426] width 20 height 11
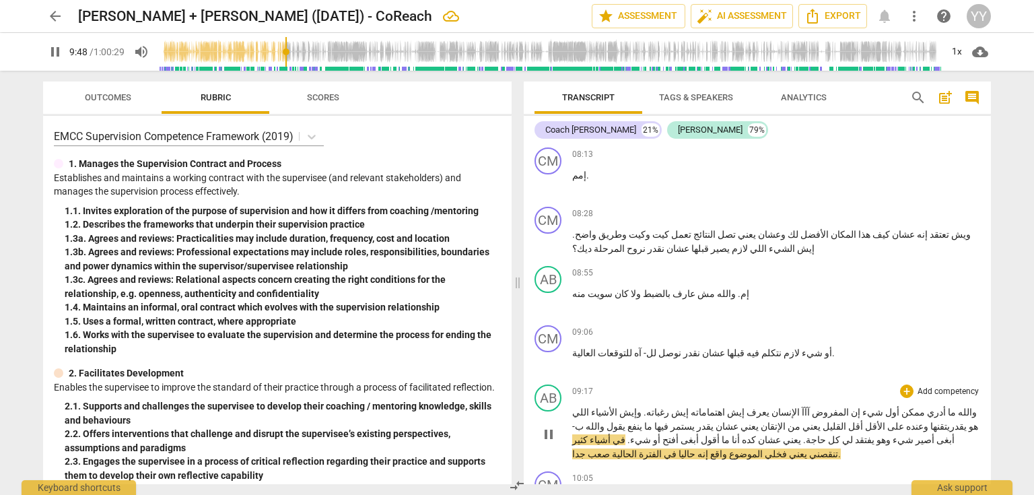
click at [630, 434] on span "." at bounding box center [627, 439] width 5 height 11
click at [802, 434] on span "يعني" at bounding box center [812, 439] width 20 height 11
click at [546, 426] on span "pause" at bounding box center [548, 434] width 16 height 16
type input "584"
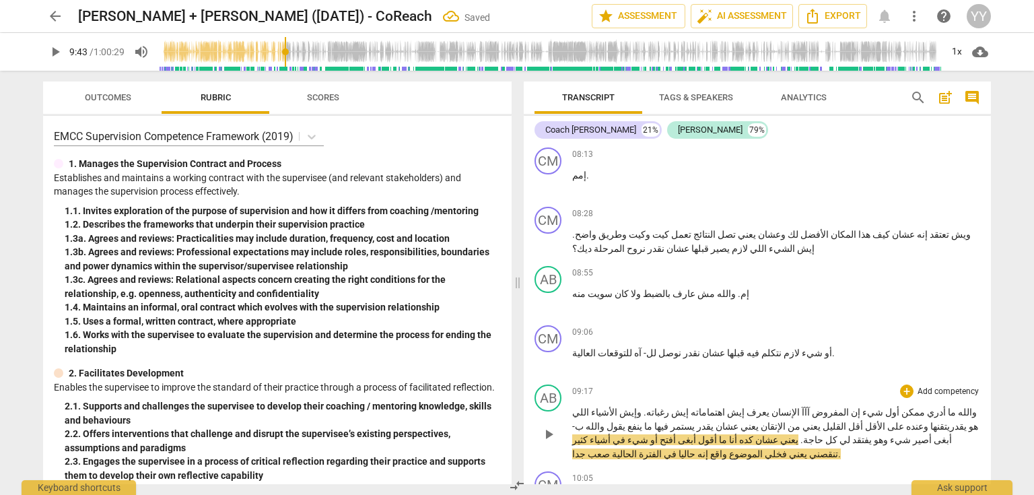
click at [676, 434] on span "أفتح" at bounding box center [667, 439] width 18 height 11
click at [724, 434] on span "أبغى" at bounding box center [713, 439] width 20 height 11
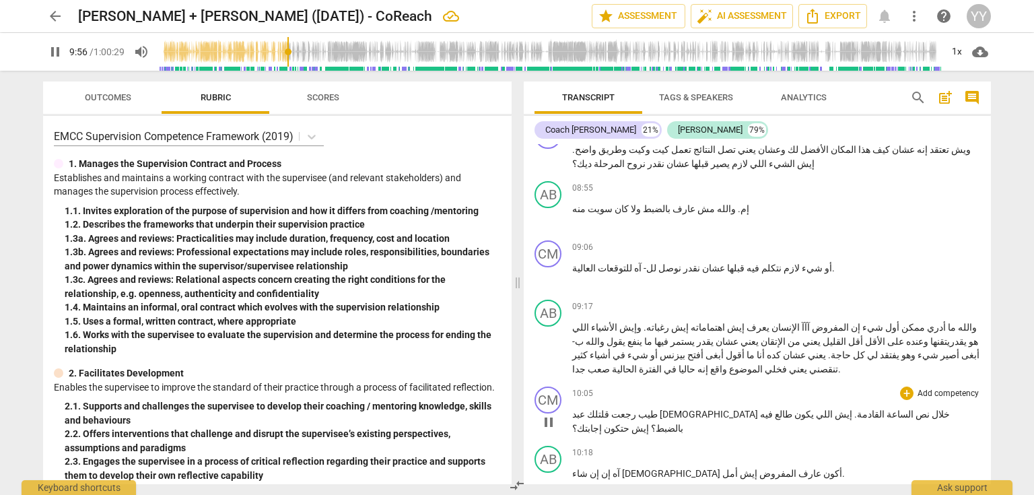
scroll to position [2854, 0]
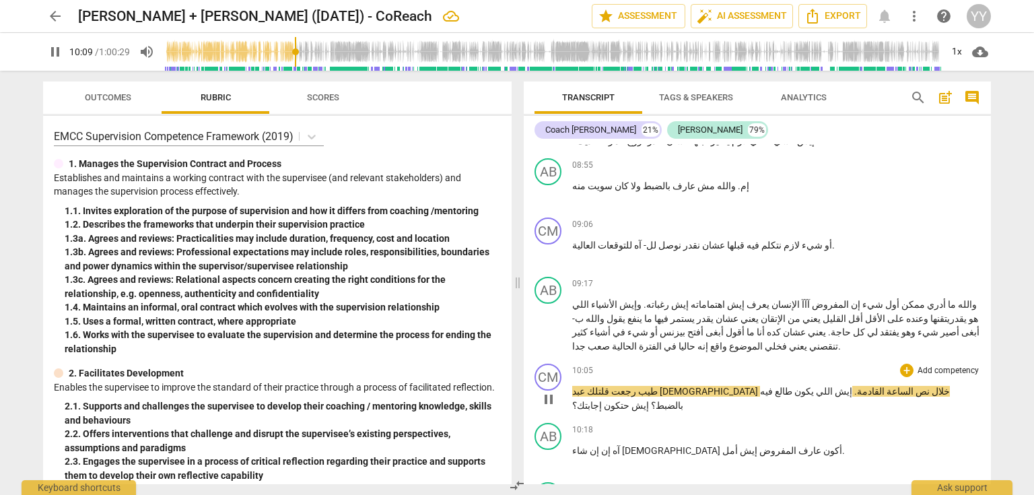
click at [891, 384] on p "طيب رجعت قلتلك [PERSON_NAME] خلال نص الساعة القادمة . إيش اللي يكون طالع فيه با…" at bounding box center [776, 398] width 408 height 28
click at [658, 386] on span "طيب" at bounding box center [647, 391] width 22 height 11
click at [551, 391] on span "pause" at bounding box center [548, 399] width 16 height 16
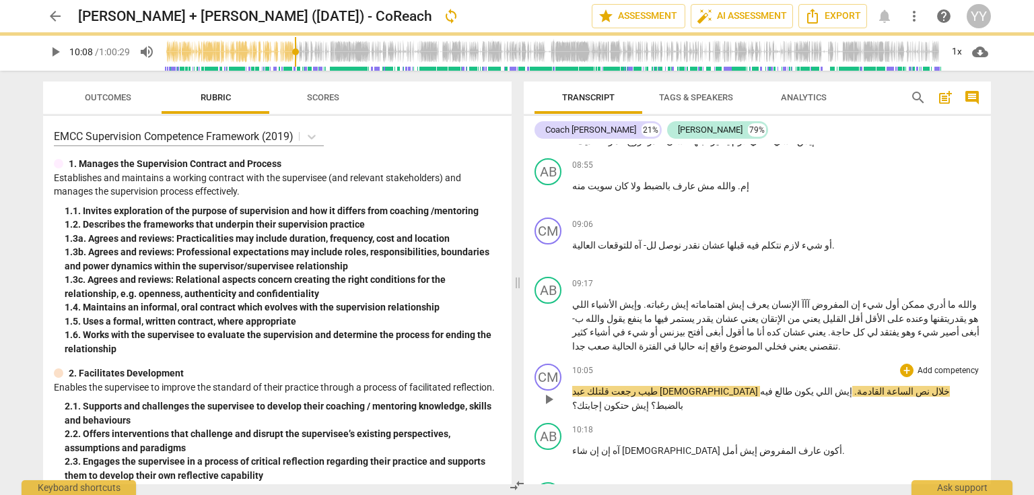
type input "609"
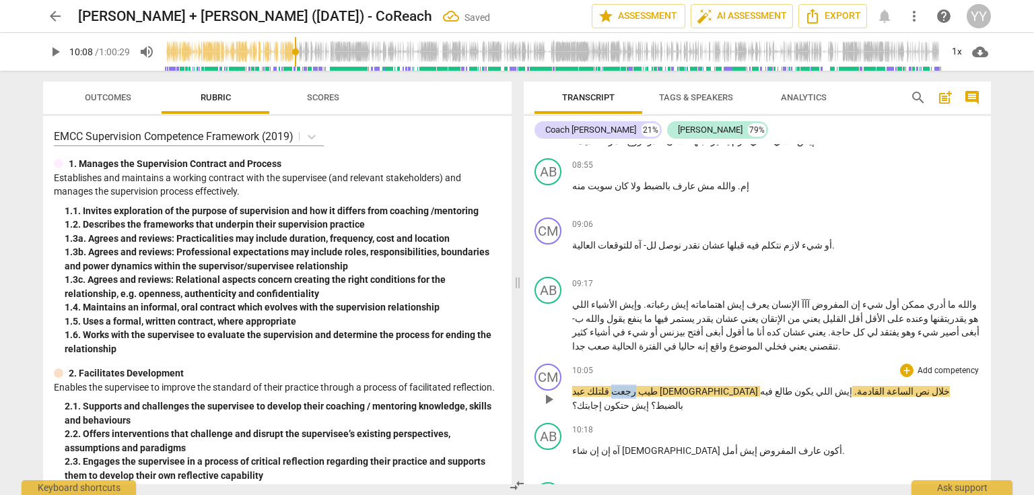
drag, startPoint x: 851, startPoint y: 313, endPoint x: 870, endPoint y: 316, distance: 19.8
click at [636, 386] on span "رجعت" at bounding box center [622, 391] width 27 height 11
click at [674, 386] on span "طيب" at bounding box center [663, 391] width 22 height 11
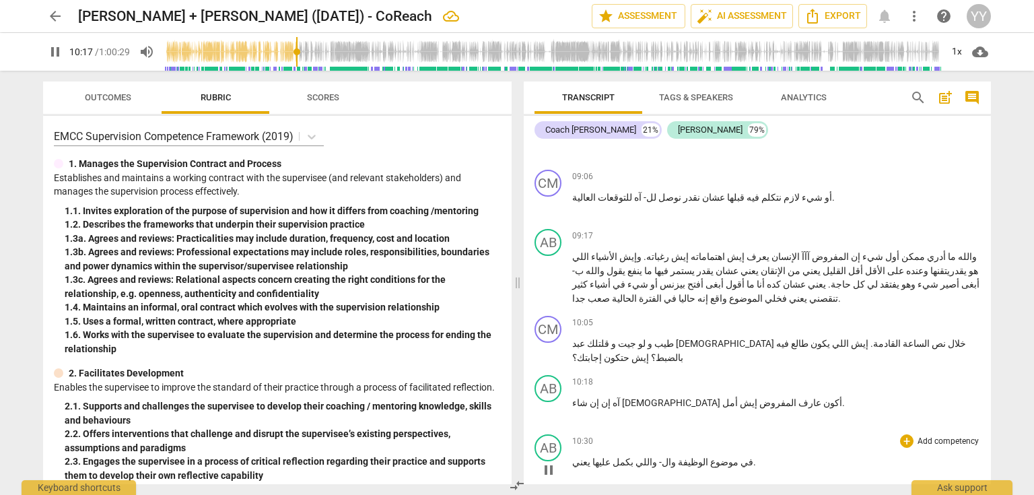
scroll to position [2908, 0]
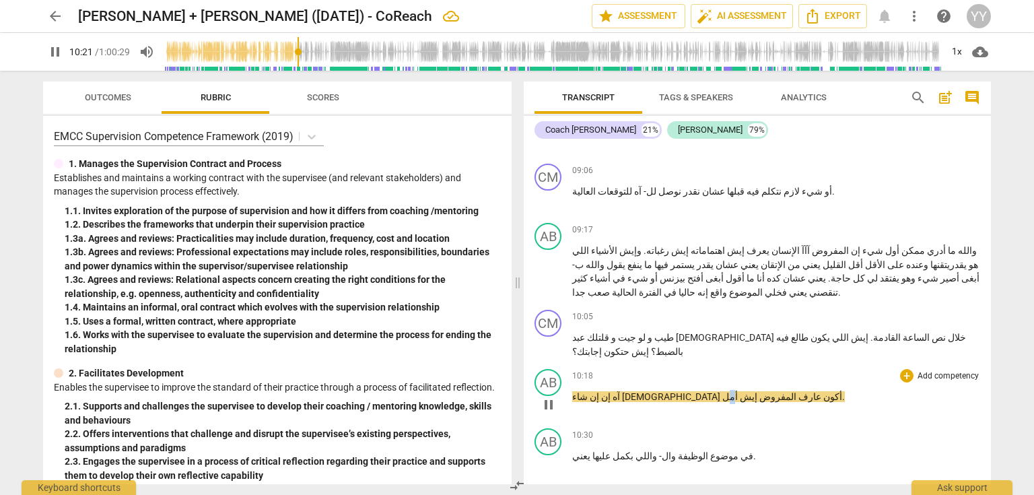
click at [722, 391] on span "أمل" at bounding box center [729, 396] width 15 height 11
type input "623"
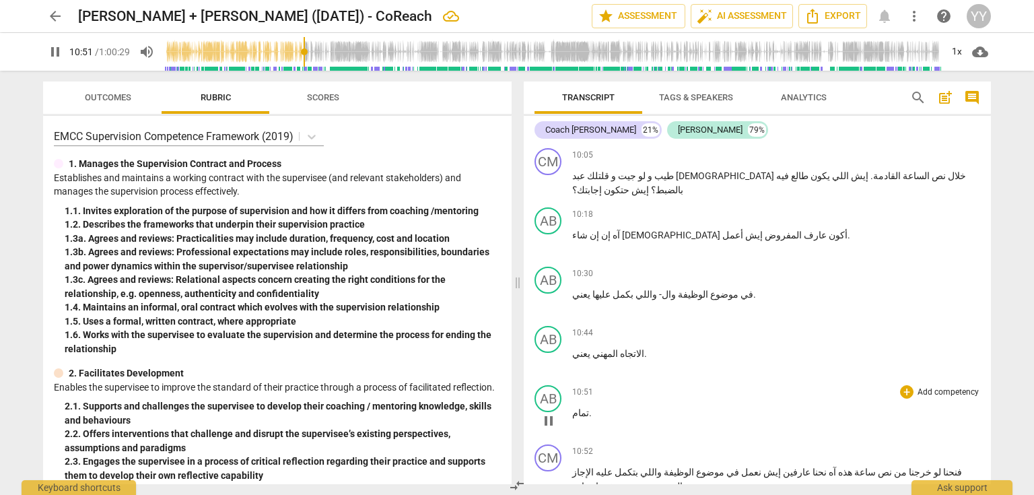
scroll to position [3123, 0]
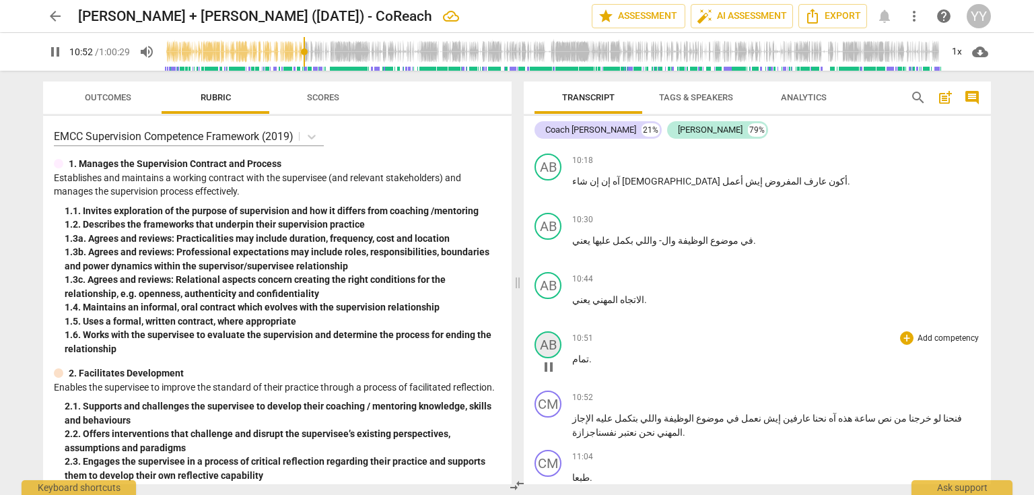
click at [548, 331] on div "AB" at bounding box center [547, 344] width 27 height 27
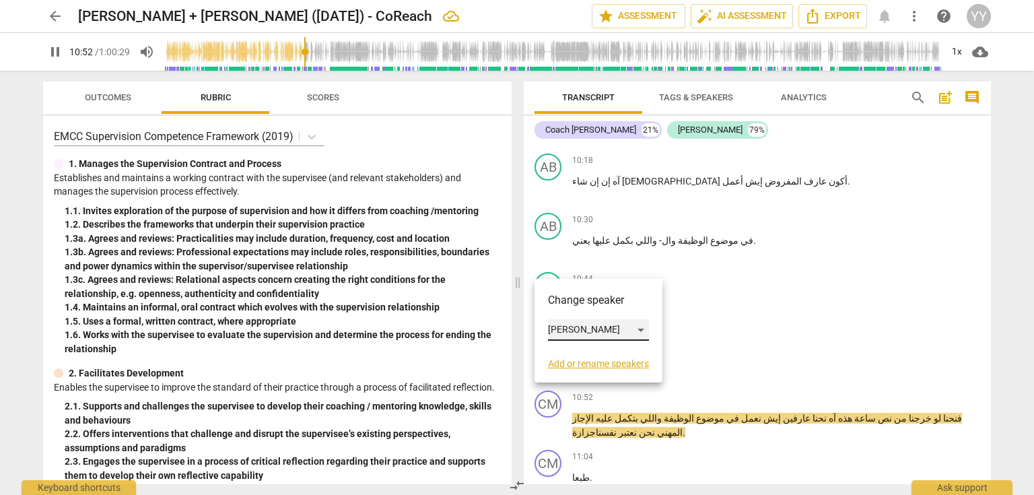
click at [587, 330] on div "[PERSON_NAME]" at bounding box center [598, 330] width 101 height 22
click at [596, 302] on li "Coach [PERSON_NAME]" at bounding box center [609, 304] width 122 height 26
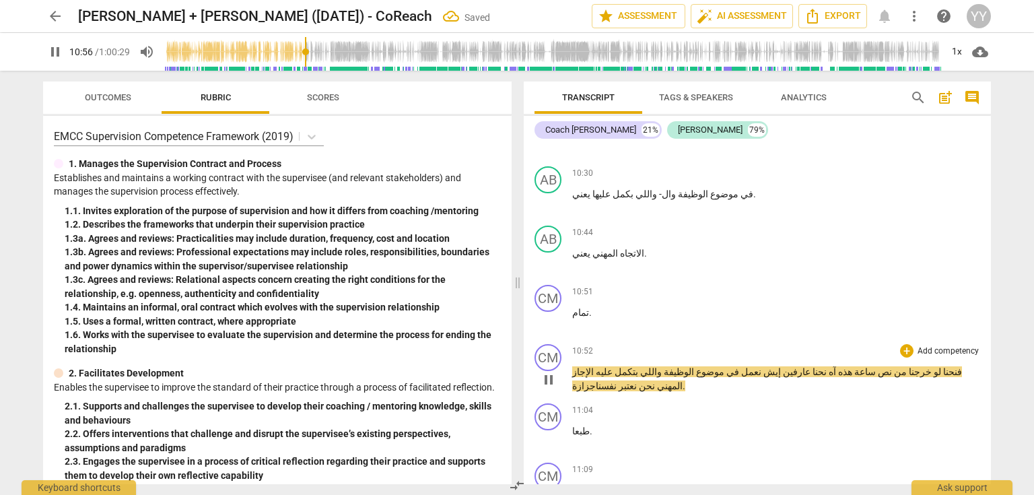
scroll to position [3177, 0]
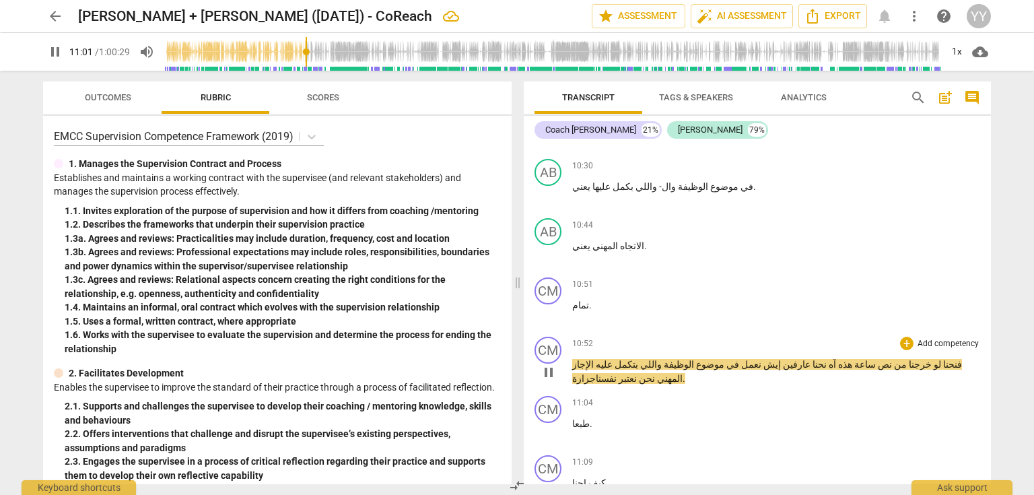
click at [559, 364] on span "pause" at bounding box center [549, 372] width 22 height 16
type input "662"
click at [594, 359] on span "الإجاز" at bounding box center [583, 364] width 22 height 11
click at [596, 359] on span "الإنجاز" at bounding box center [584, 364] width 24 height 11
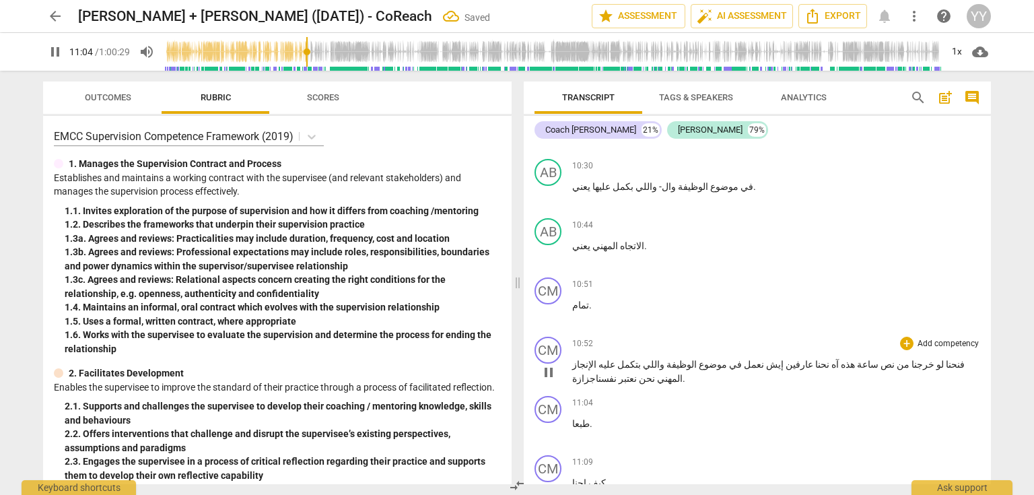
click at [551, 364] on span "pause" at bounding box center [548, 372] width 16 height 16
type input "665"
click at [590, 373] on span "نفسناجزازة" at bounding box center [594, 378] width 44 height 11
drag, startPoint x: 592, startPoint y: 298, endPoint x: 573, endPoint y: 300, distance: 19.6
click at [573, 357] on p "فنحنا لو خرجنا من نص ساعة هذه آه نحنا عارفين إيش نعمل في موضوع الوظيفة واللي بت…" at bounding box center [776, 371] width 408 height 28
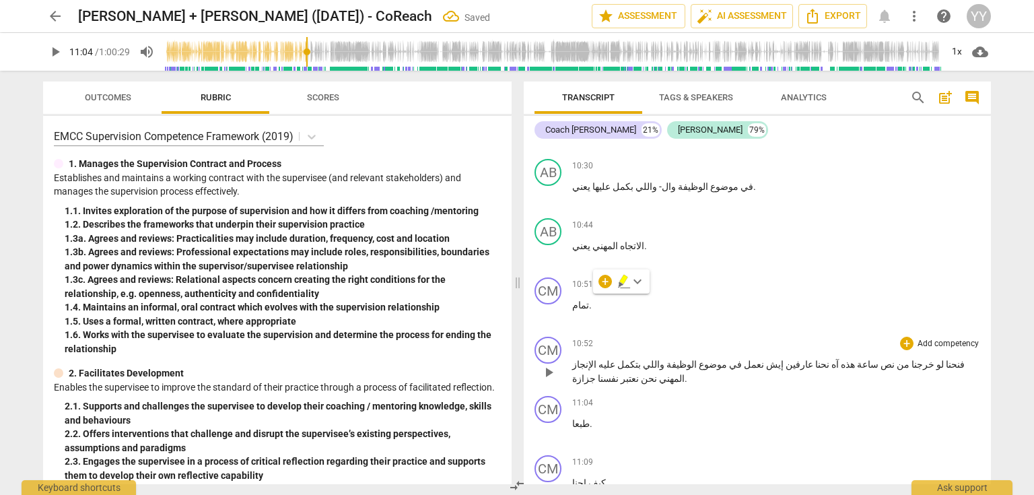
click at [575, 373] on span "نفسنا جزازة" at bounding box center [595, 378] width 46 height 11
click at [549, 364] on span "pause" at bounding box center [548, 372] width 16 height 16
type input "665"
drag, startPoint x: 590, startPoint y: 298, endPoint x: 565, endPoint y: 299, distance: 24.9
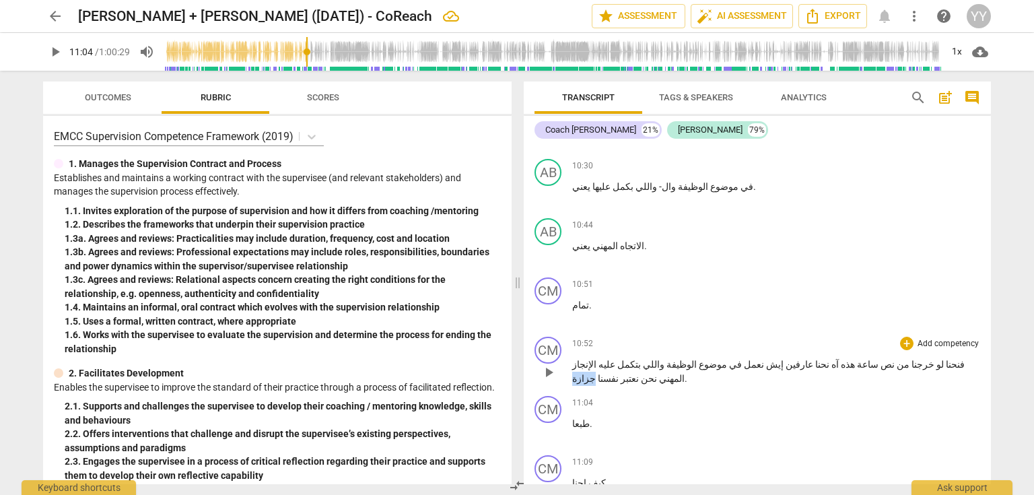
click at [565, 331] on div "CM play_arrow pause 10:52 + Add competency keyboard_arrow_right فنحنا لو خرجنا …" at bounding box center [757, 360] width 467 height 59
click at [617, 373] on span "نعتبر" at bounding box center [627, 378] width 20 height 11
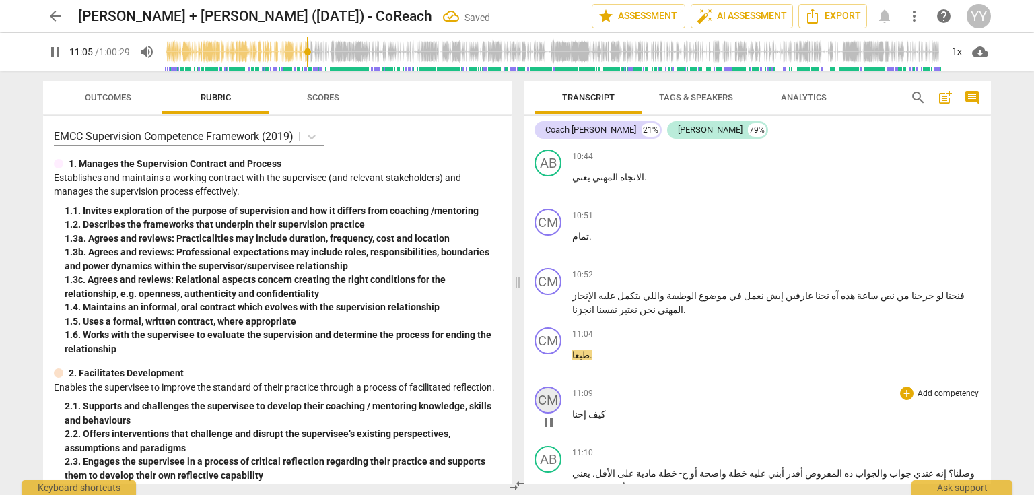
scroll to position [3285, 0]
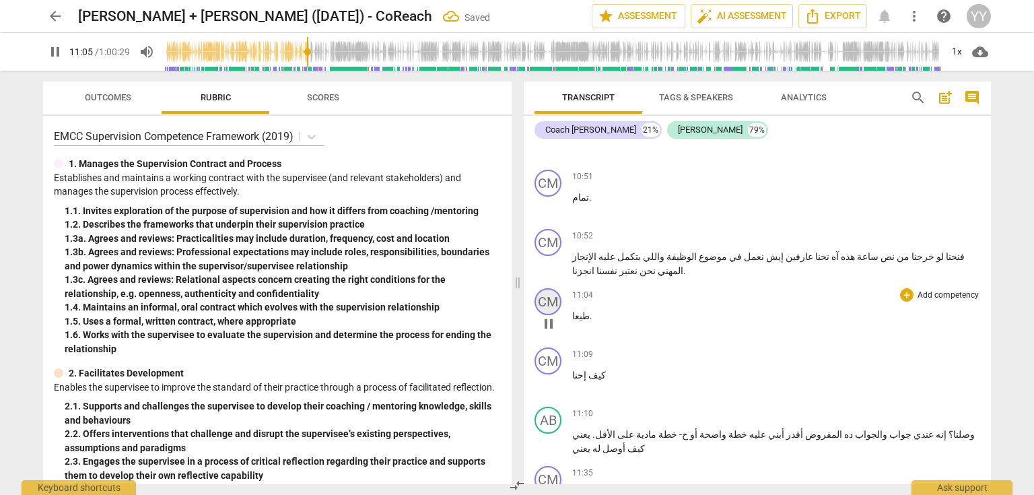
click at [544, 288] on div "CM" at bounding box center [547, 301] width 27 height 27
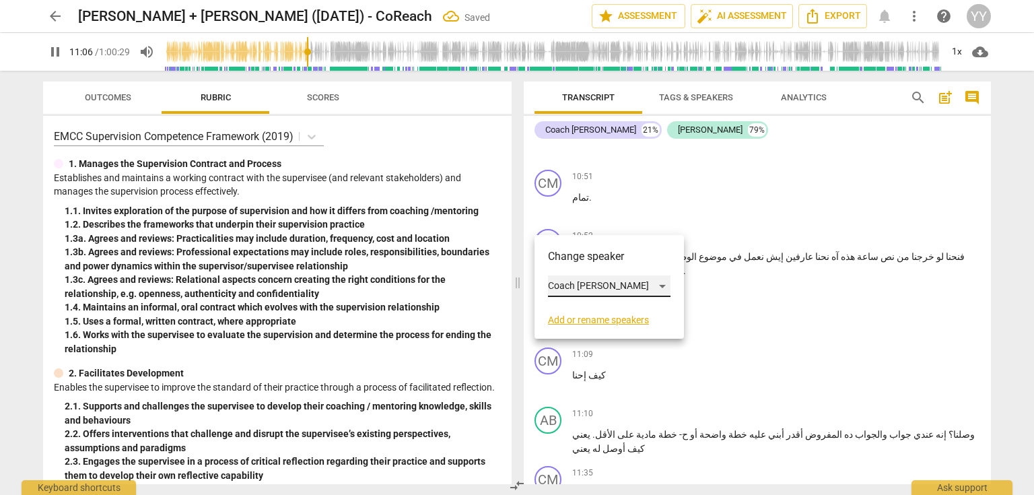
click at [577, 281] on div "Coach [PERSON_NAME]" at bounding box center [609, 286] width 122 height 22
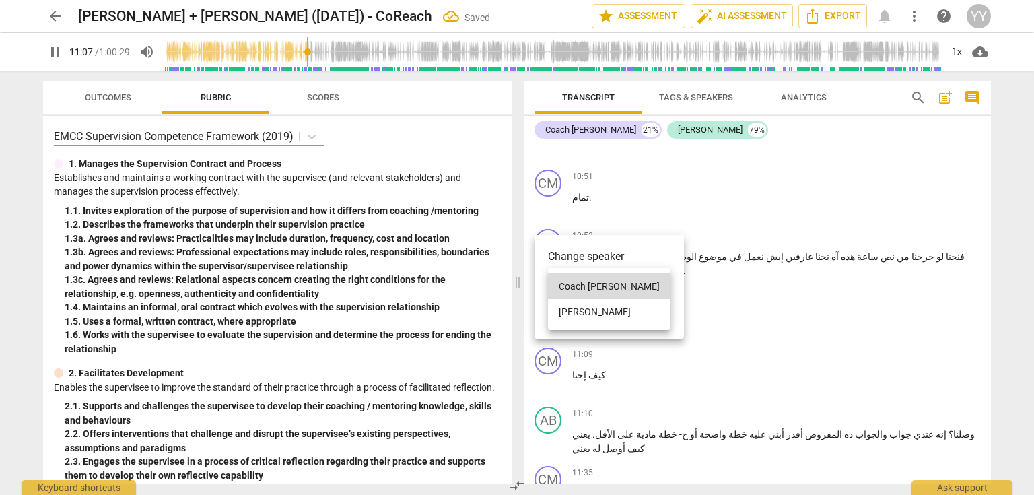
click at [584, 308] on li "[PERSON_NAME]" at bounding box center [609, 312] width 122 height 26
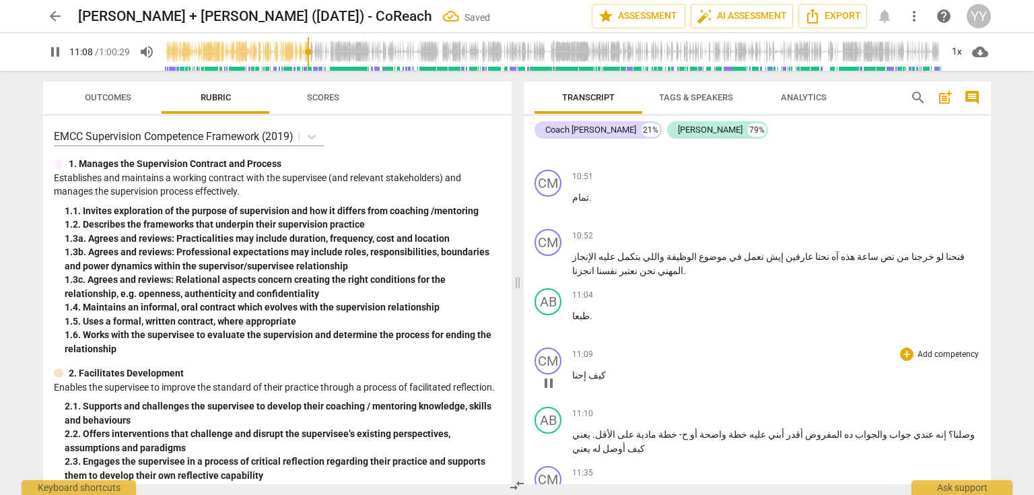
scroll to position [3338, 0]
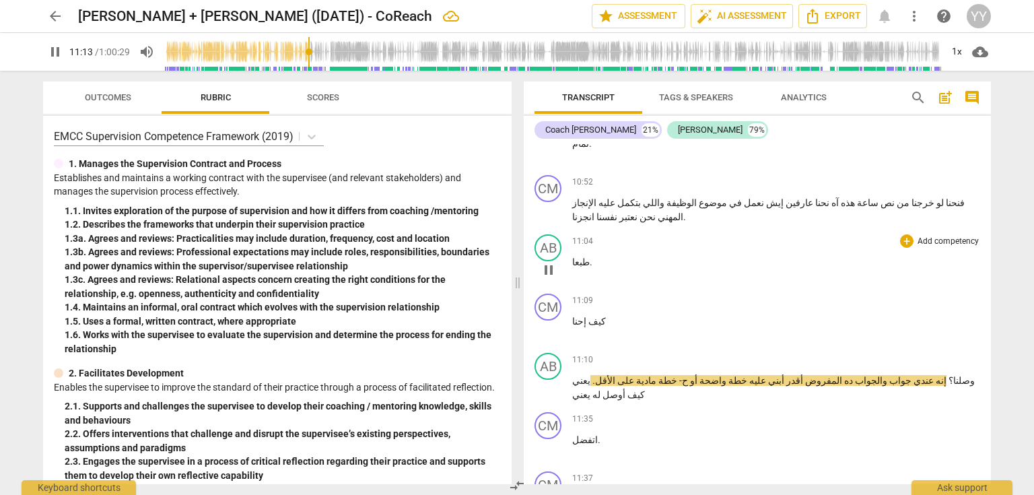
click at [579, 256] on span "طبعا" at bounding box center [580, 261] width 17 height 11
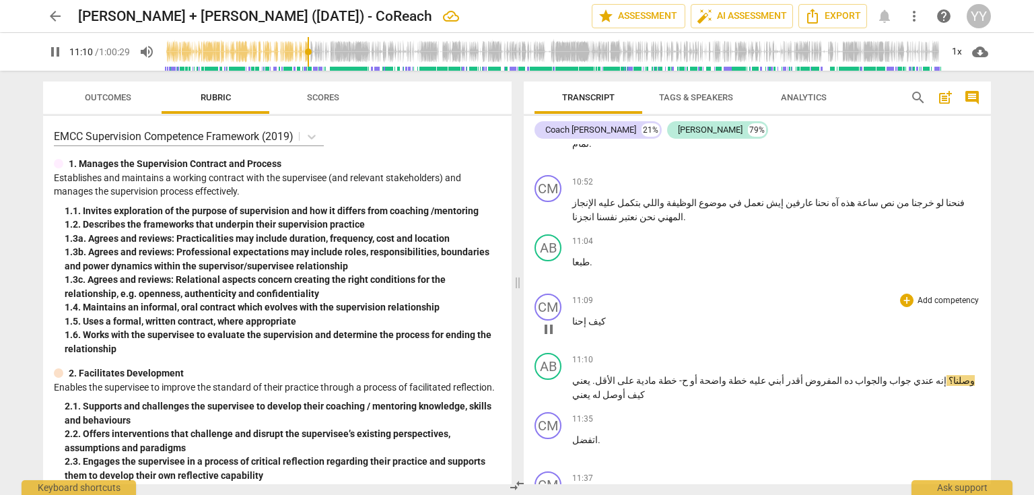
drag, startPoint x: 547, startPoint y: 246, endPoint x: 573, endPoint y: 242, distance: 27.2
click at [547, 321] on span "pause" at bounding box center [548, 329] width 16 height 16
type input "671"
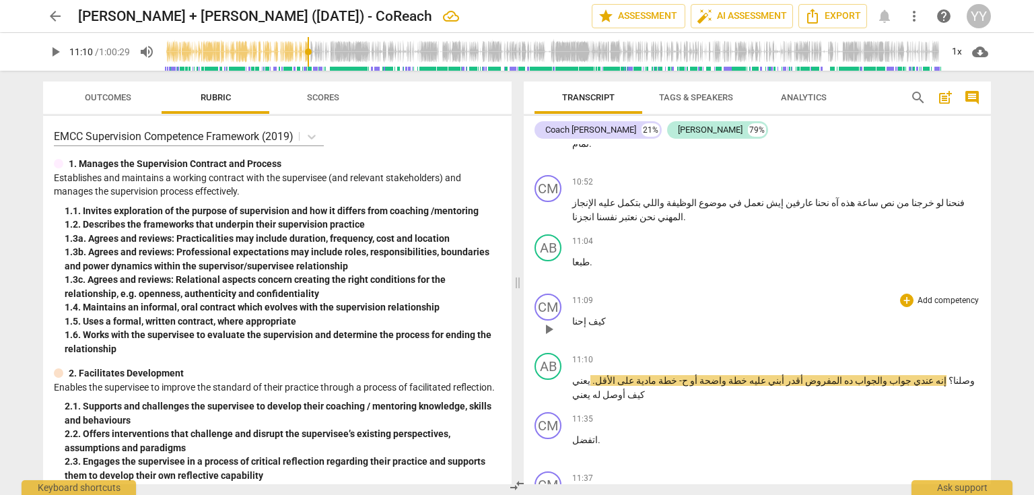
click at [586, 316] on span "كيف" at bounding box center [596, 321] width 20 height 11
drag, startPoint x: 936, startPoint y: 302, endPoint x: 962, endPoint y: 302, distance: 25.6
click at [962, 0] on body "arrow_back [PERSON_NAME] + [PERSON_NAME] ([DATE]) - CoReach Saved edit star Ass…" at bounding box center [517, 0] width 1034 height 0
click at [631, 314] on p "كيف حنقدر إحنا" at bounding box center [776, 321] width 408 height 14
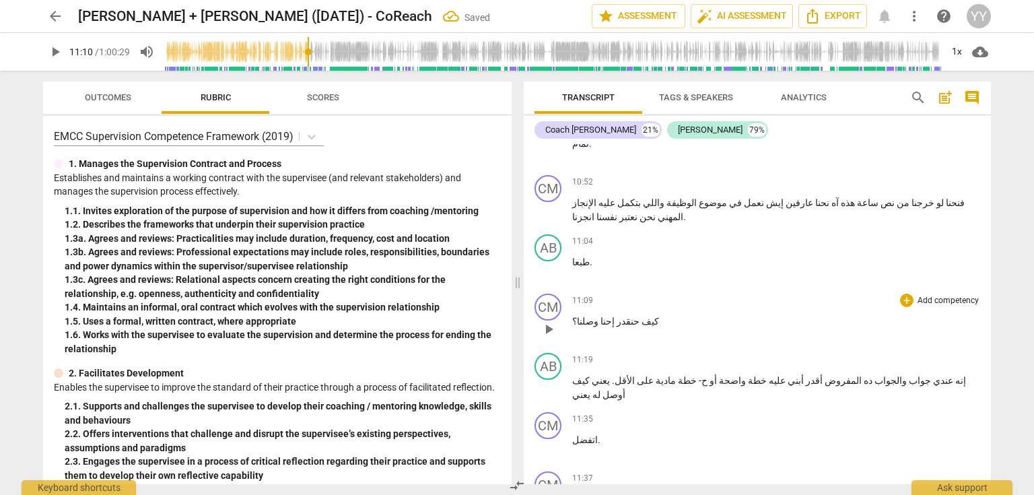
click at [639, 316] on span "كيف" at bounding box center [649, 321] width 20 height 11
click at [550, 321] on span "pause" at bounding box center [548, 329] width 16 height 16
type input "672"
click at [615, 316] on span "حنقدر" at bounding box center [627, 321] width 25 height 11
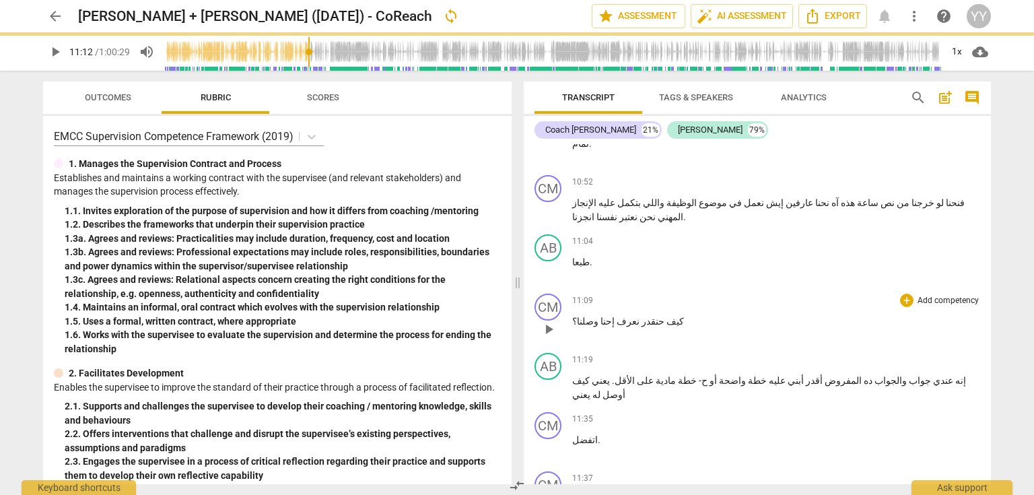
click at [621, 316] on span "حنقدر نعرف" at bounding box center [640, 321] width 50 height 11
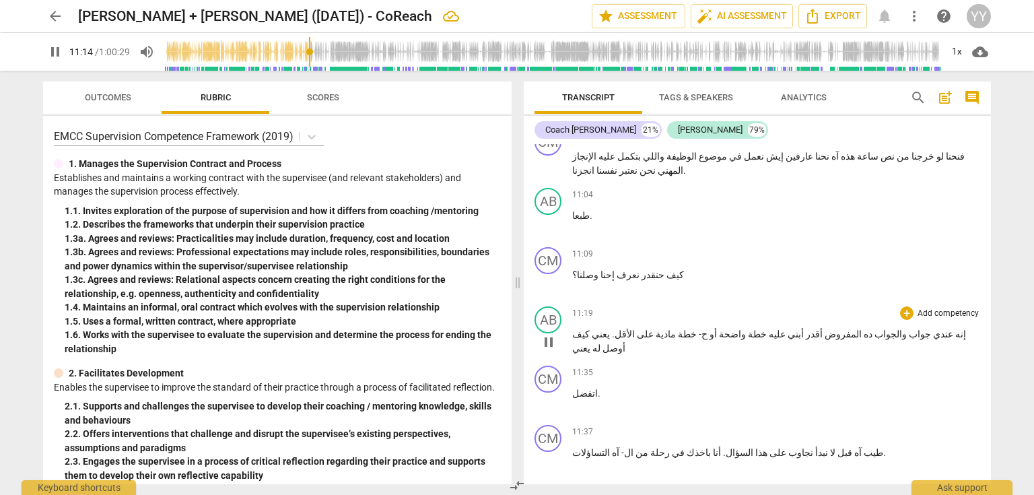
scroll to position [3392, 0]
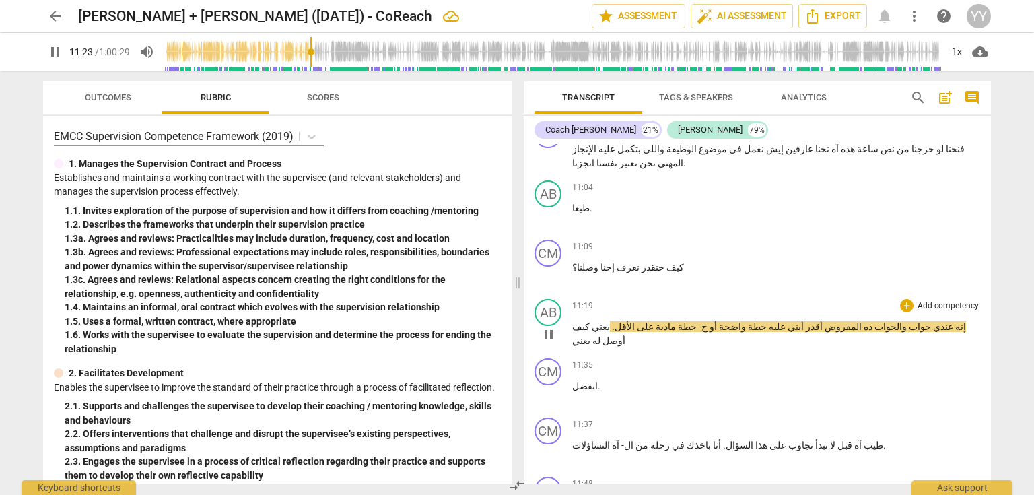
click at [862, 321] on span "ده" at bounding box center [867, 326] width 11 height 11
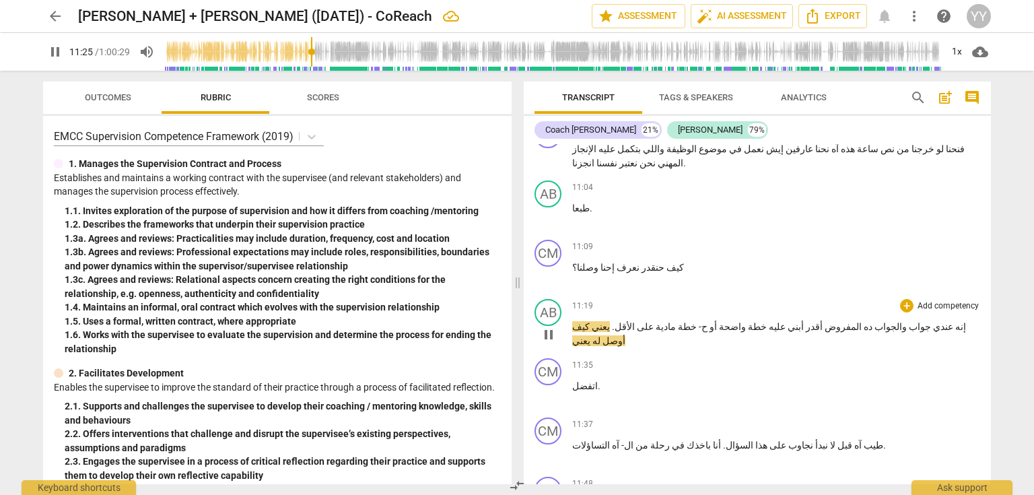
click at [549, 326] on span "pause" at bounding box center [548, 334] width 16 height 16
type input "686"
click at [676, 321] on span "مادية" at bounding box center [665, 326] width 22 height 11
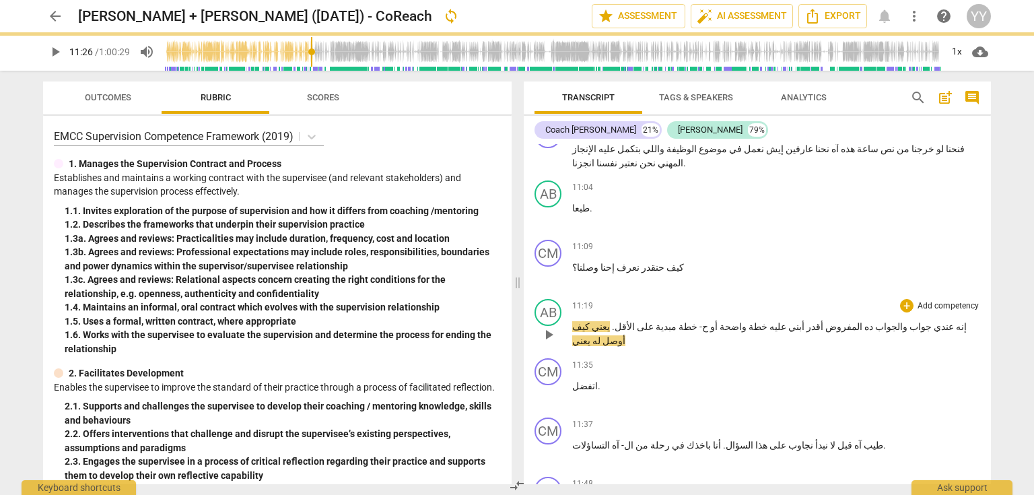
click at [676, 321] on span "مبدية" at bounding box center [665, 326] width 23 height 11
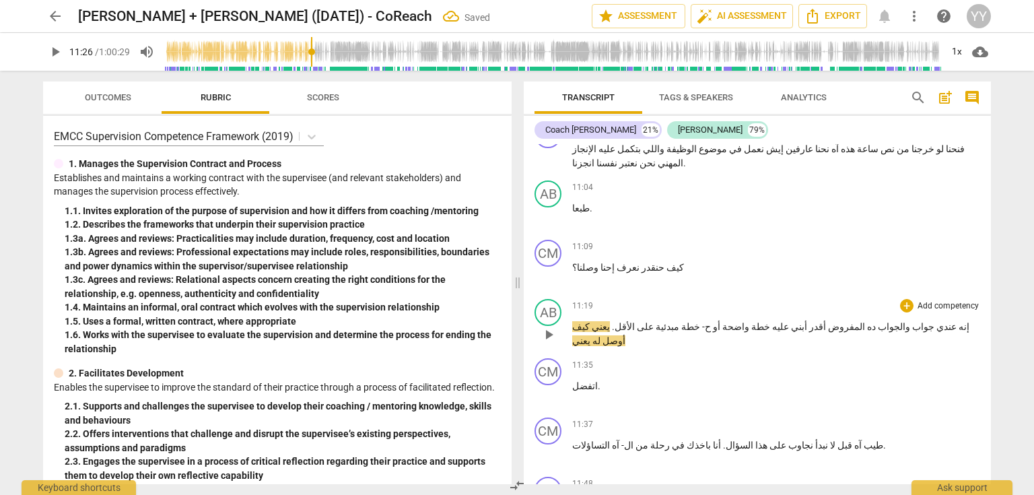
click at [679, 321] on span "مبدئية" at bounding box center [667, 326] width 26 height 11
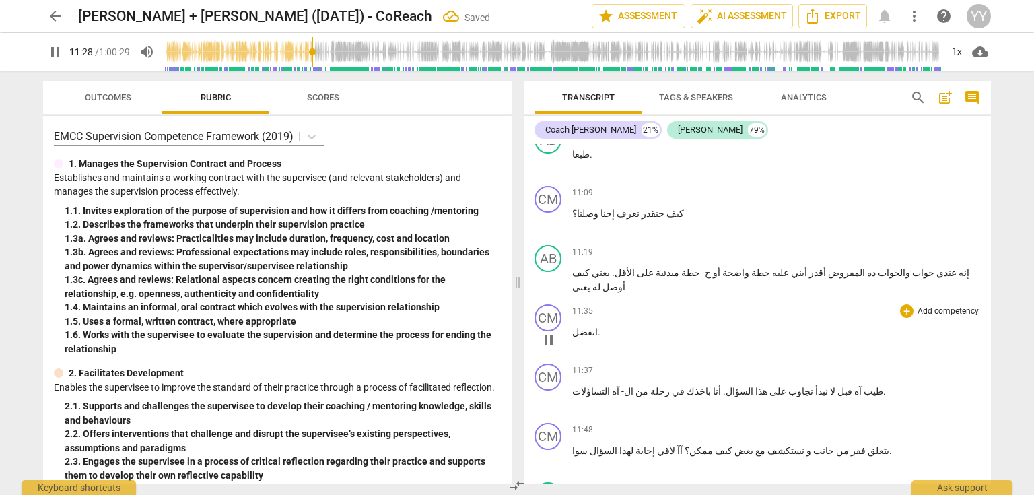
click at [572, 326] on span "اتفضل" at bounding box center [585, 331] width 26 height 11
type input "689"
click at [600, 326] on span "اممم اتفضل" at bounding box center [595, 331] width 47 height 11
click at [619, 326] on span "." at bounding box center [620, 331] width 3 height 11
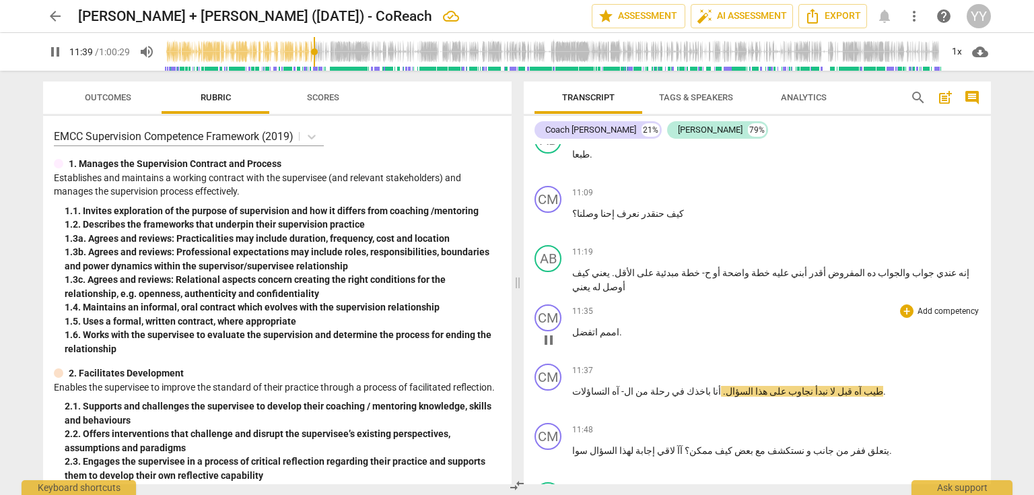
click at [619, 326] on span "." at bounding box center [620, 331] width 3 height 11
click at [603, 326] on span "اممم اتفضل" at bounding box center [595, 331] width 47 height 11
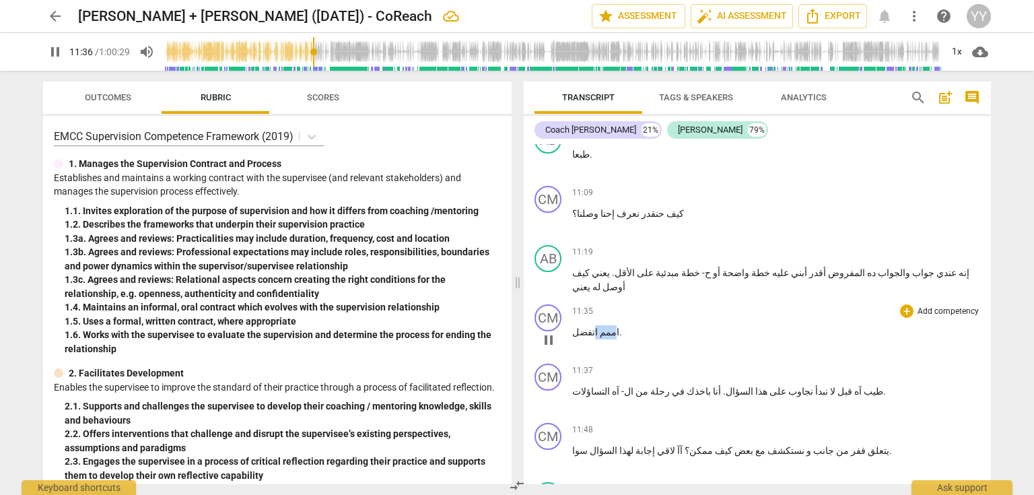
click at [603, 326] on span "اممم اتفضل" at bounding box center [595, 331] width 47 height 11
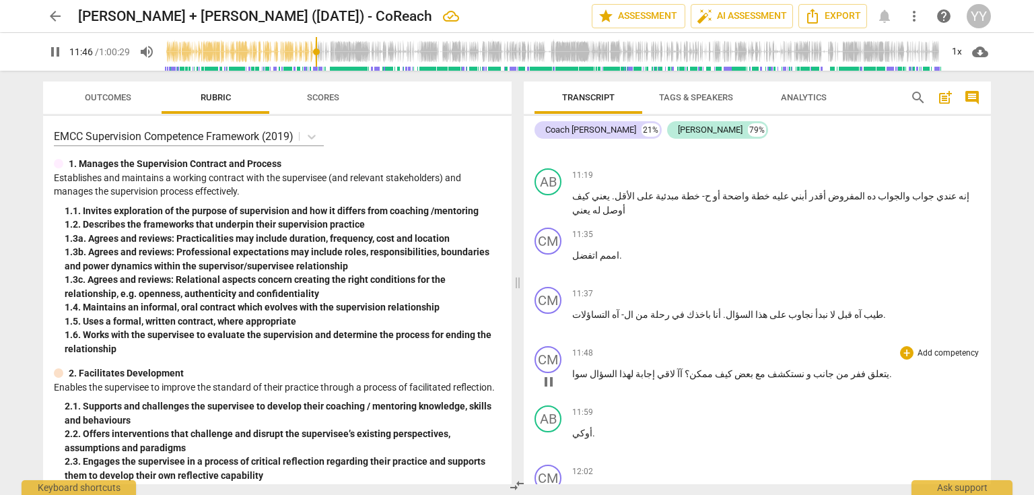
scroll to position [3554, 0]
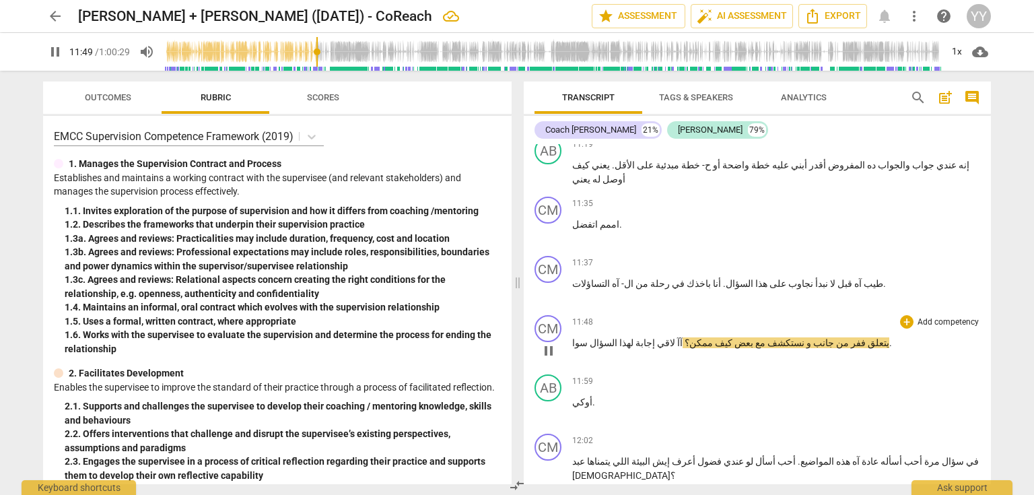
click at [866, 337] on span "يتعلق" at bounding box center [878, 342] width 24 height 11
click at [577, 278] on span "التساؤلات" at bounding box center [591, 283] width 38 height 11
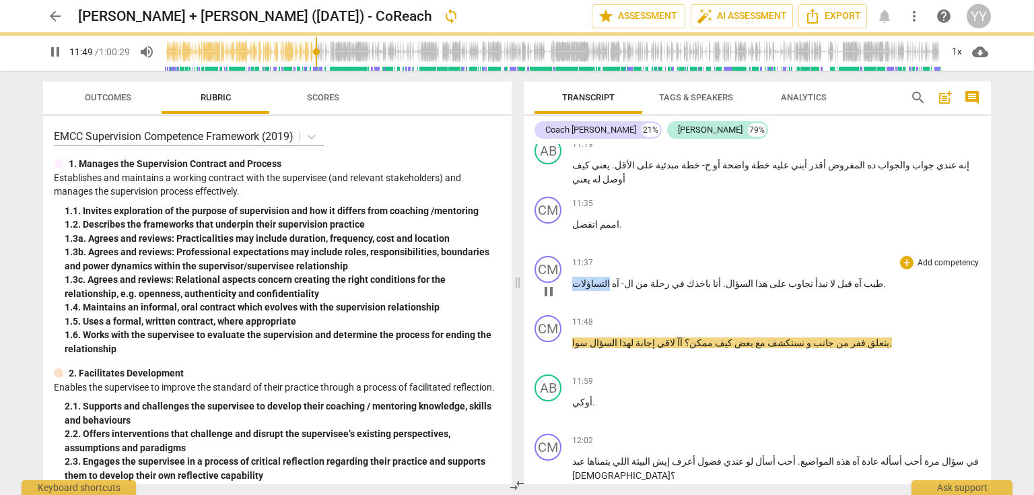
click at [577, 278] on span "التساؤلات" at bounding box center [591, 283] width 38 height 11
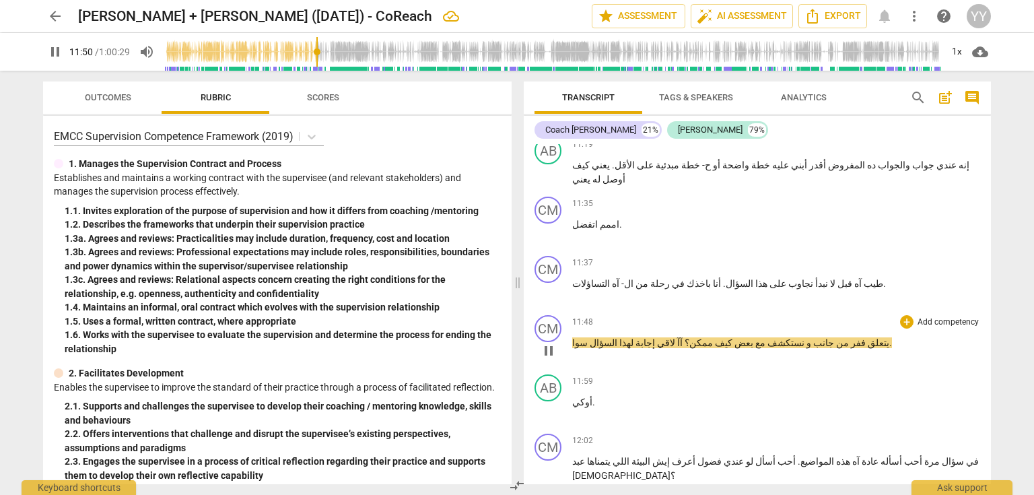
drag, startPoint x: 550, startPoint y: 267, endPoint x: 759, endPoint y: 262, distance: 209.4
click at [550, 343] on span "pause" at bounding box center [548, 351] width 16 height 16
type input "711"
drag, startPoint x: 792, startPoint y: 260, endPoint x: 798, endPoint y: 260, distance: 6.8
click at [849, 337] on span "ففر" at bounding box center [857, 342] width 17 height 11
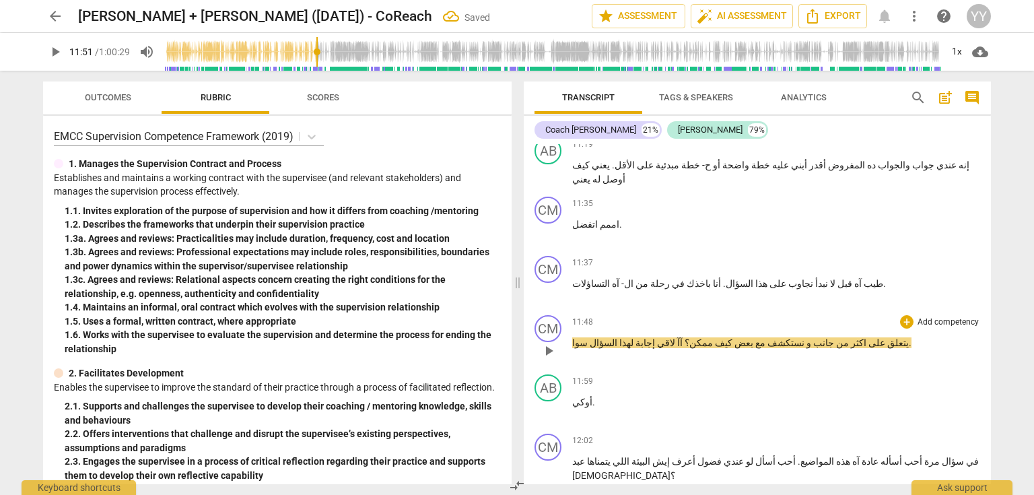
click at [849, 337] on span "على اكثر" at bounding box center [867, 342] width 36 height 11
click at [682, 337] on span "ممكن؟" at bounding box center [697, 342] width 30 height 11
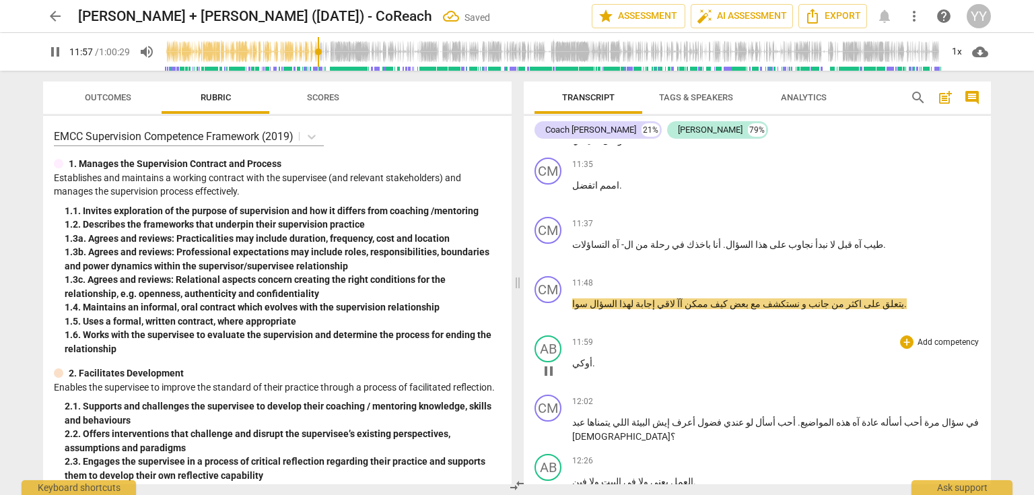
scroll to position [3608, 0]
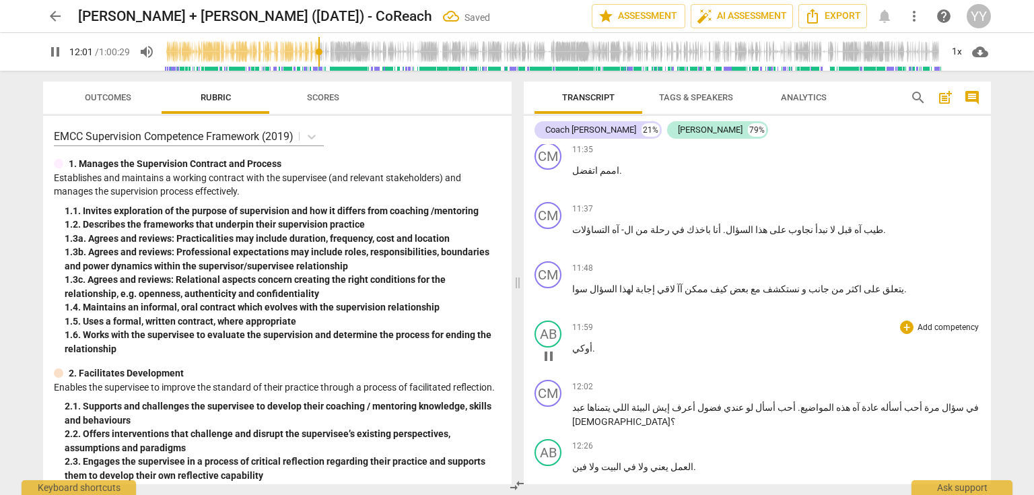
click at [552, 348] on span "pause" at bounding box center [548, 356] width 16 height 16
type input "721"
drag, startPoint x: 586, startPoint y: 266, endPoint x: 567, endPoint y: 266, distance: 19.5
click at [567, 315] on div "AB play_arrow pause 11:59 + Add competency keyboard_arrow_right أوكي ." at bounding box center [757, 344] width 467 height 59
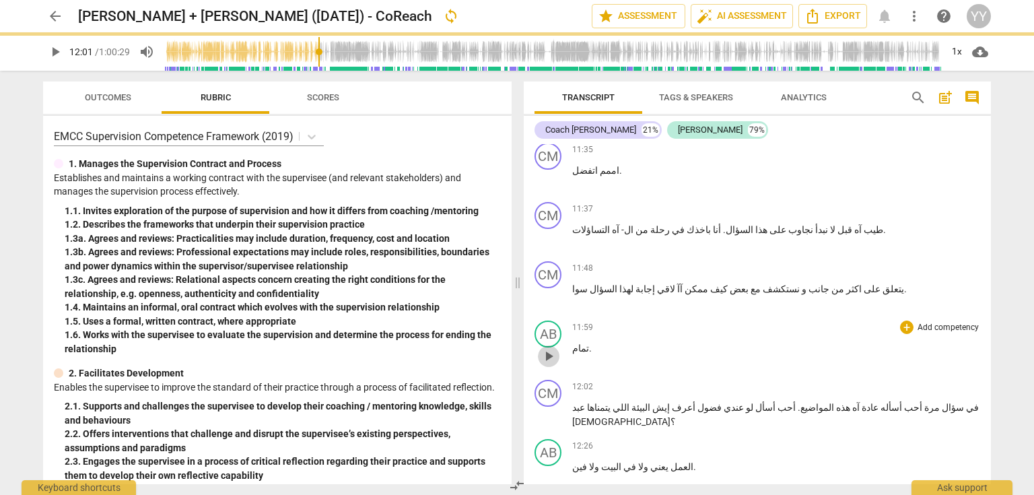
click at [551, 348] on span "play_arrow" at bounding box center [548, 356] width 16 height 16
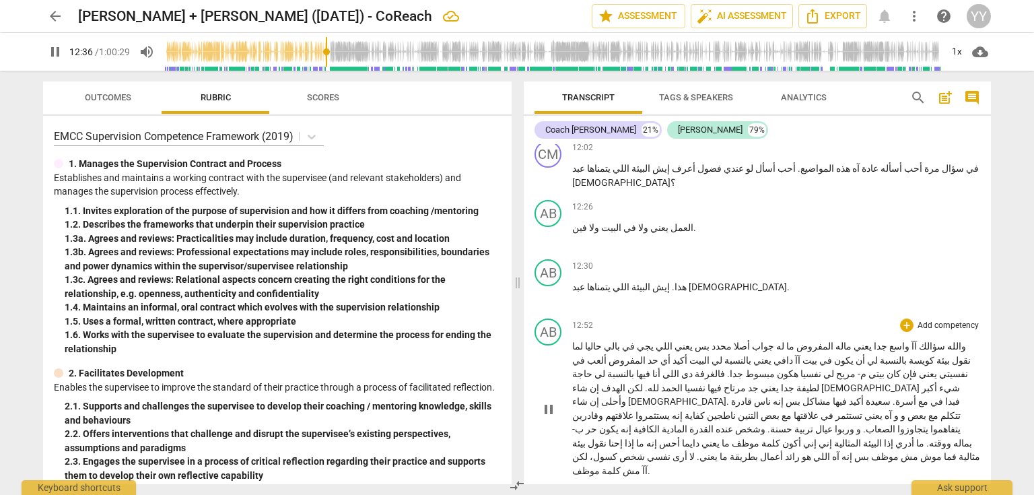
scroll to position [3877, 0]
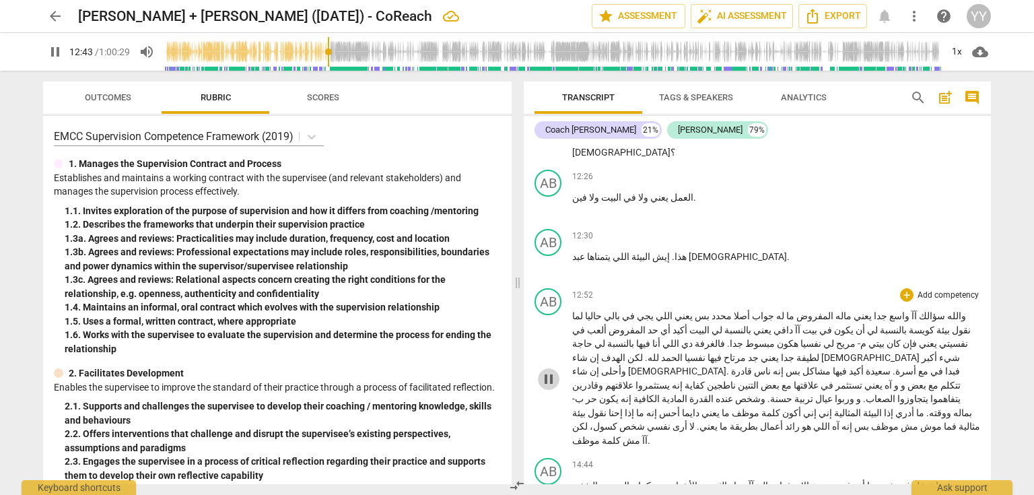
click at [547, 371] on span "pause" at bounding box center [548, 379] width 16 height 16
type input "764"
